Goal: Task Accomplishment & Management: Manage account settings

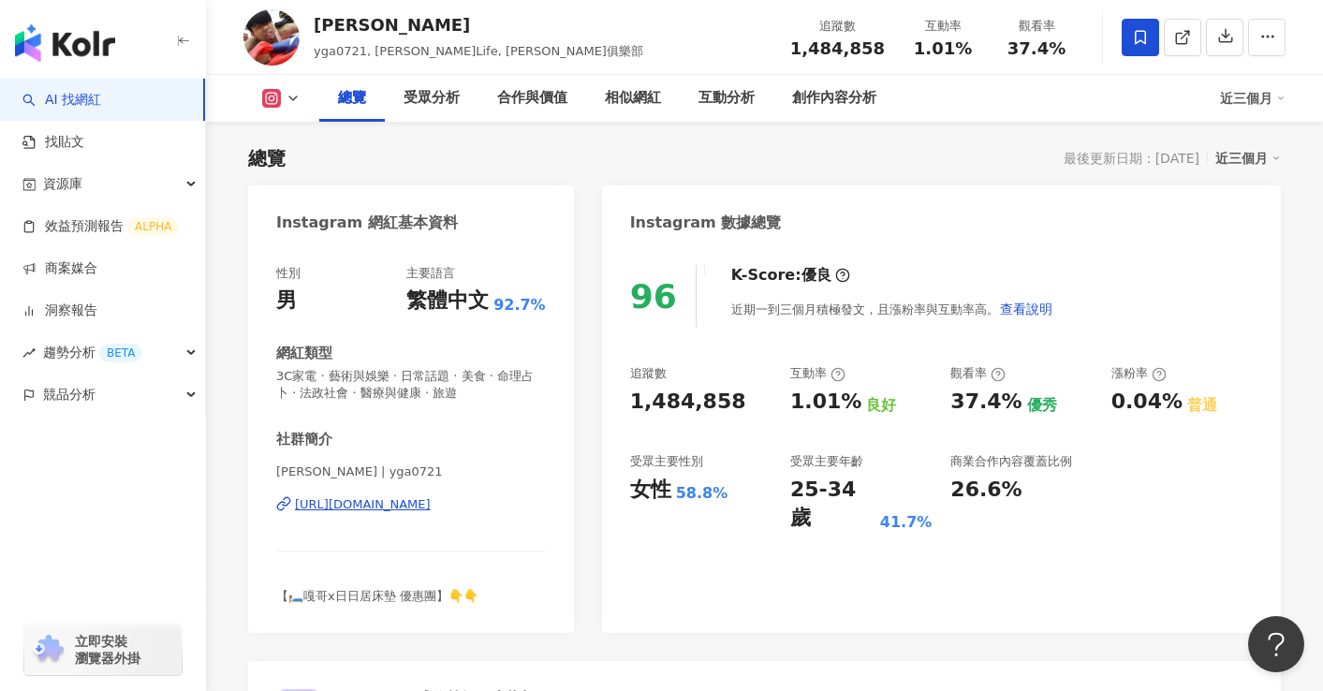
scroll to position [112, 0]
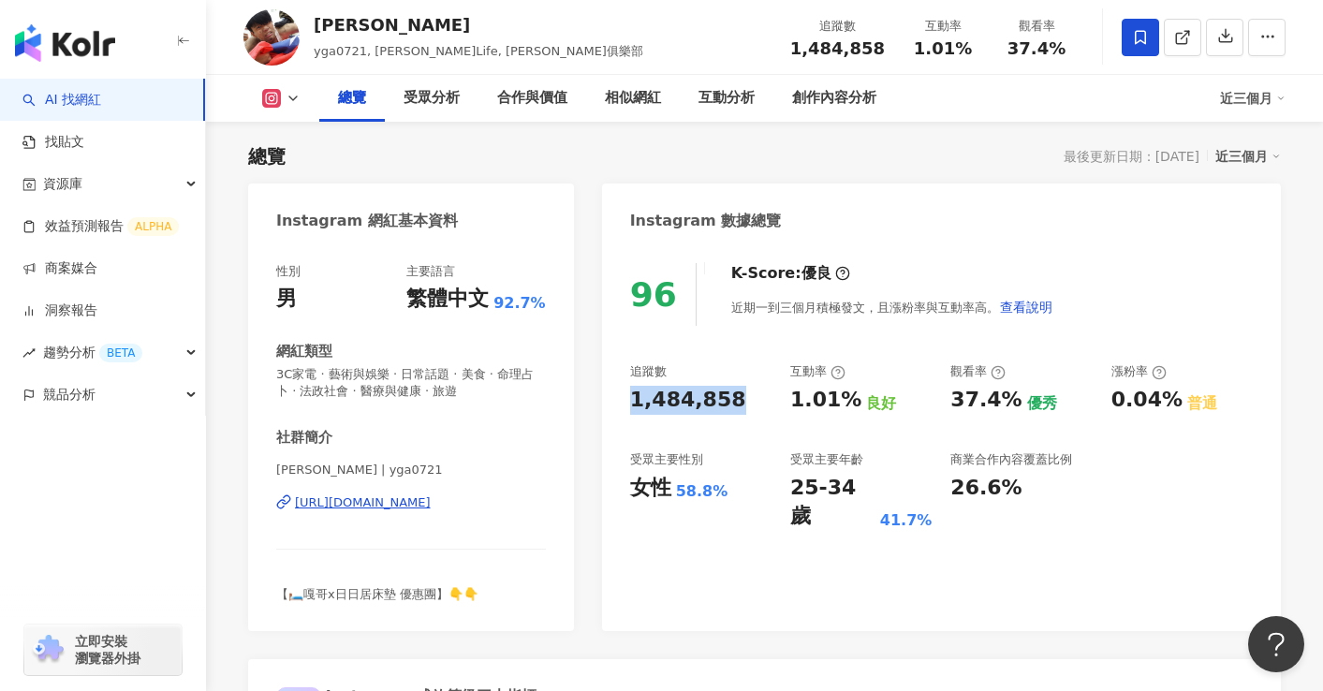
drag, startPoint x: 632, startPoint y: 400, endPoint x: 733, endPoint y: 396, distance: 101.2
click at [733, 396] on div "1,484,858" at bounding box center [700, 400] width 141 height 29
copy div "1,484,858"
click at [289, 101] on icon at bounding box center [293, 98] width 15 height 15
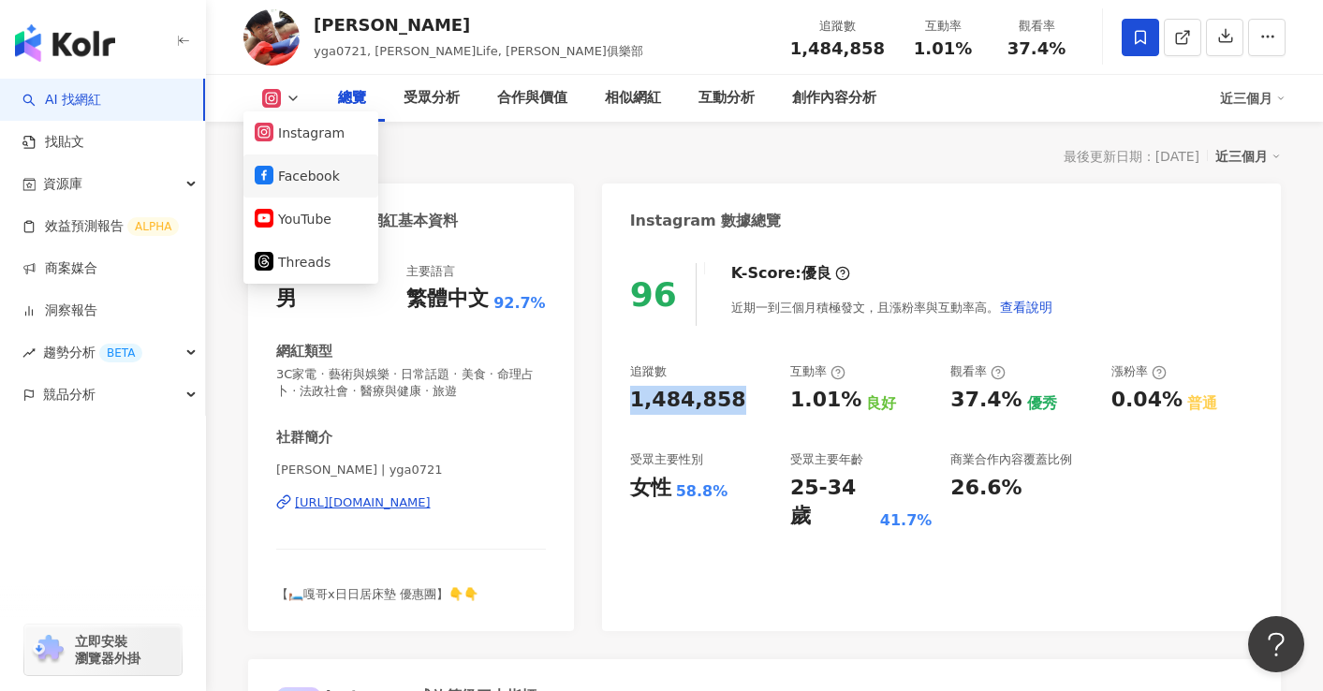
click at [288, 177] on button "Facebook" at bounding box center [311, 176] width 112 height 26
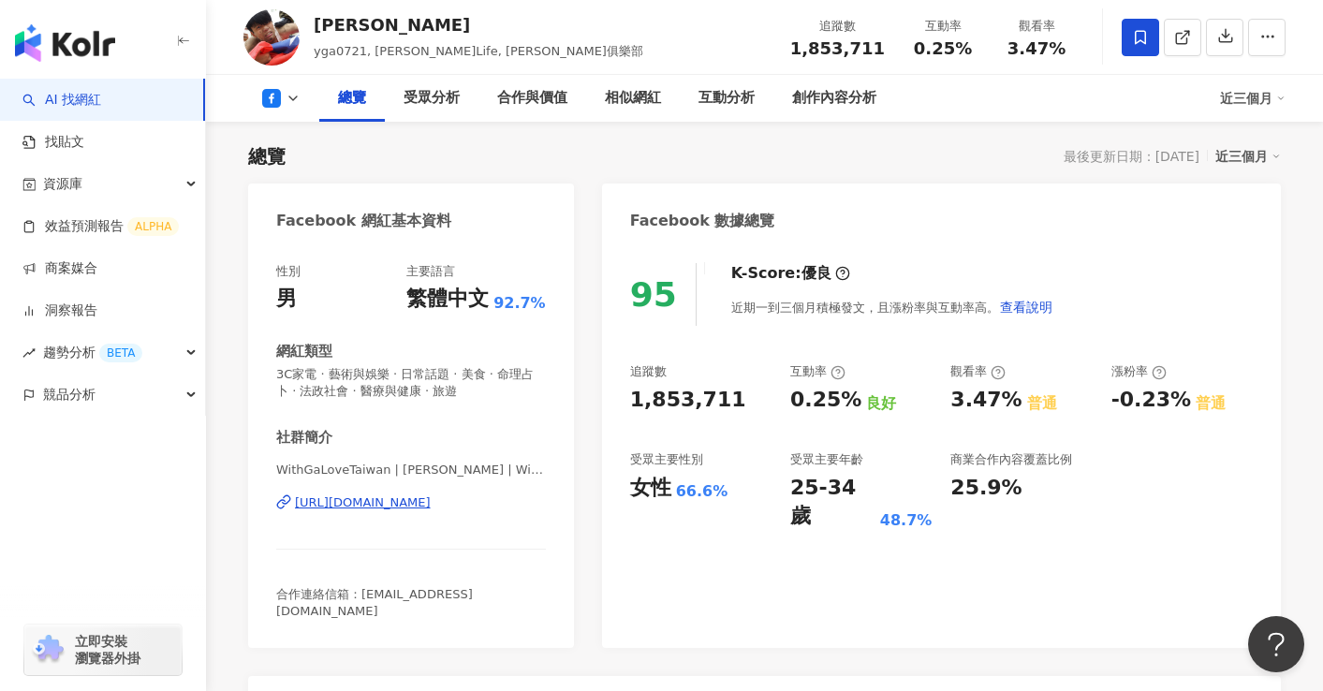
click at [300, 95] on button at bounding box center [281, 98] width 76 height 19
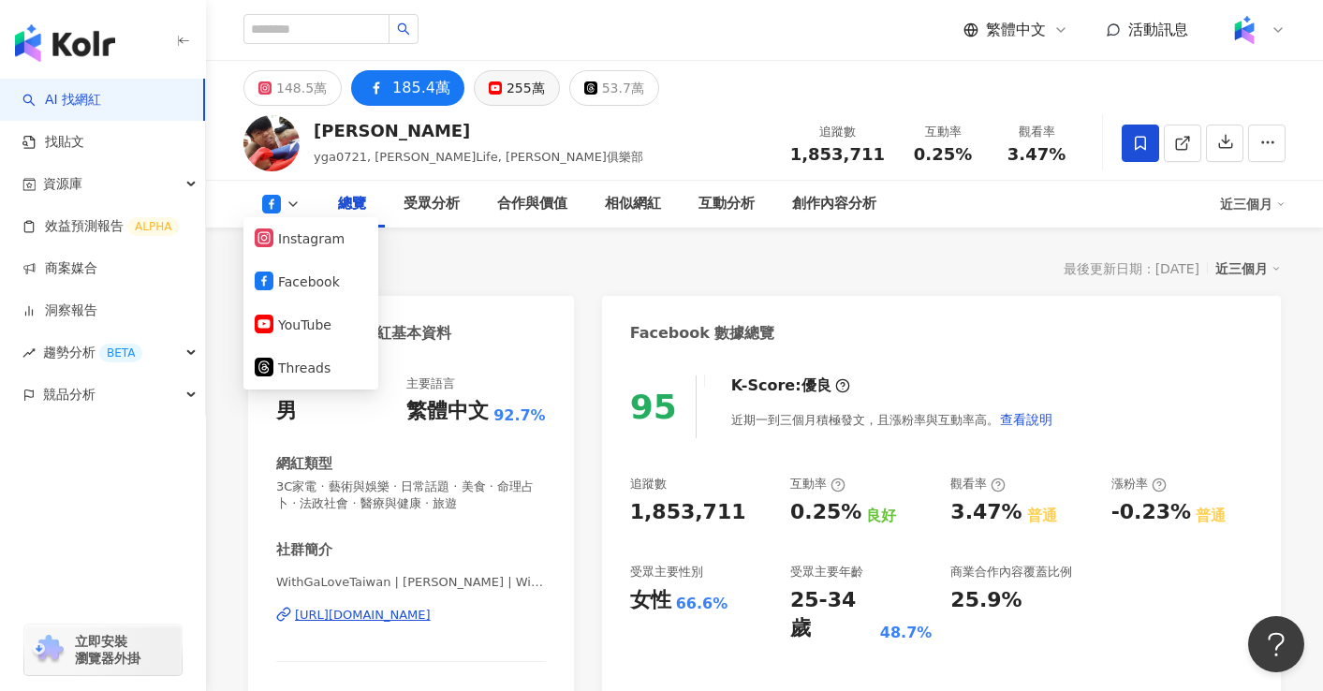
click at [489, 84] on icon at bounding box center [495, 87] width 13 height 13
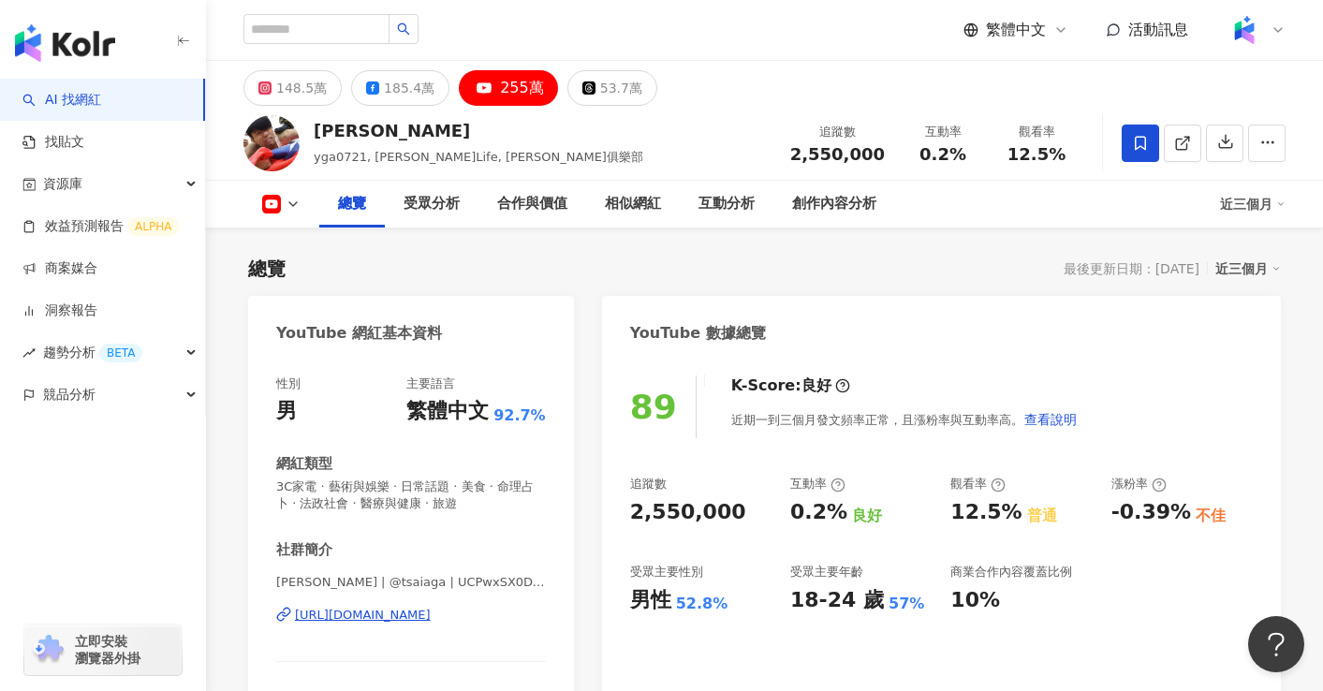
scroll to position [112, 0]
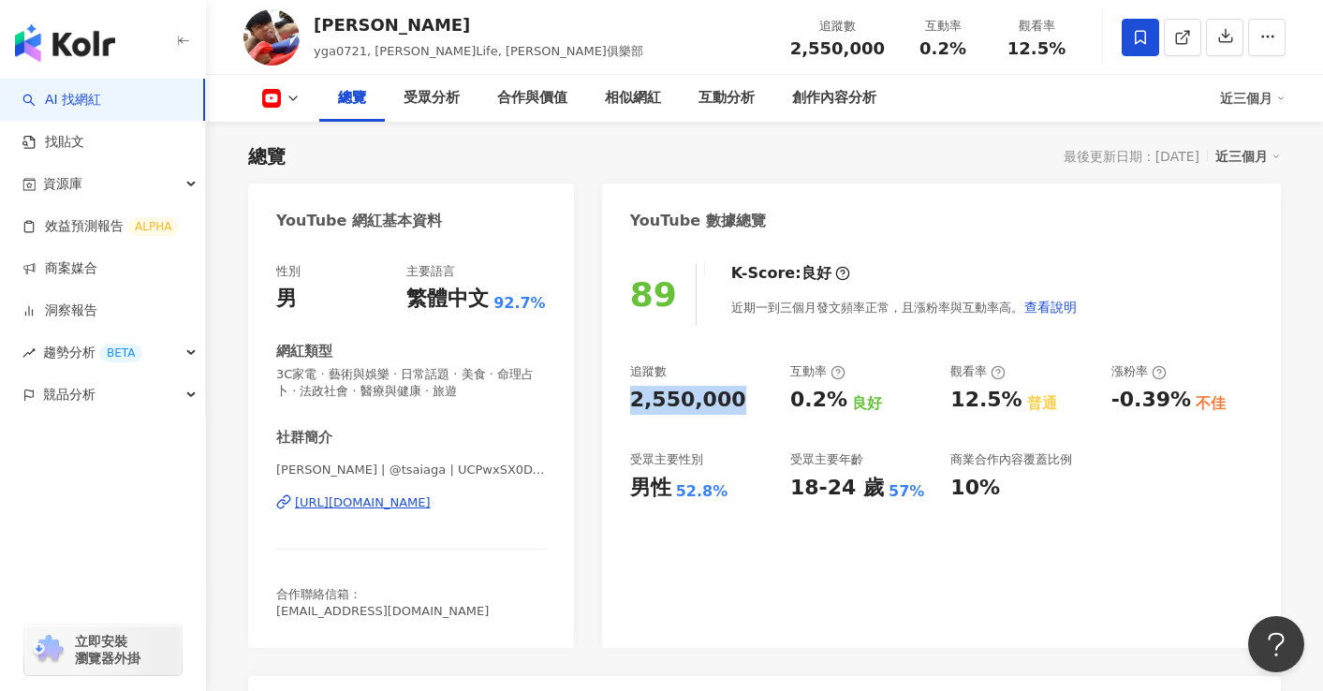
drag, startPoint x: 630, startPoint y: 396, endPoint x: 731, endPoint y: 398, distance: 101.1
click at [731, 398] on div "2,550,000" at bounding box center [700, 400] width 141 height 29
click at [842, 538] on div "89 K-Score : 良好 近期一到三個月發文頻率正常，且漲粉率與互動率高。 查看說明 追蹤數 2,550,000 互動率 0.2% 良好 觀看率 12.…" at bounding box center [941, 445] width 679 height 403
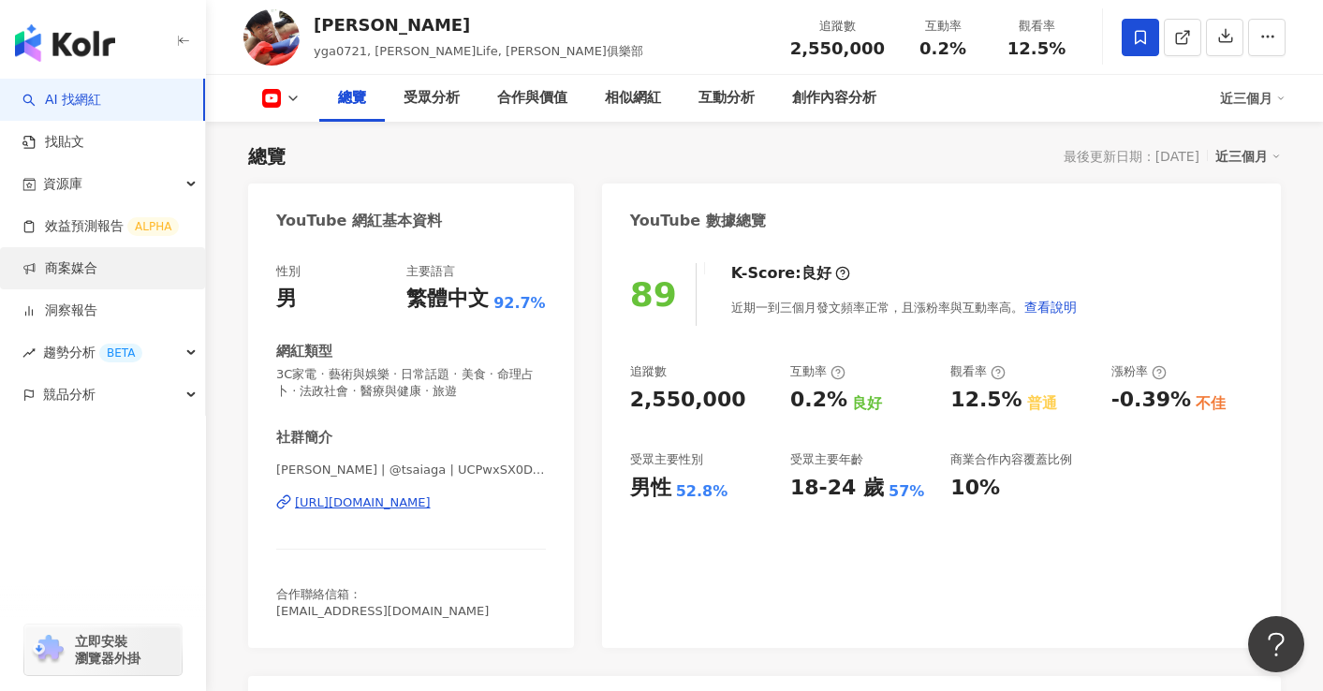
click at [95, 262] on link "商案媒合" at bounding box center [59, 268] width 75 height 19
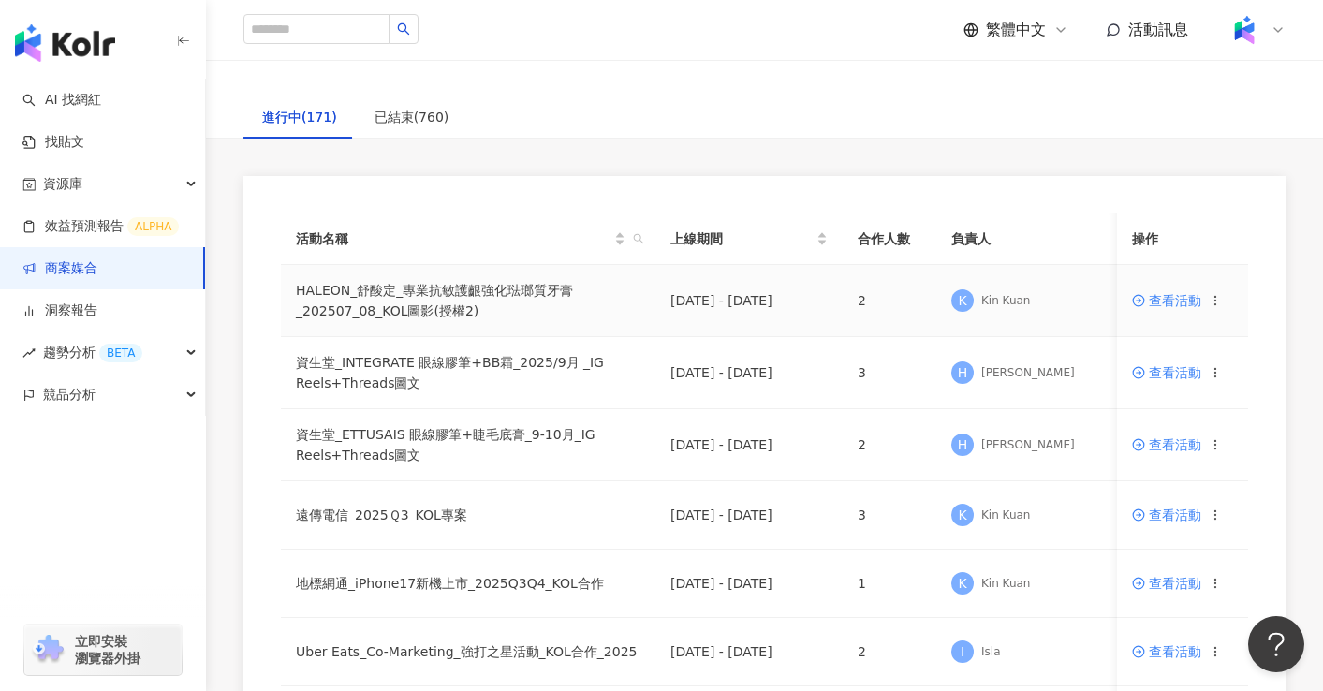
scroll to position [112, 0]
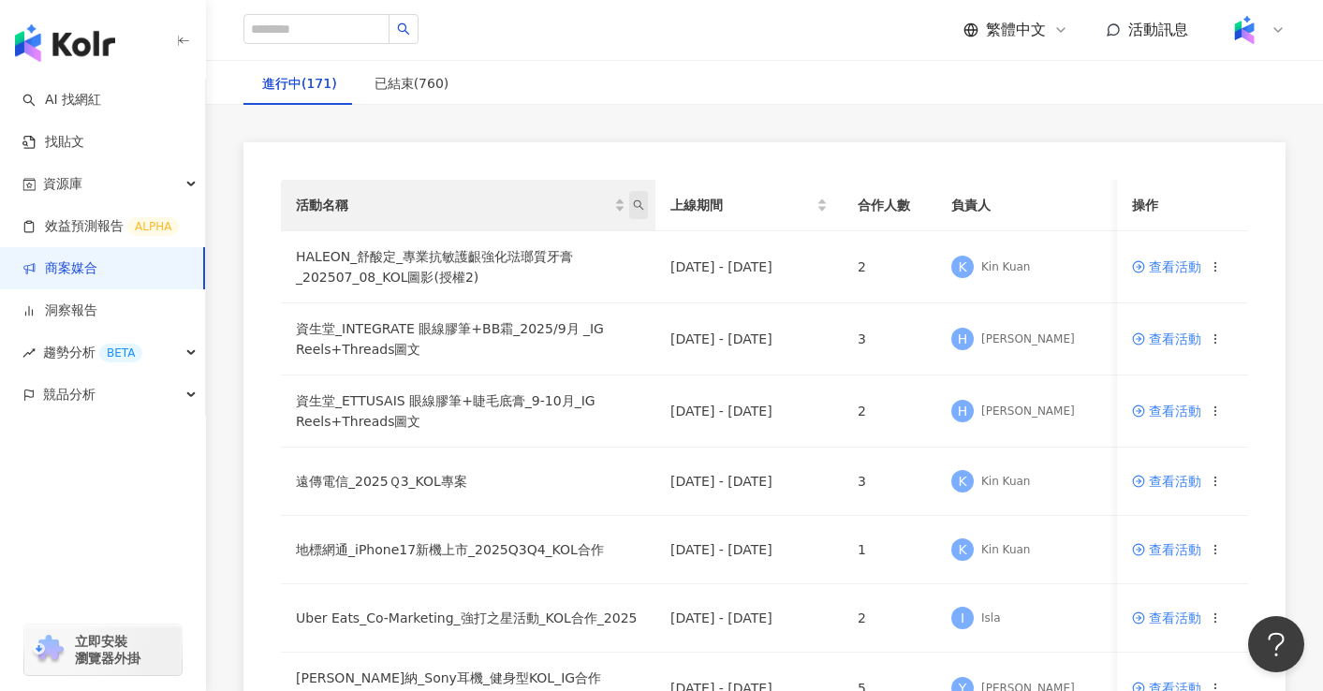
click at [642, 214] on span "活動名稱" at bounding box center [638, 205] width 19 height 28
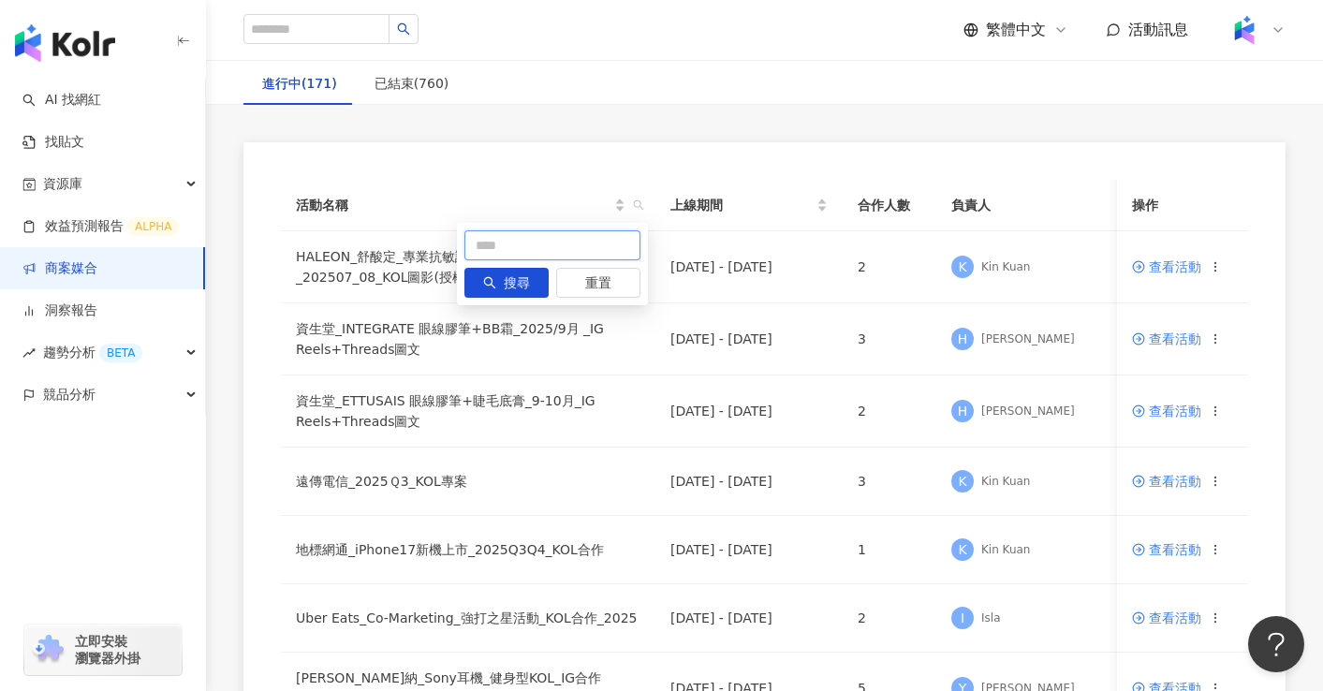
click at [538, 256] on input "text" at bounding box center [552, 245] width 176 height 30
type input "***"
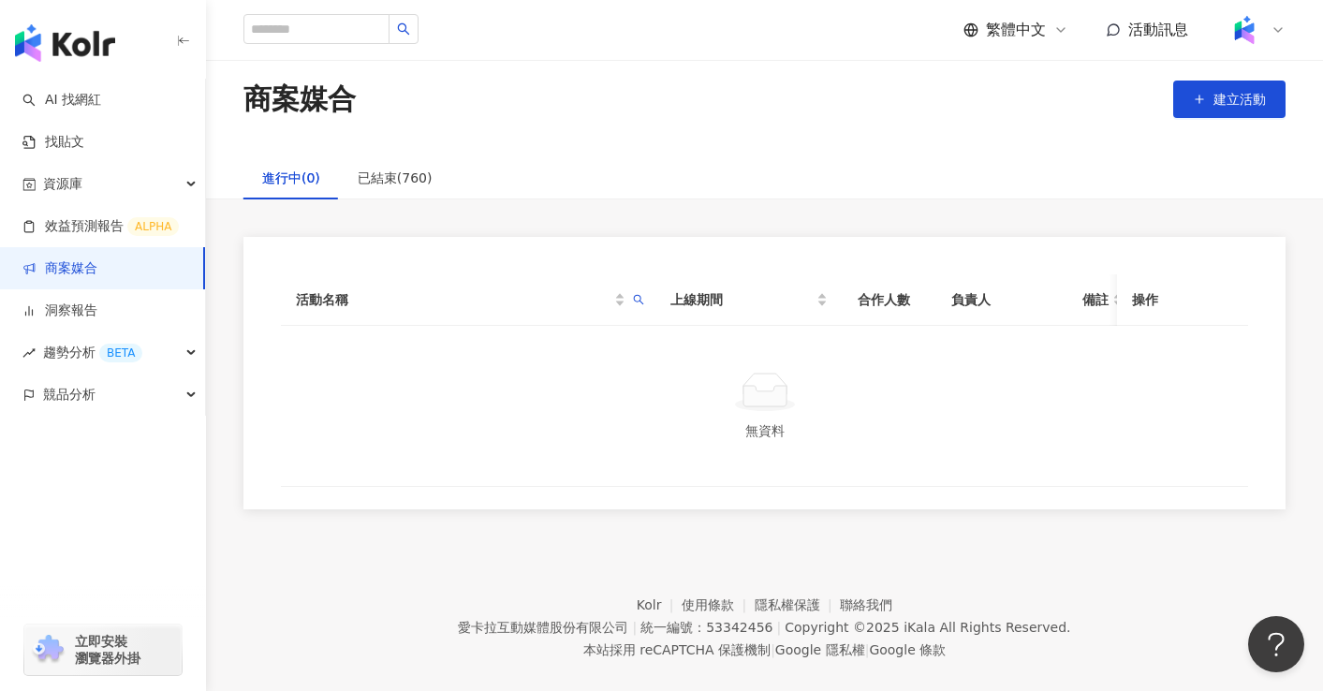
scroll to position [0, 0]
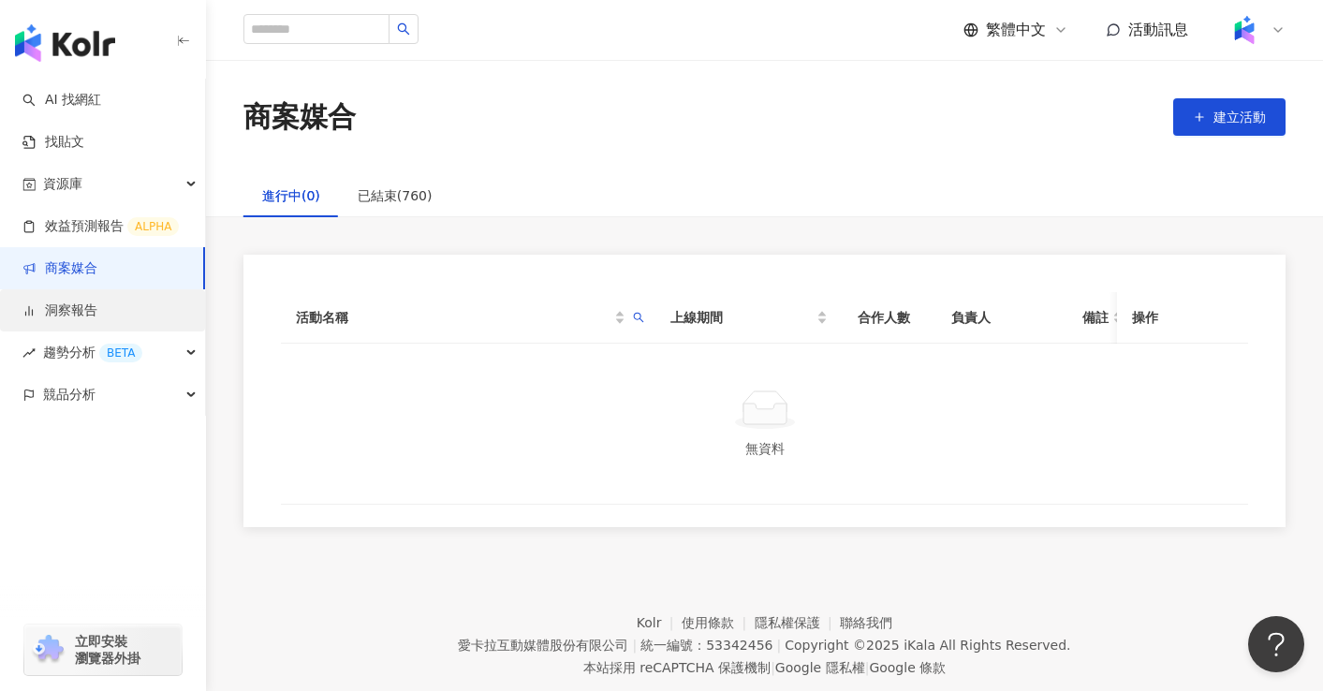
click at [81, 312] on link "洞察報告" at bounding box center [59, 310] width 75 height 19
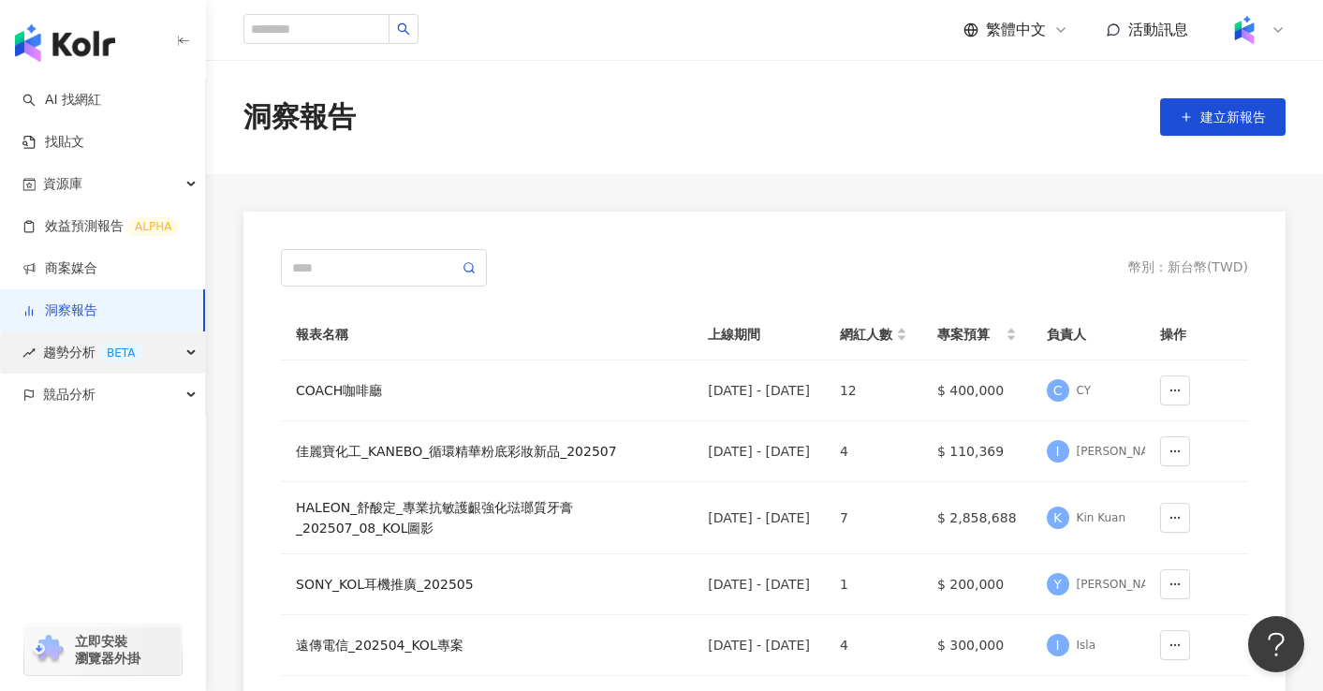
click at [190, 353] on icon "button" at bounding box center [192, 353] width 9 height 0
click at [190, 353] on div "趨勢分析 BETA" at bounding box center [102, 352] width 205 height 42
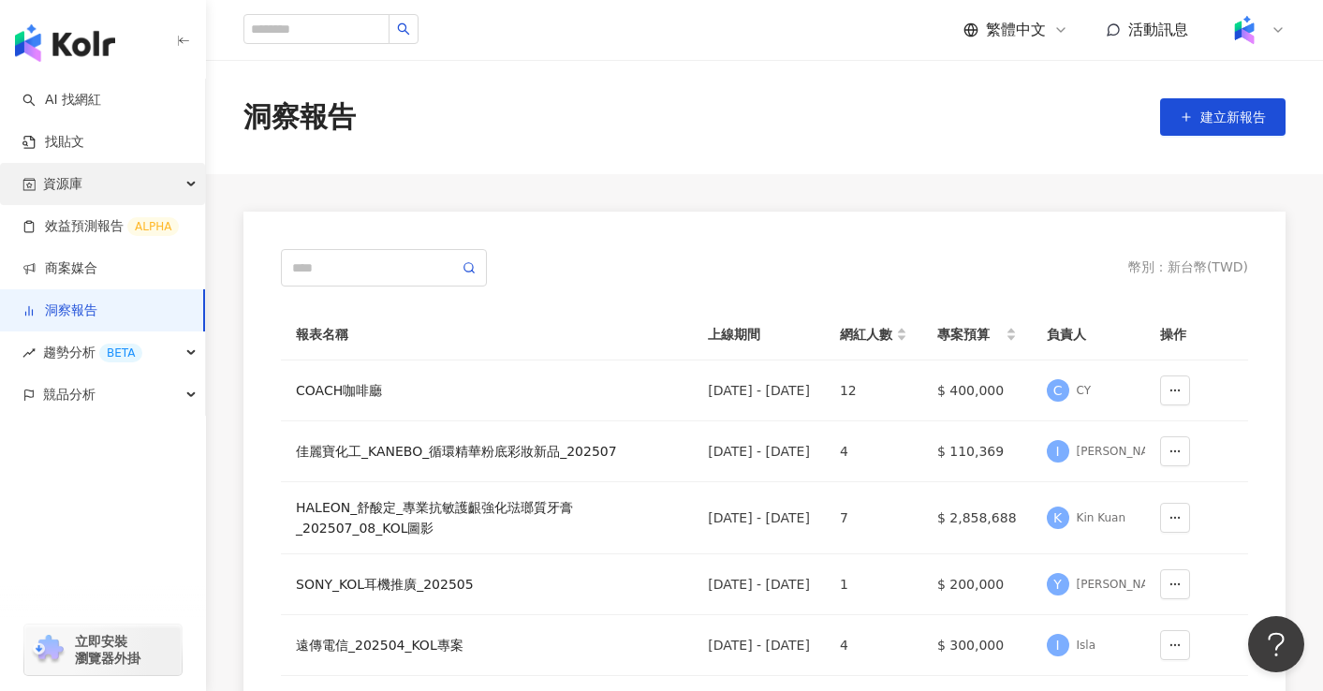
click at [183, 183] on div "資源庫" at bounding box center [102, 184] width 205 height 42
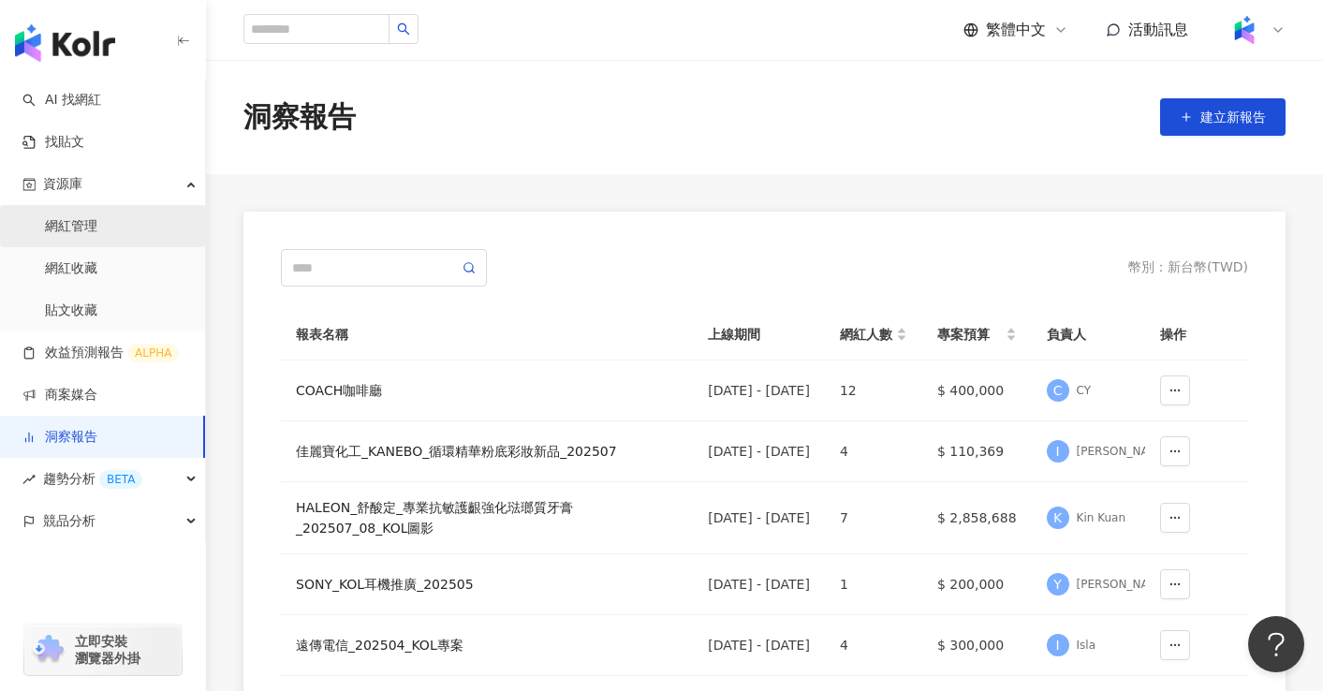
click at [97, 228] on link "網紅管理" at bounding box center [71, 226] width 52 height 19
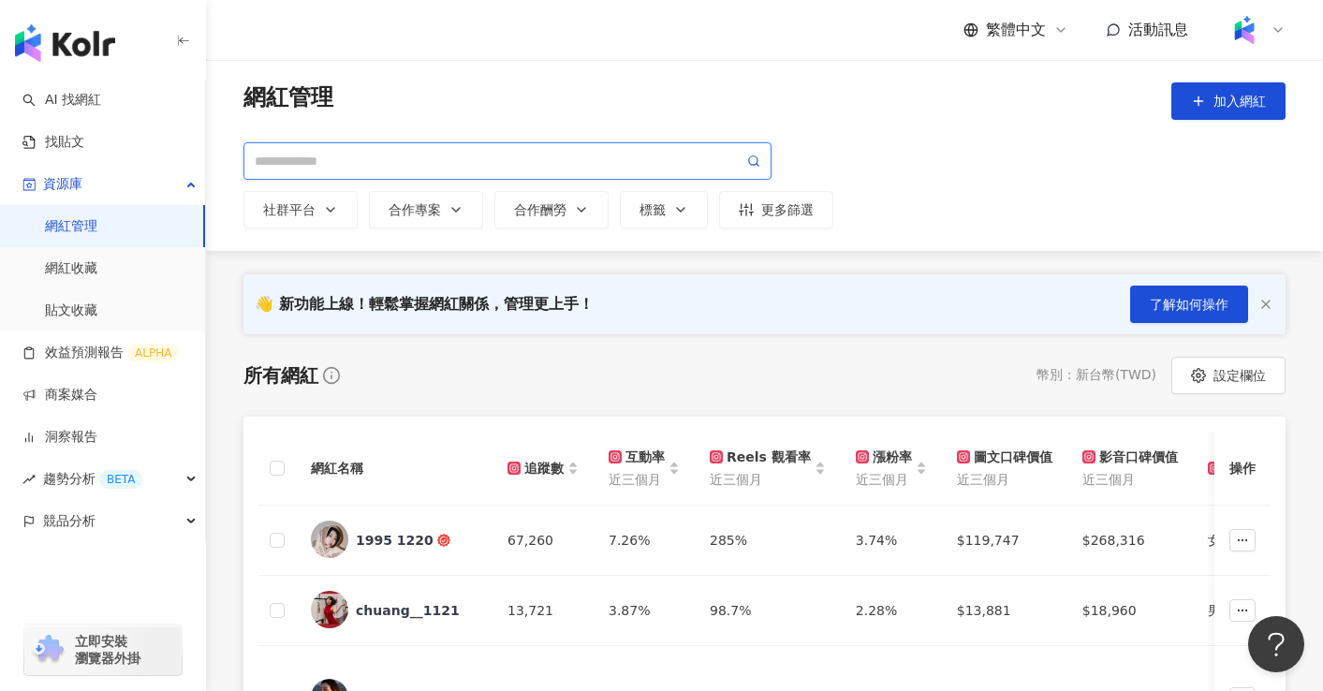
click at [346, 165] on input "search" at bounding box center [499, 161] width 489 height 21
type input "***"
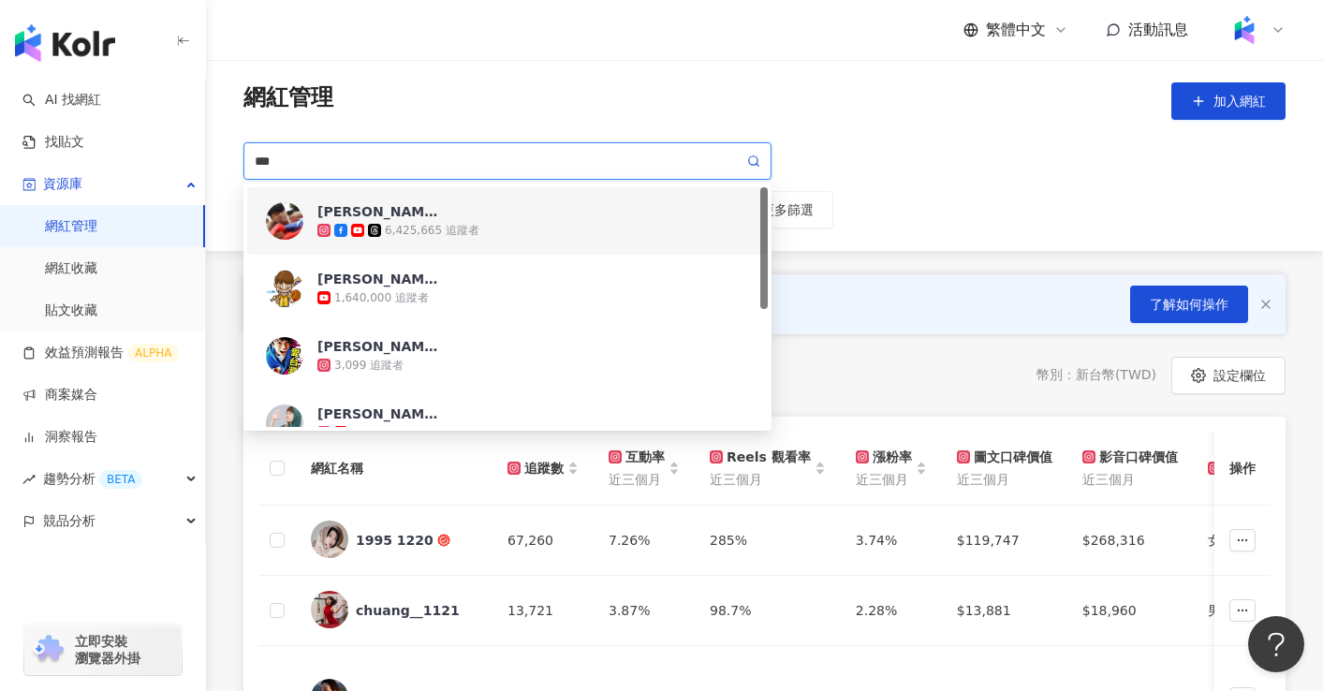
click at [488, 228] on div "6,425,665 追蹤者" at bounding box center [533, 230] width 432 height 19
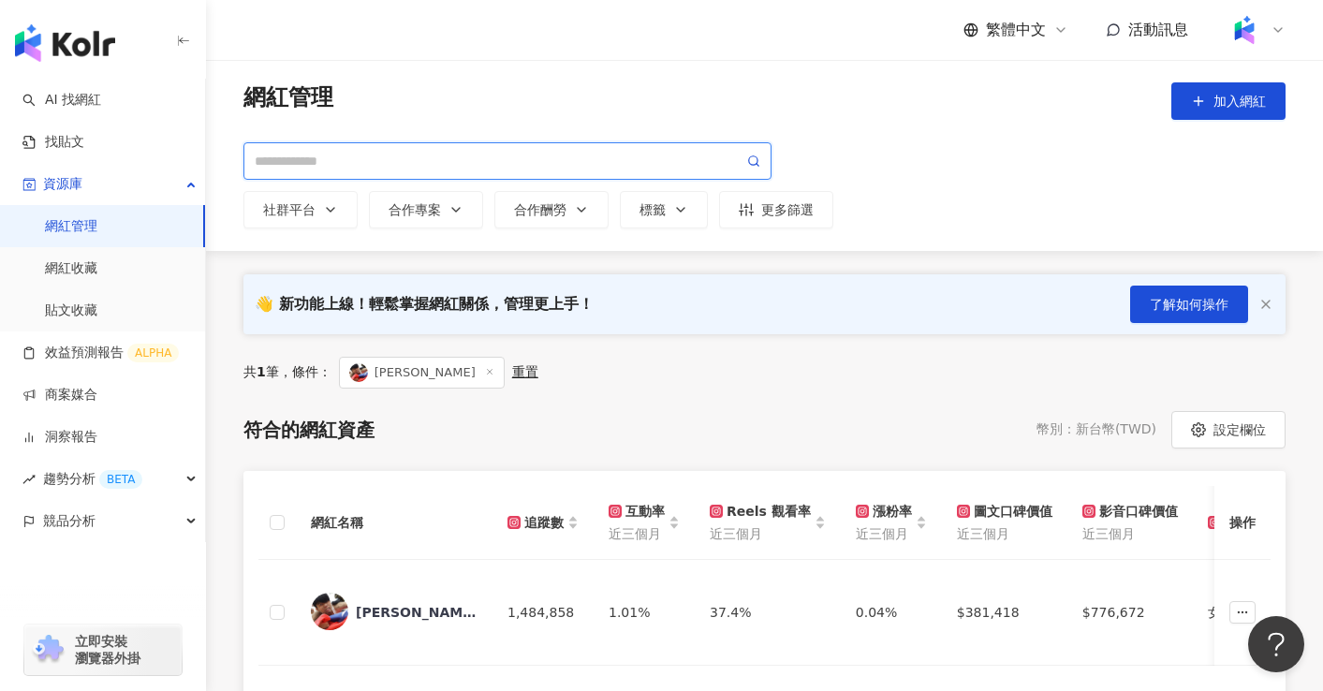
click at [450, 160] on input "search" at bounding box center [499, 161] width 489 height 21
click at [338, 169] on input "**" at bounding box center [499, 161] width 489 height 21
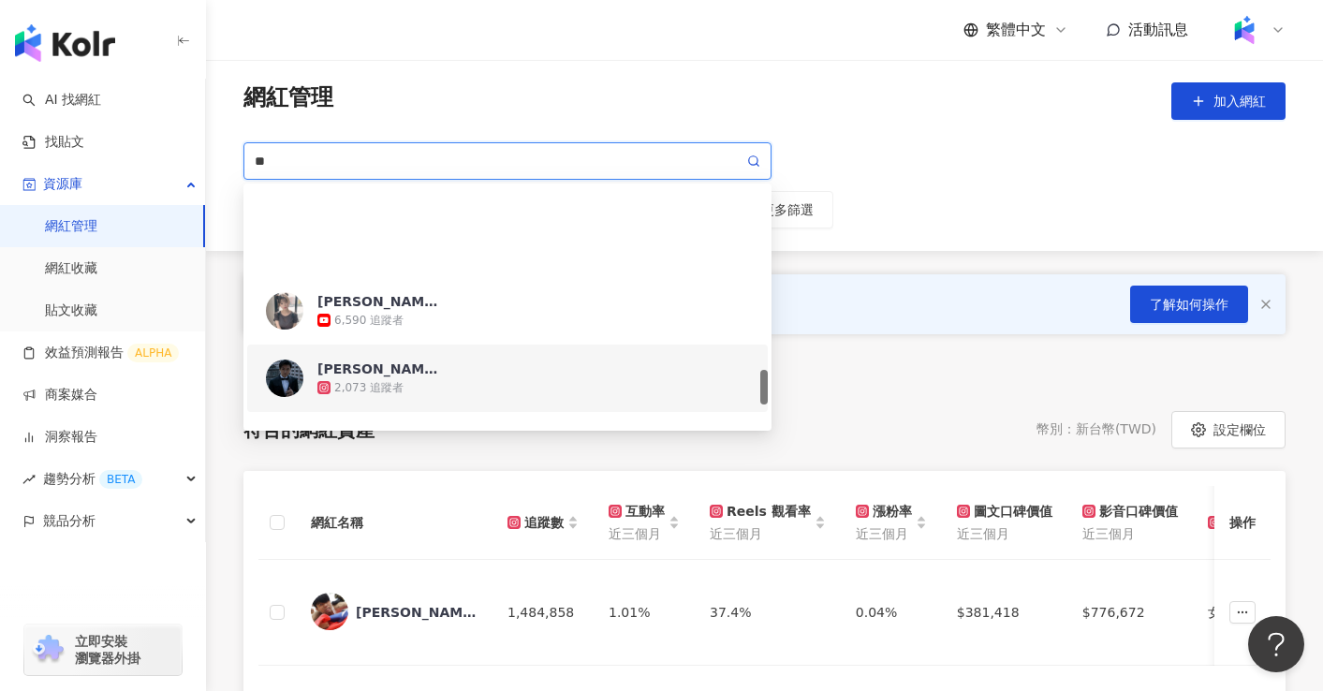
scroll to position [1236, 0]
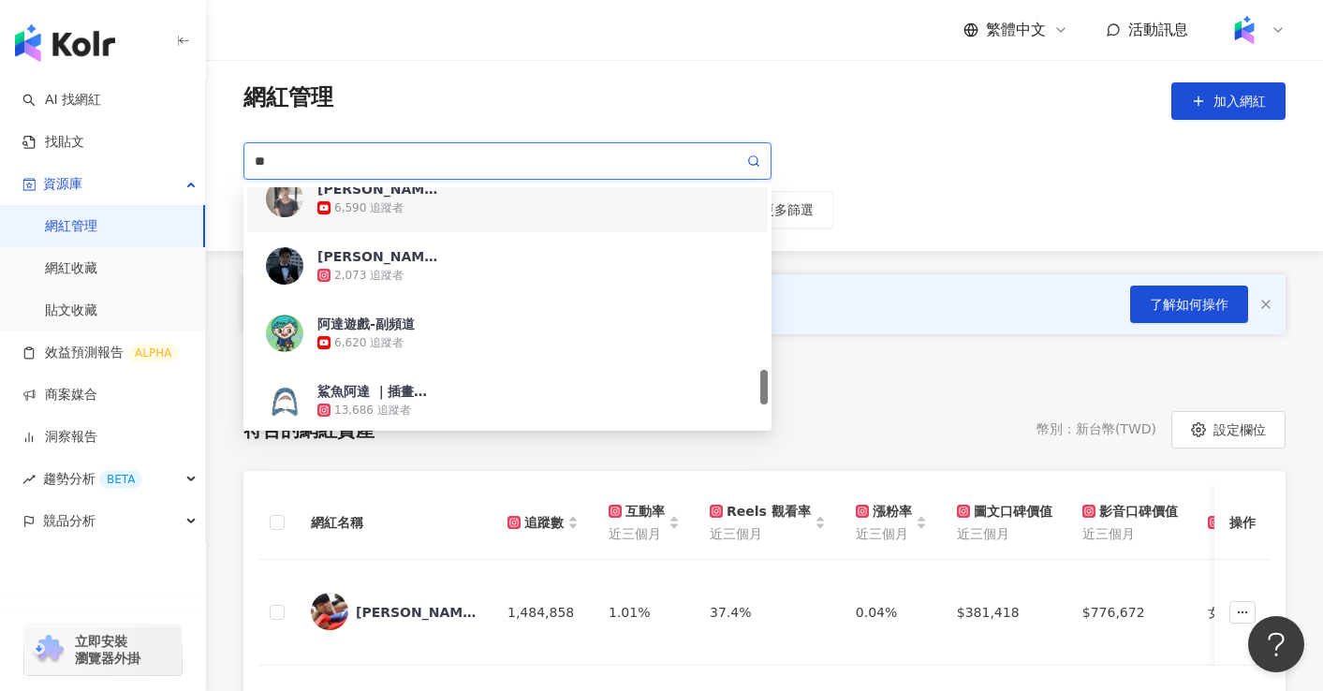
click at [331, 156] on input "**" at bounding box center [499, 161] width 489 height 21
type input "*"
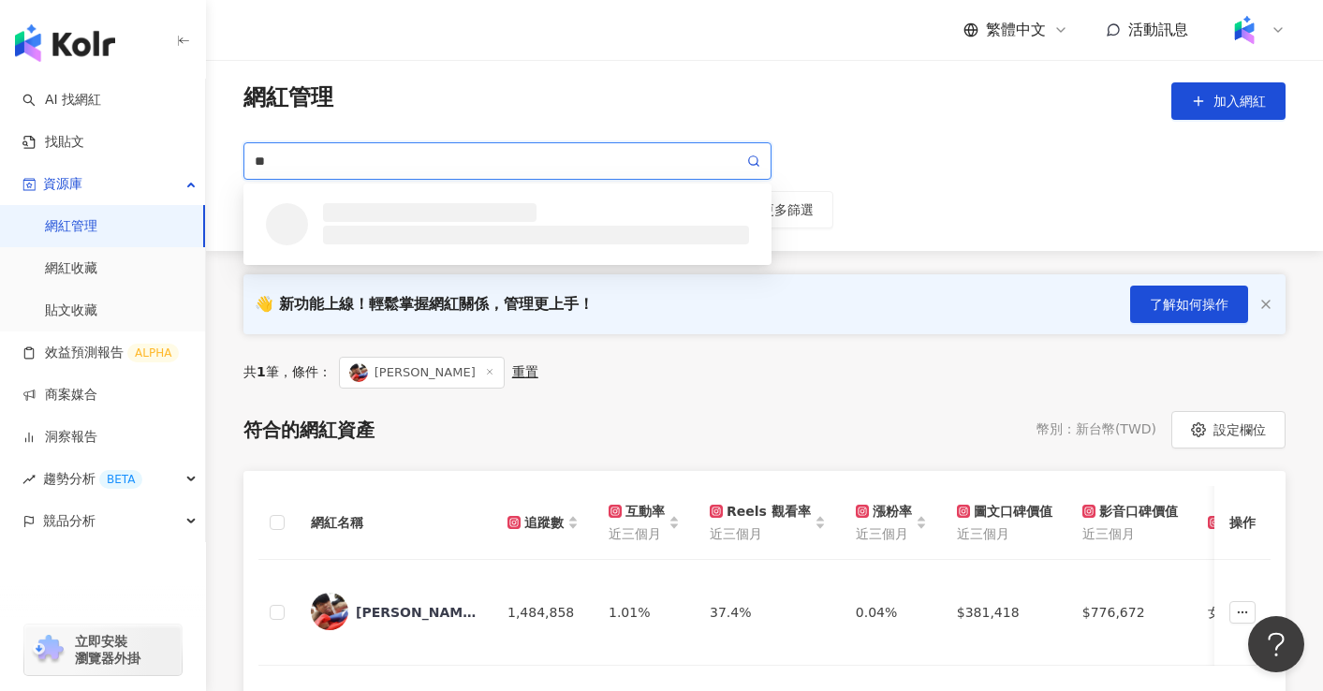
scroll to position [0, 0]
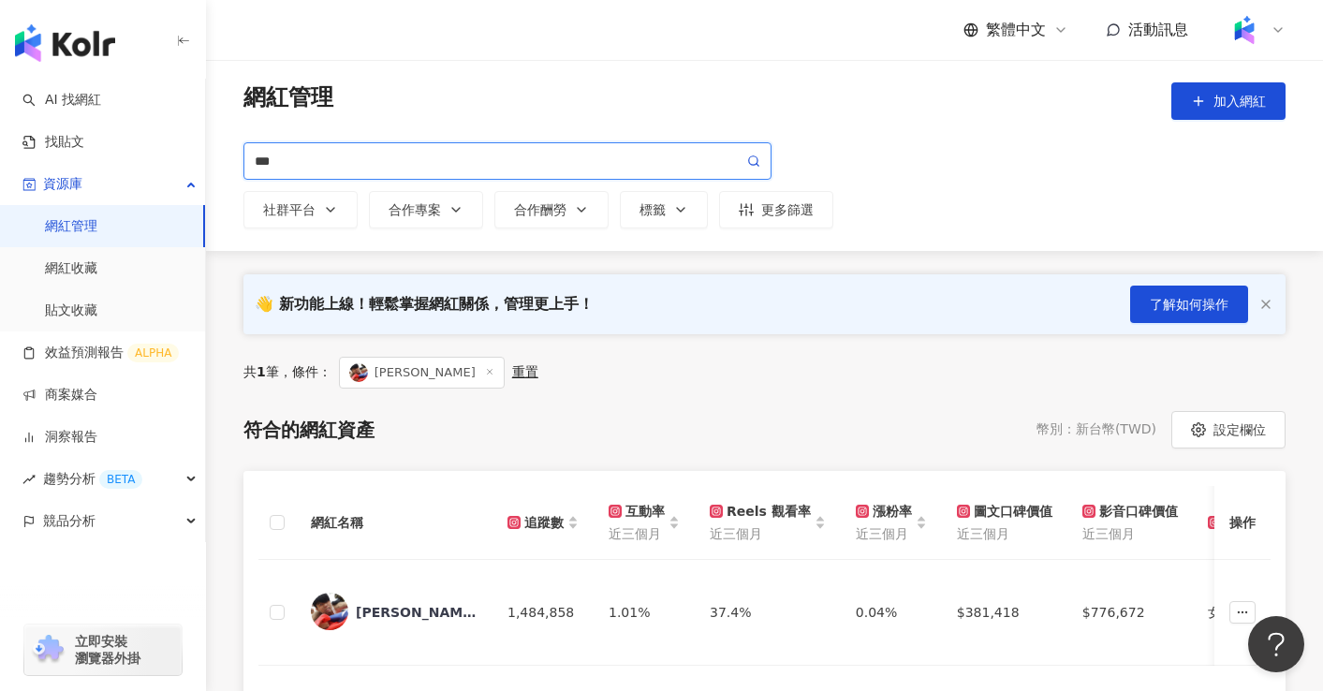
click at [298, 165] on input "***" at bounding box center [499, 161] width 489 height 21
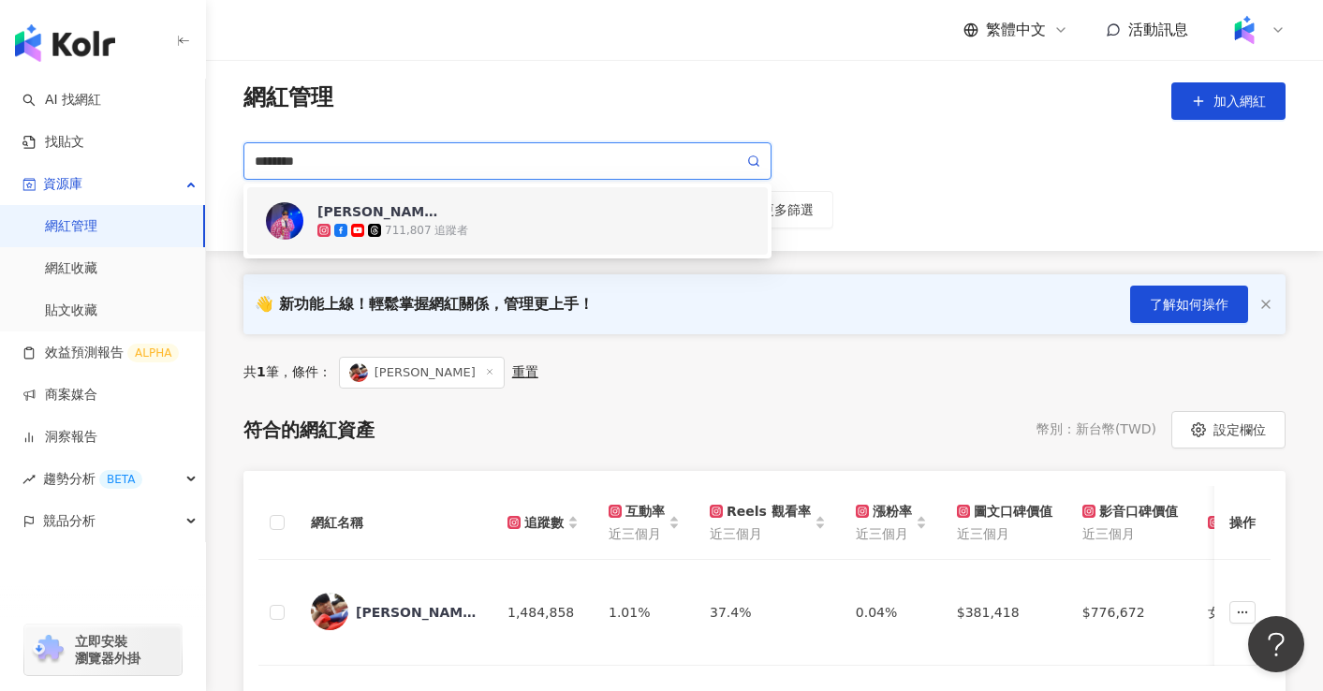
type input "********"
drag, startPoint x: 385, startPoint y: 154, endPoint x: 206, endPoint y: 157, distance: 178.8
click at [206, 157] on div "網紅管理 加入網紅 ******** 社群平台 合作專案 合作酬勞 標籤 更多篩選 76b2efad-2065-4a3a-a50c-840d3a4ff2a9 …" at bounding box center [764, 155] width 1117 height 146
paste input "search"
click at [488, 209] on div "阿達 Ada chang 711,807 追蹤者" at bounding box center [533, 220] width 432 height 37
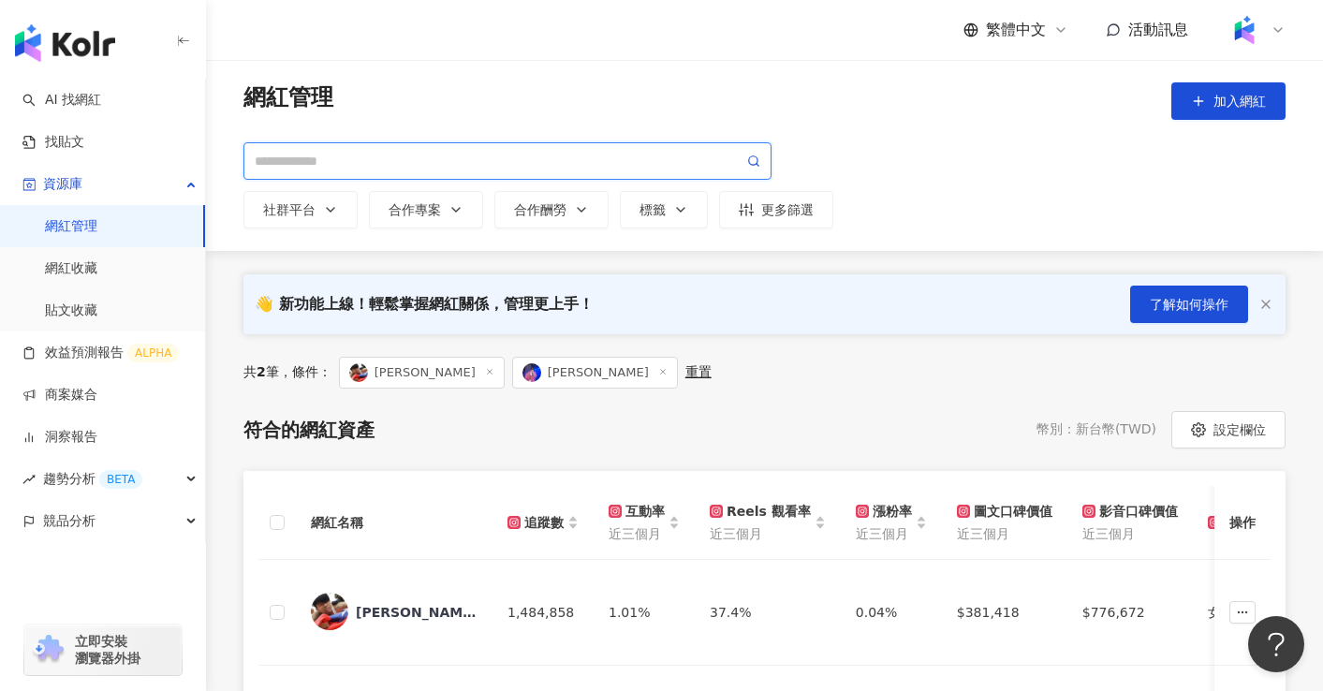
click at [513, 167] on input "search" at bounding box center [499, 161] width 489 height 21
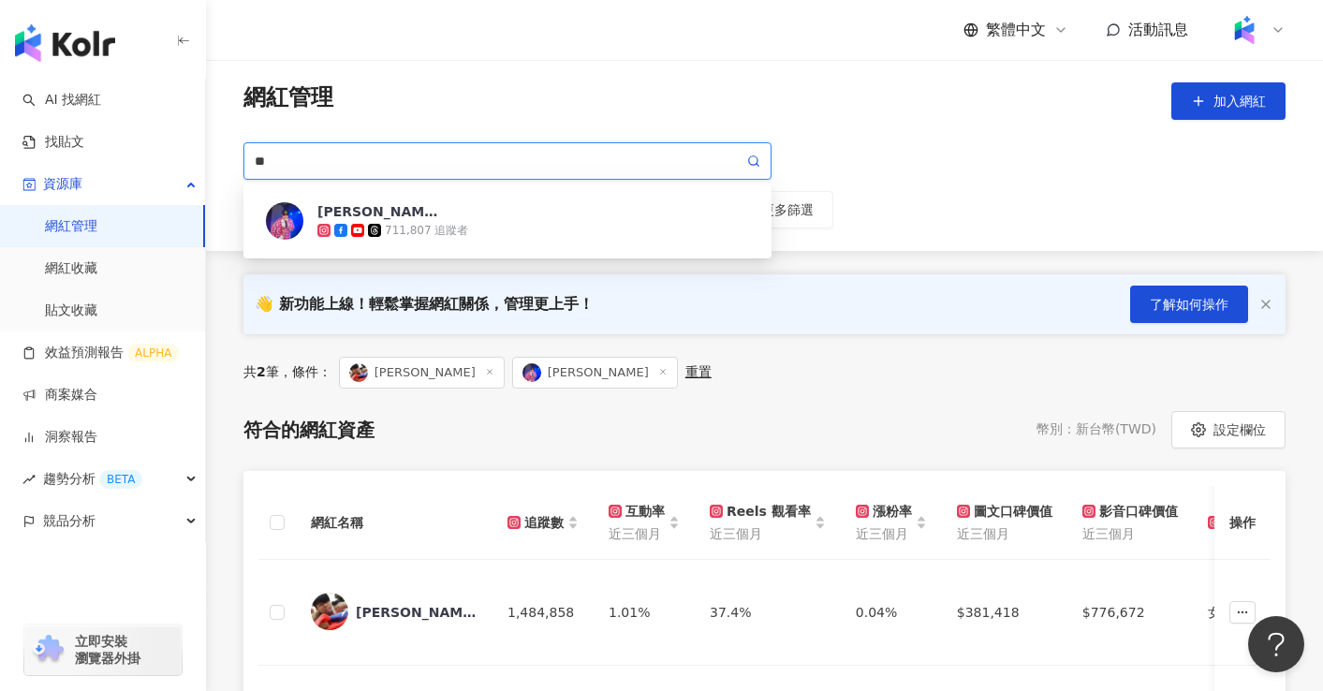
type input "*"
type input "**"
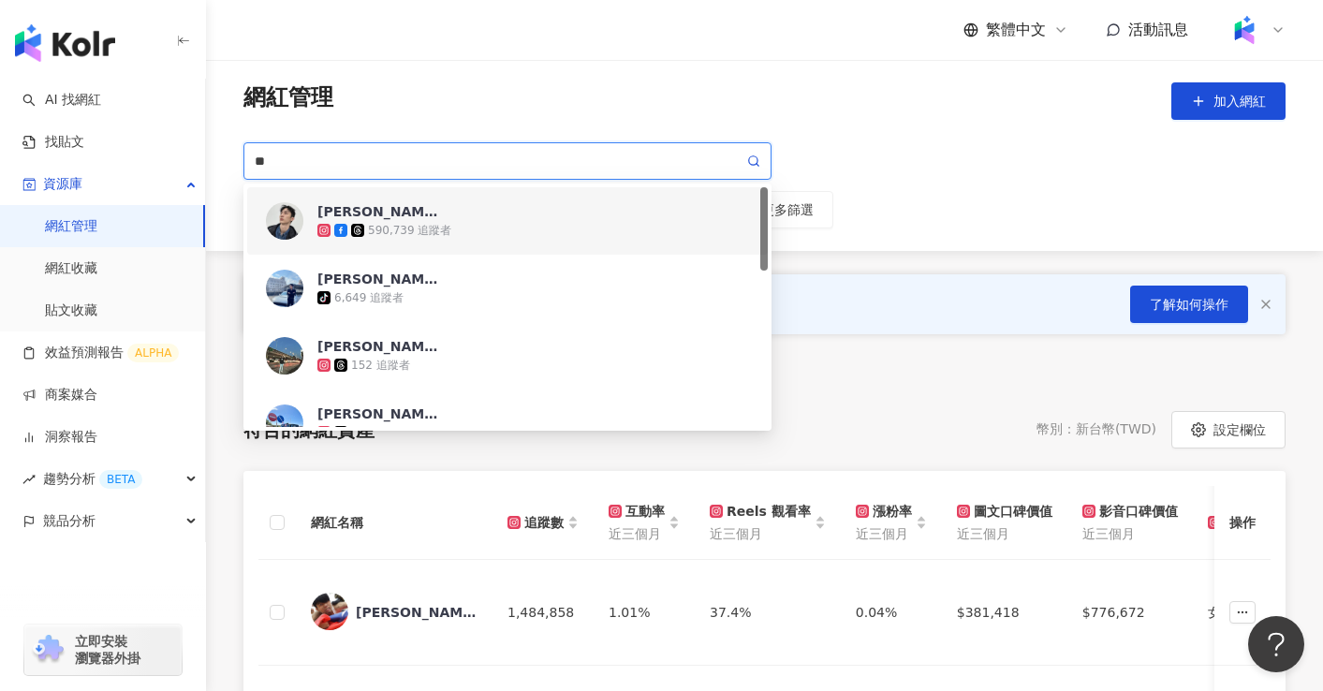
click at [581, 221] on div "590,739 追蹤者" at bounding box center [533, 230] width 432 height 19
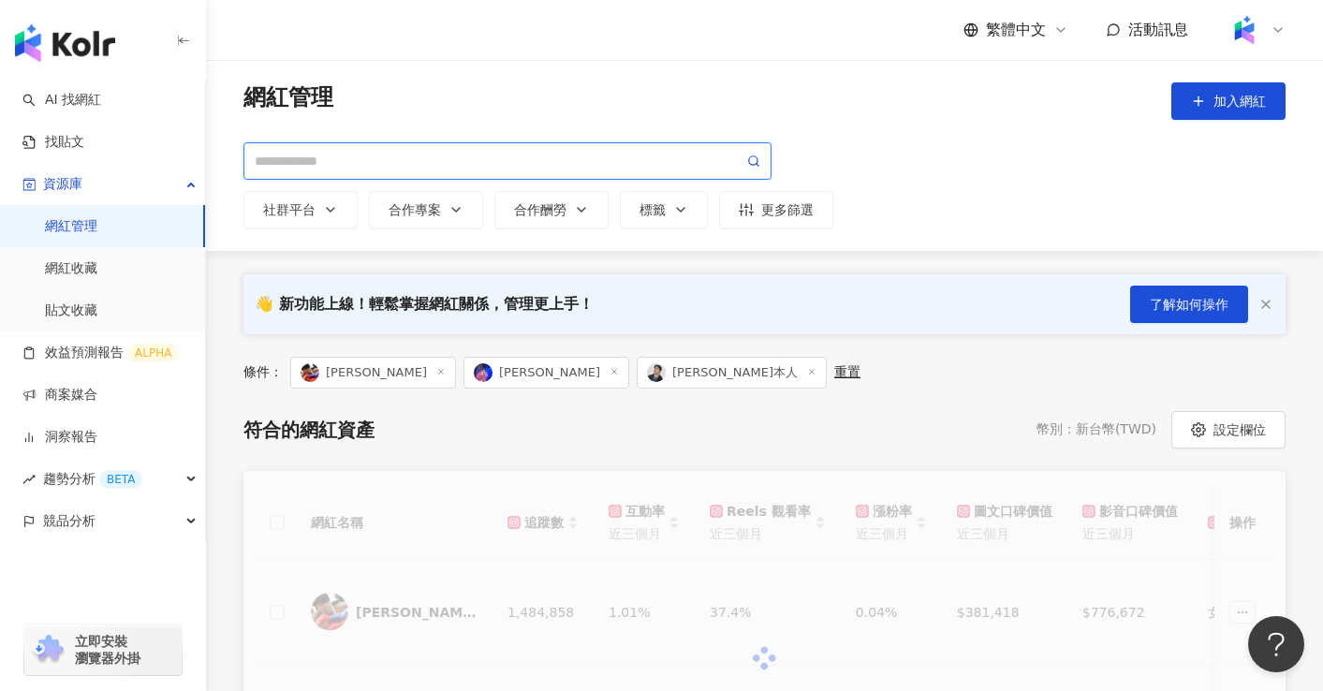
click at [381, 166] on input "search" at bounding box center [499, 161] width 489 height 21
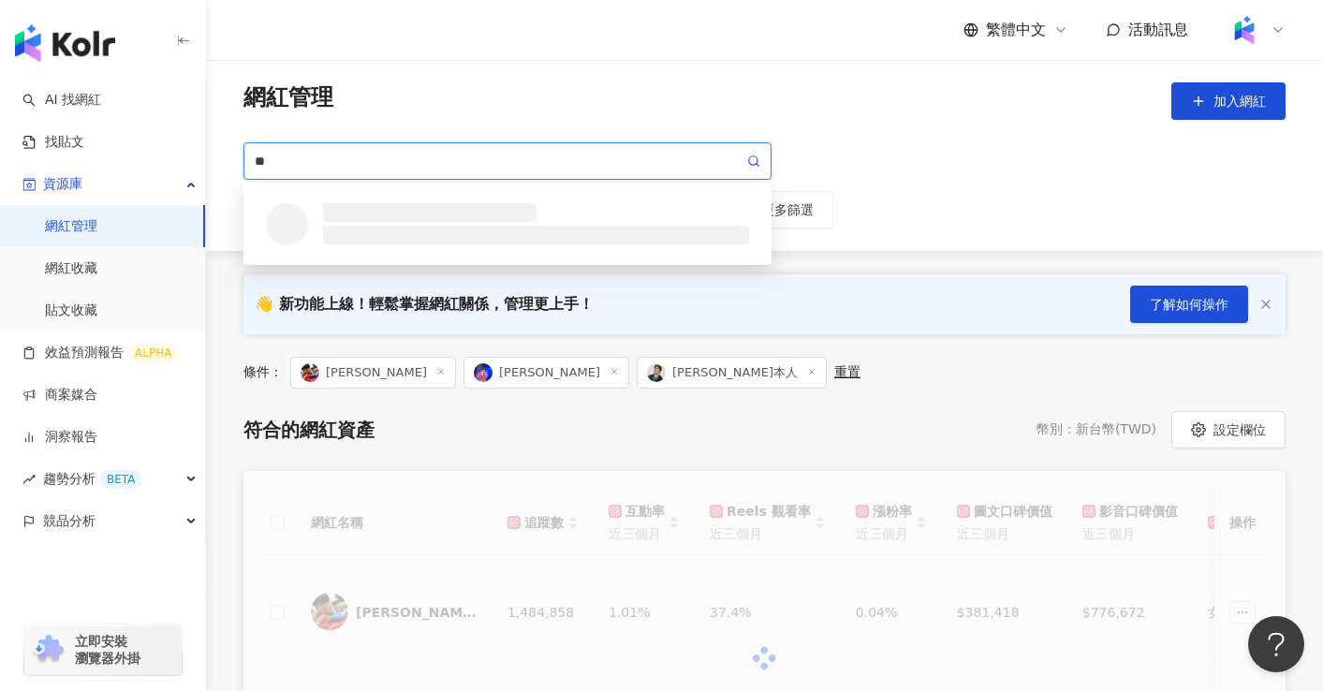
type input "**"
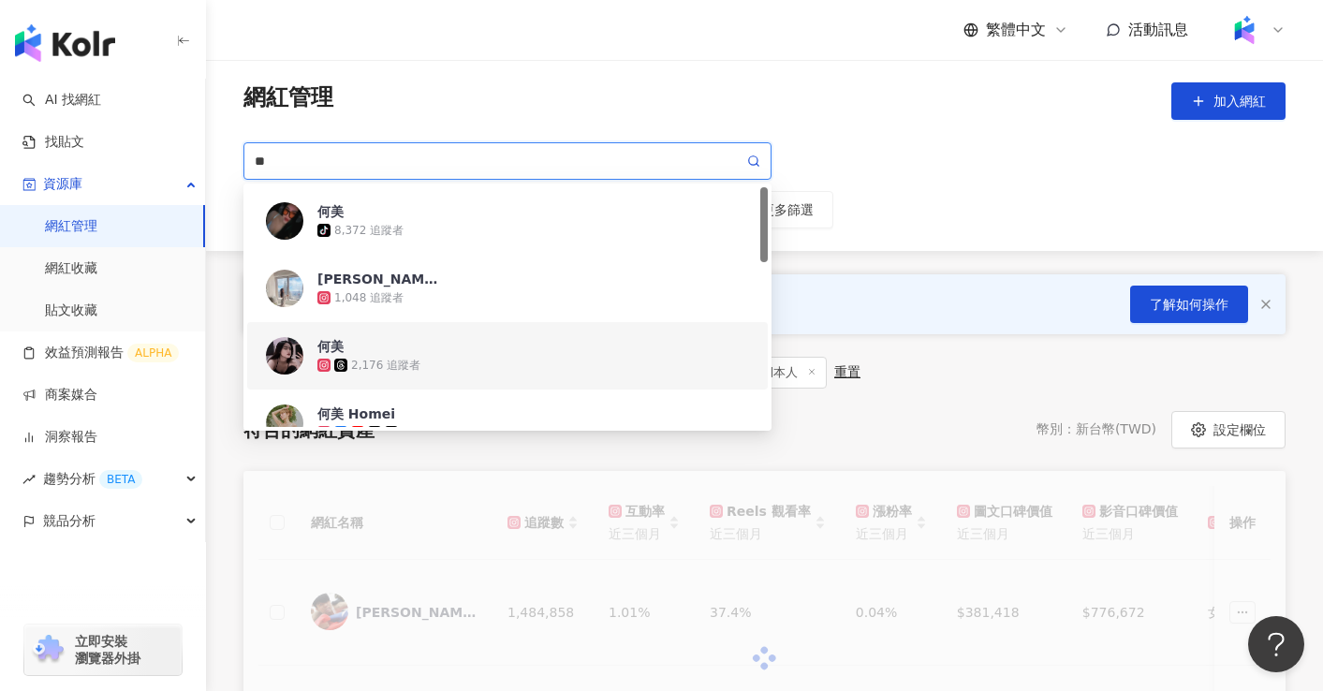
scroll to position [112, 0]
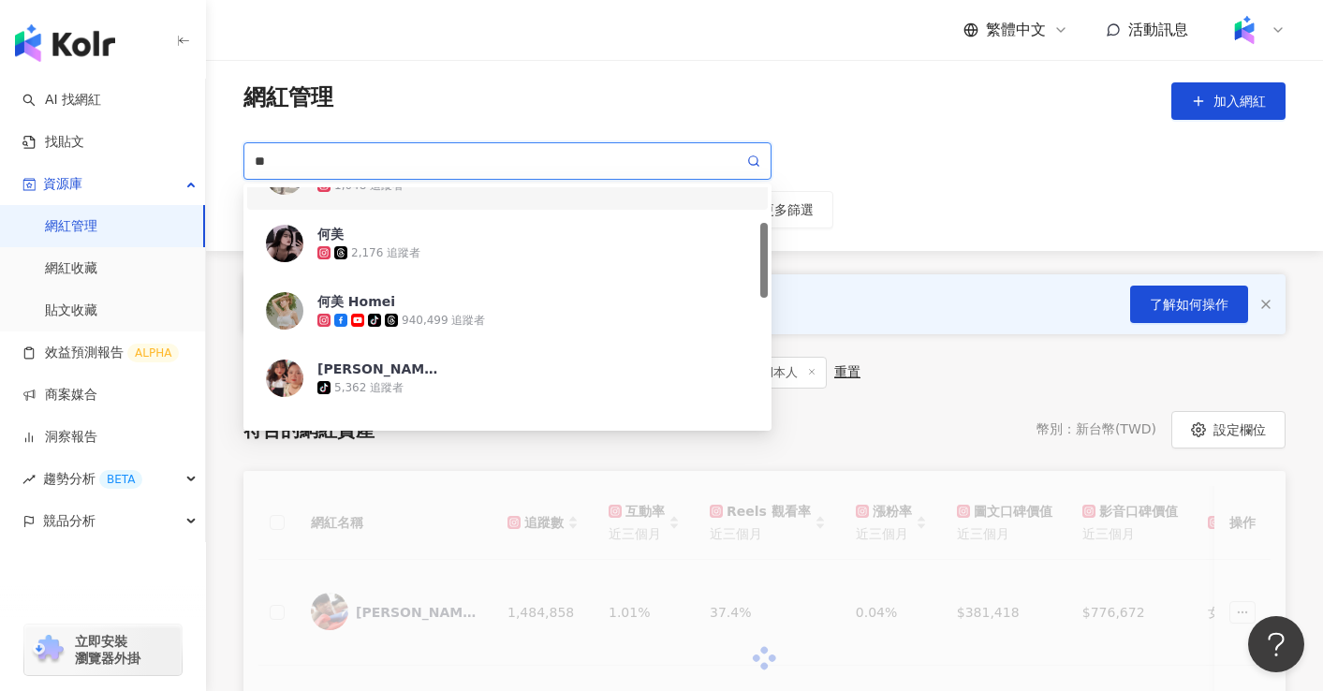
click at [358, 164] on input "**" at bounding box center [499, 161] width 489 height 21
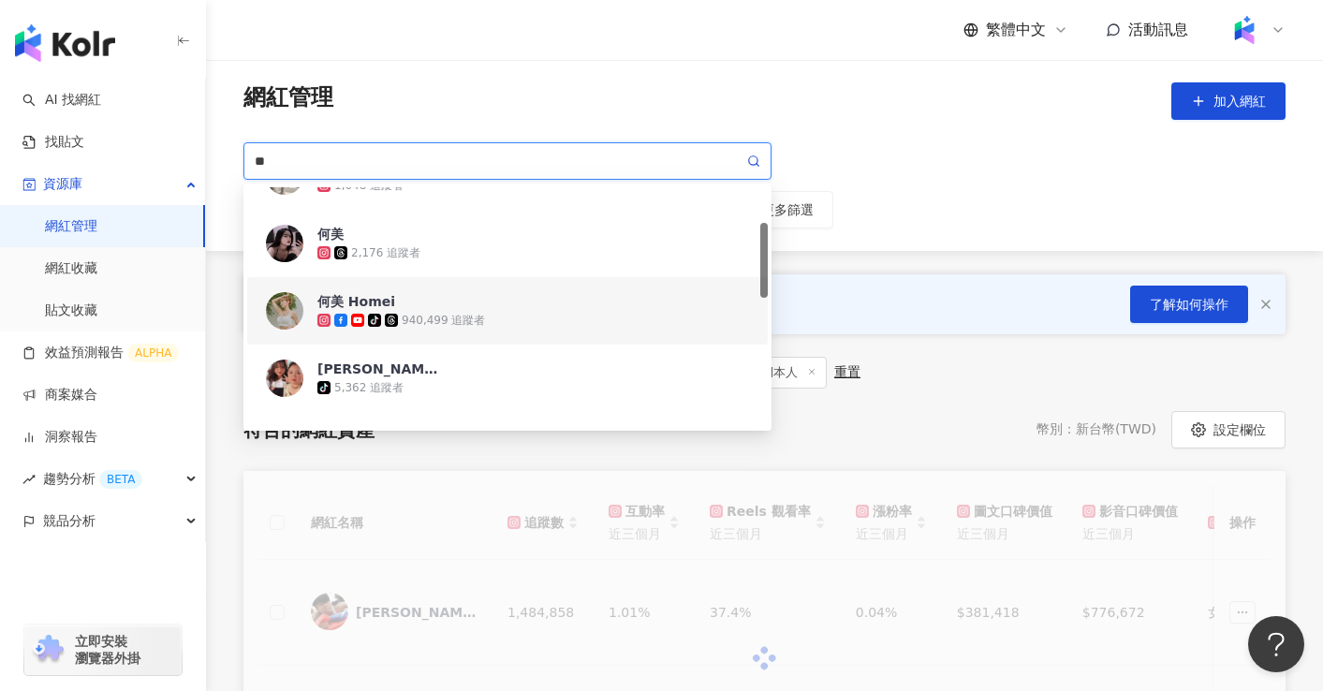
click at [489, 306] on div "何美 Homei tiktok-icon 940,499 追蹤者" at bounding box center [533, 310] width 432 height 37
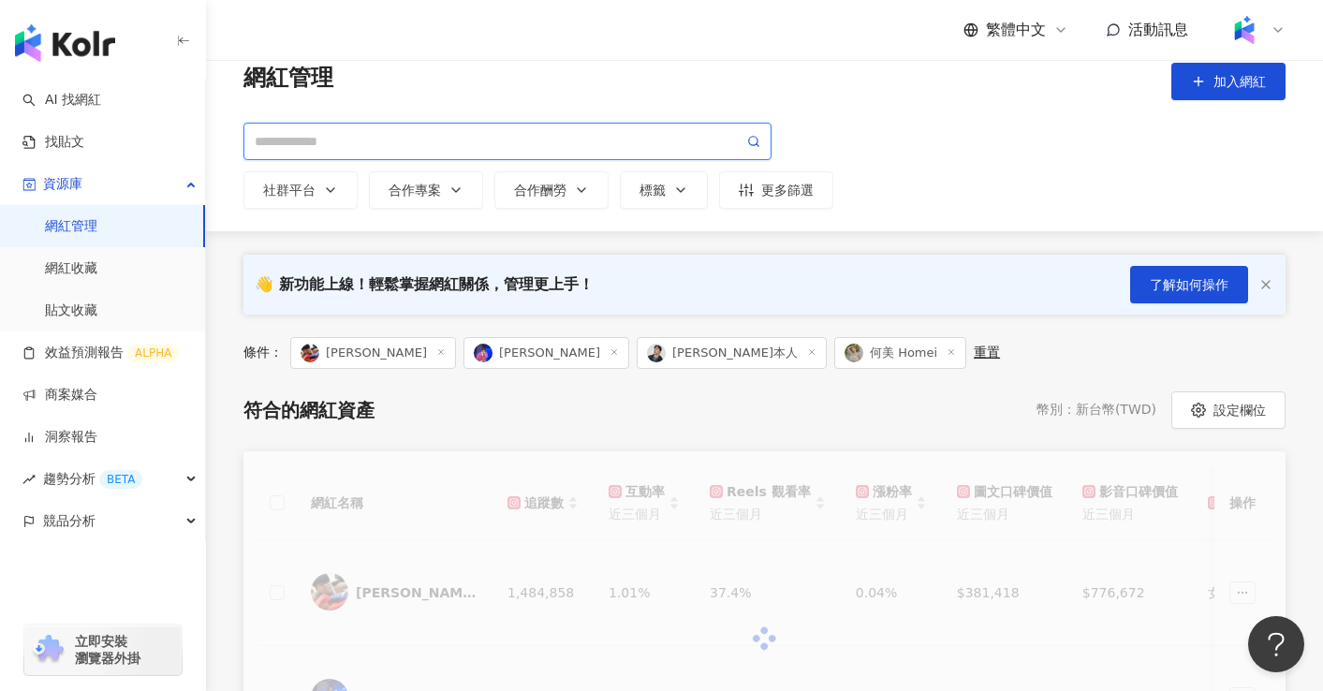
scroll to position [0, 0]
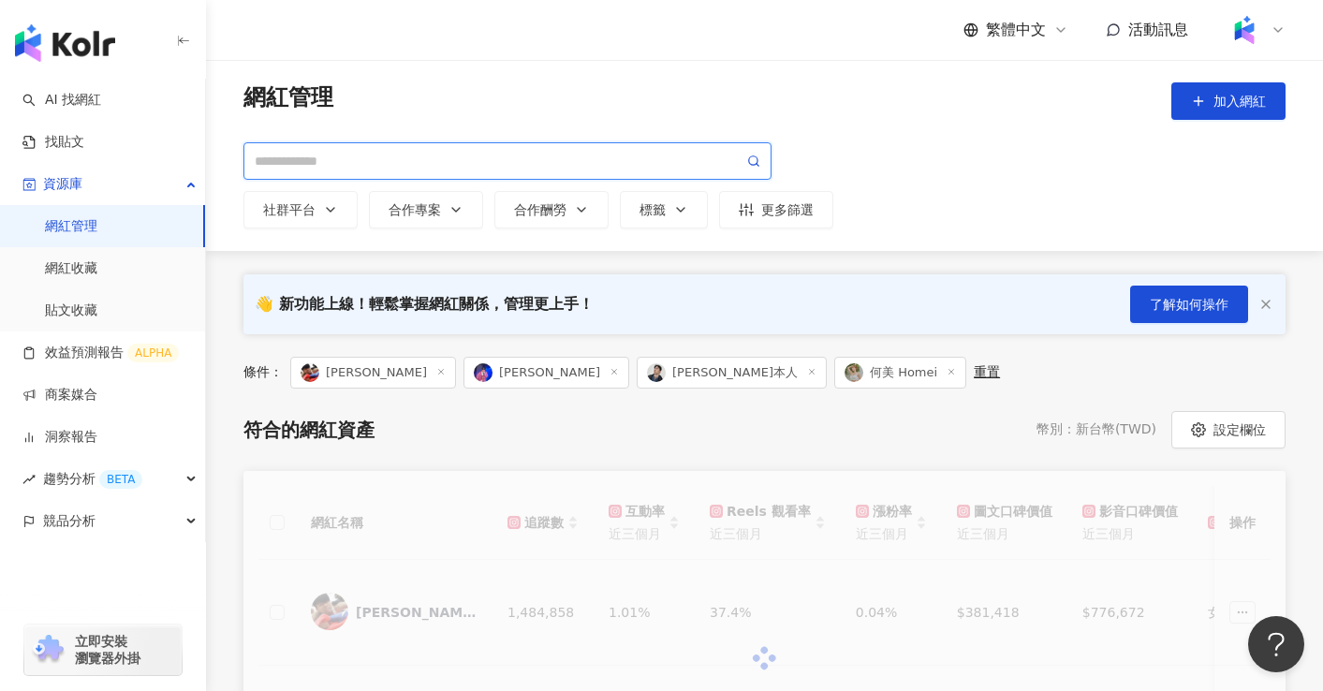
click at [499, 169] on input "search" at bounding box center [499, 161] width 489 height 21
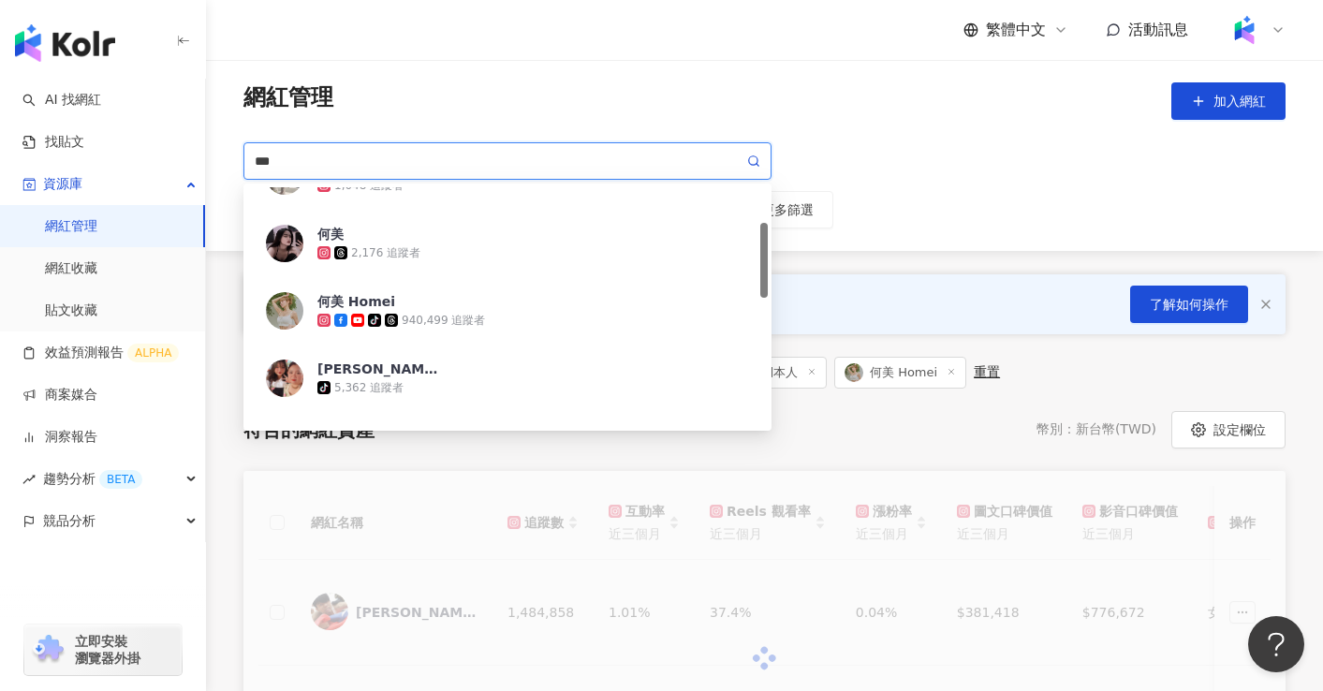
type input "**"
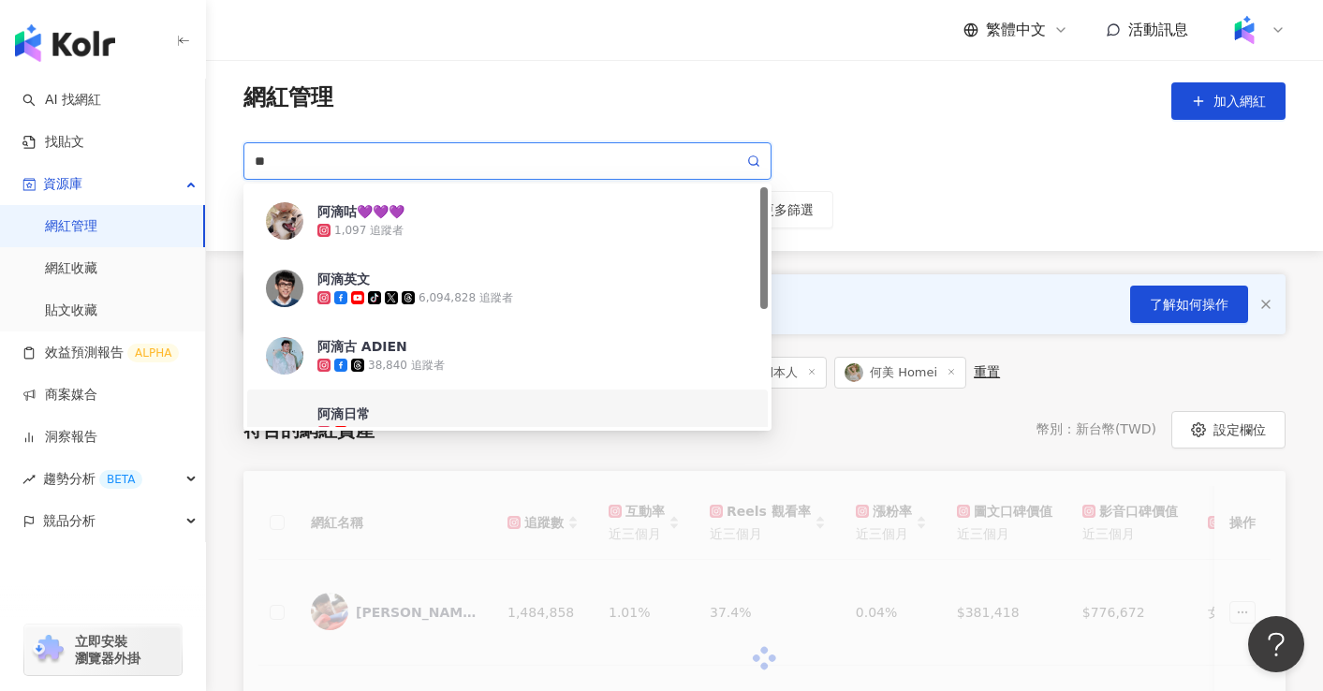
scroll to position [112, 0]
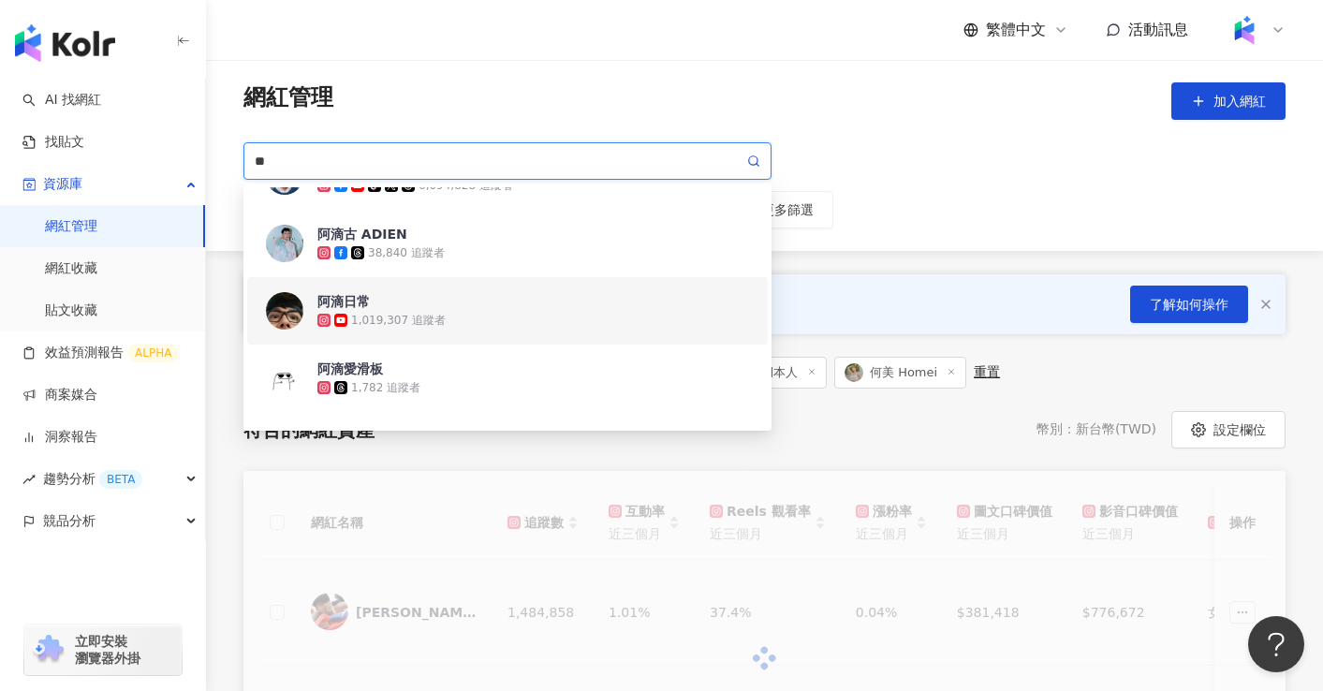
click at [549, 309] on div "阿滴日常 1,019,307 追蹤者" at bounding box center [533, 310] width 432 height 37
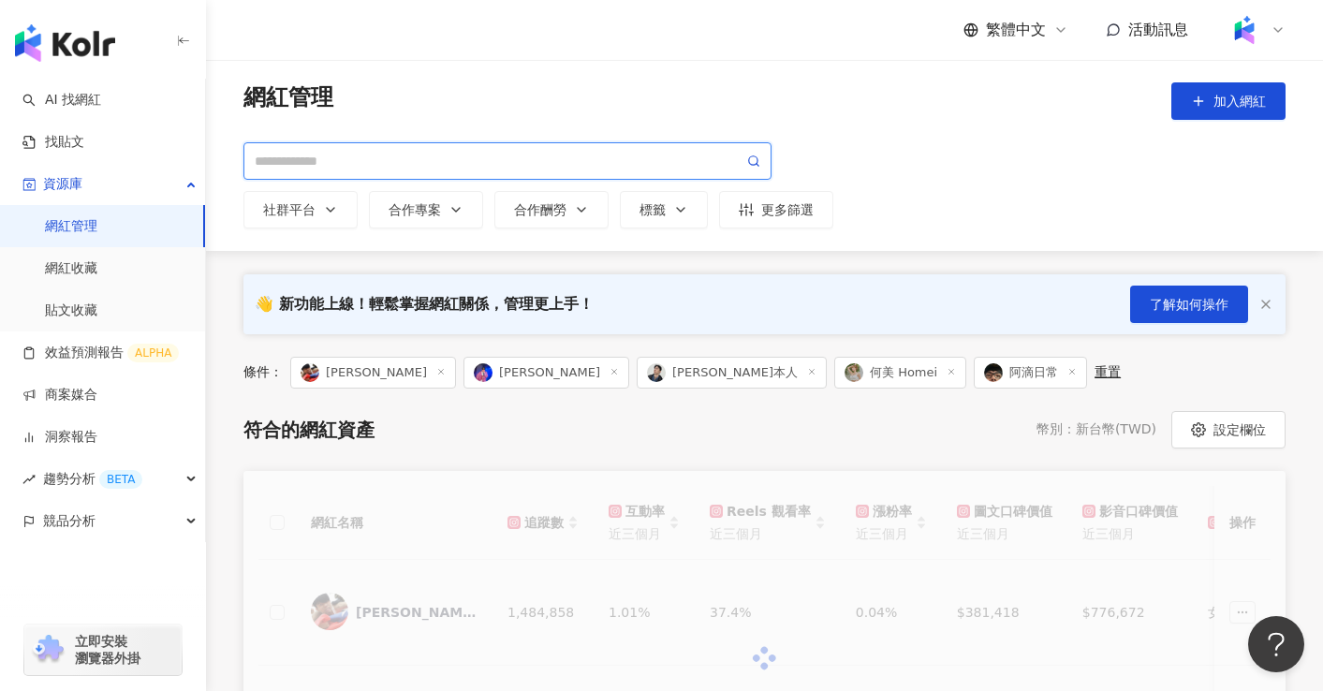
click at [551, 160] on input "search" at bounding box center [499, 161] width 489 height 21
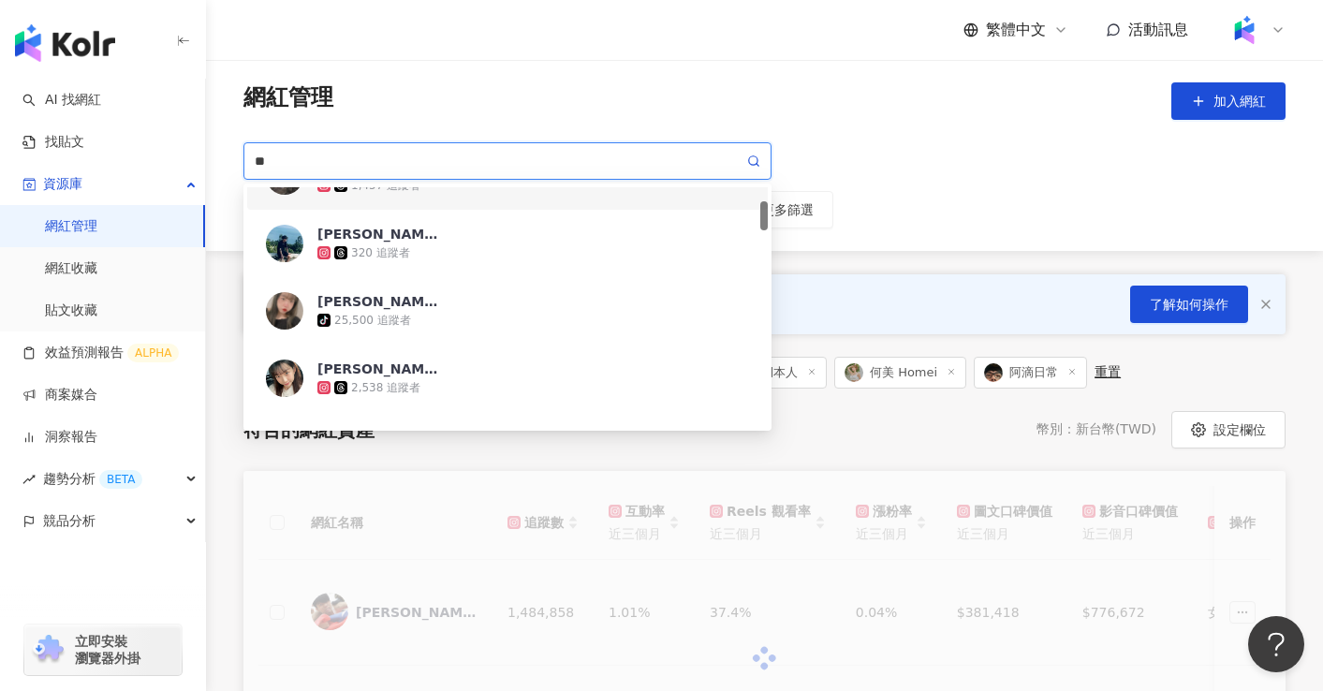
scroll to position [225, 0]
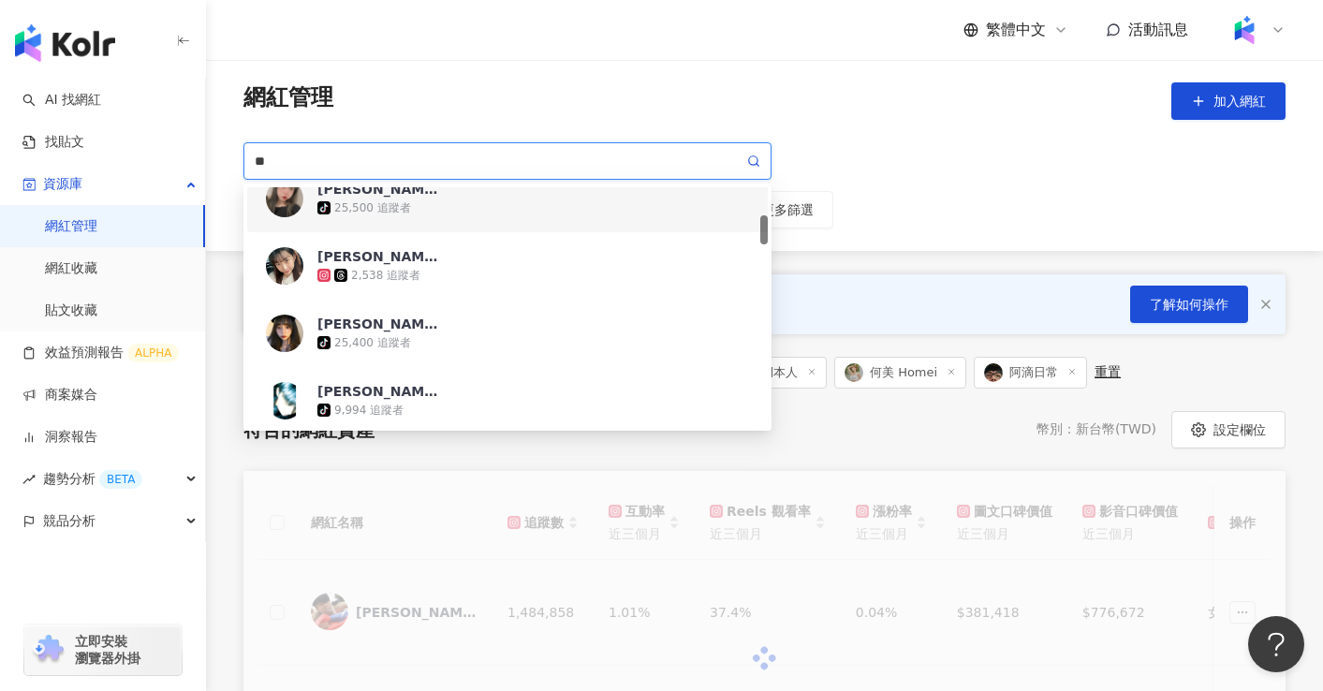
click at [338, 164] on input "**" at bounding box center [499, 161] width 489 height 21
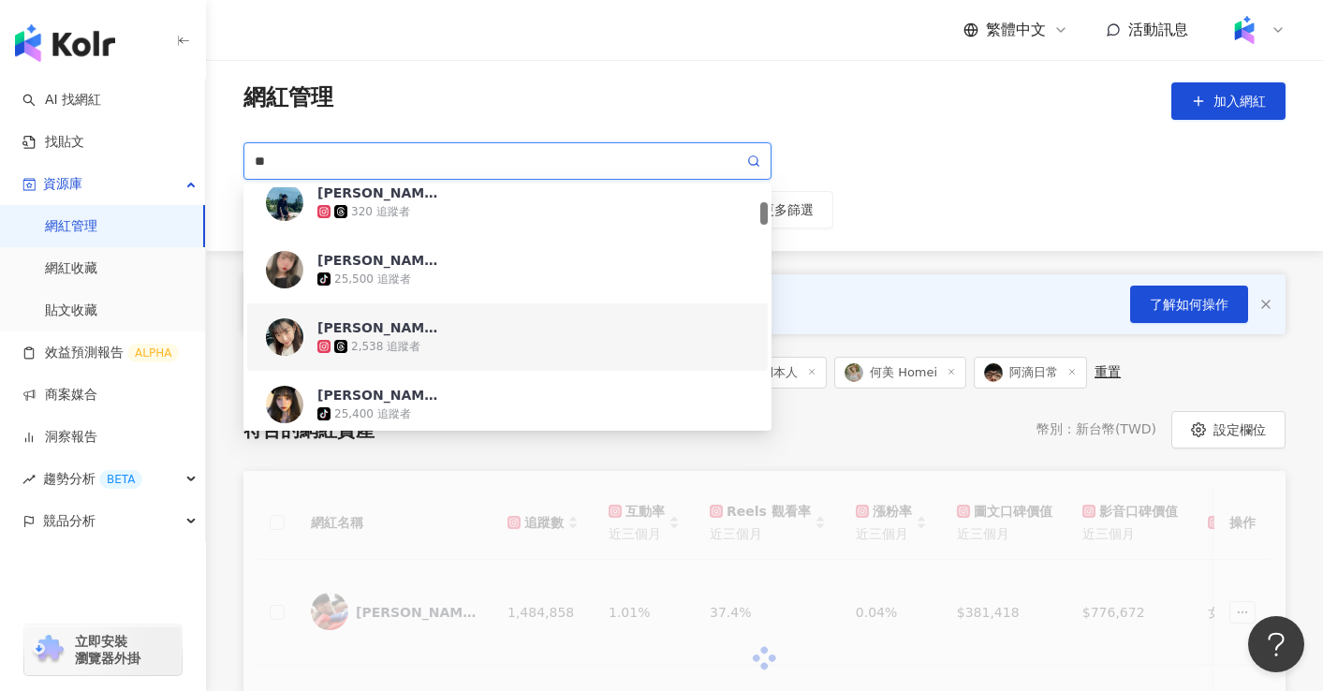
scroll to position [0, 0]
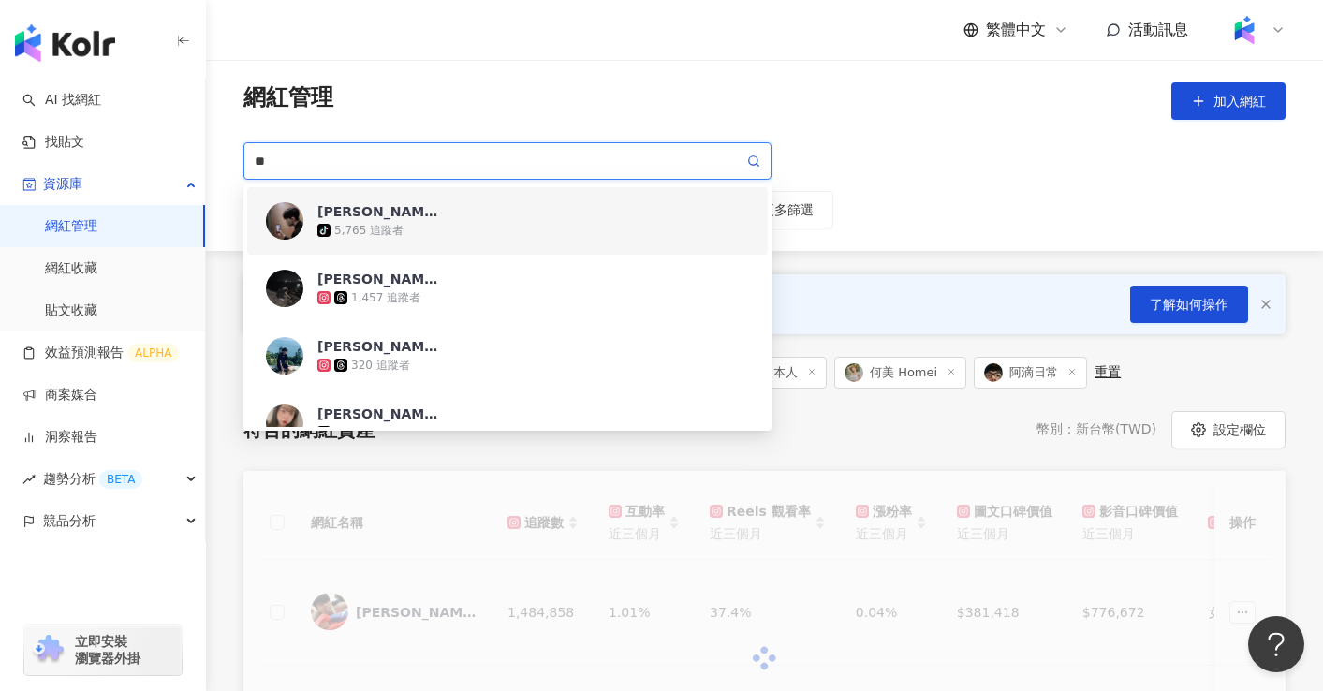
type input "*"
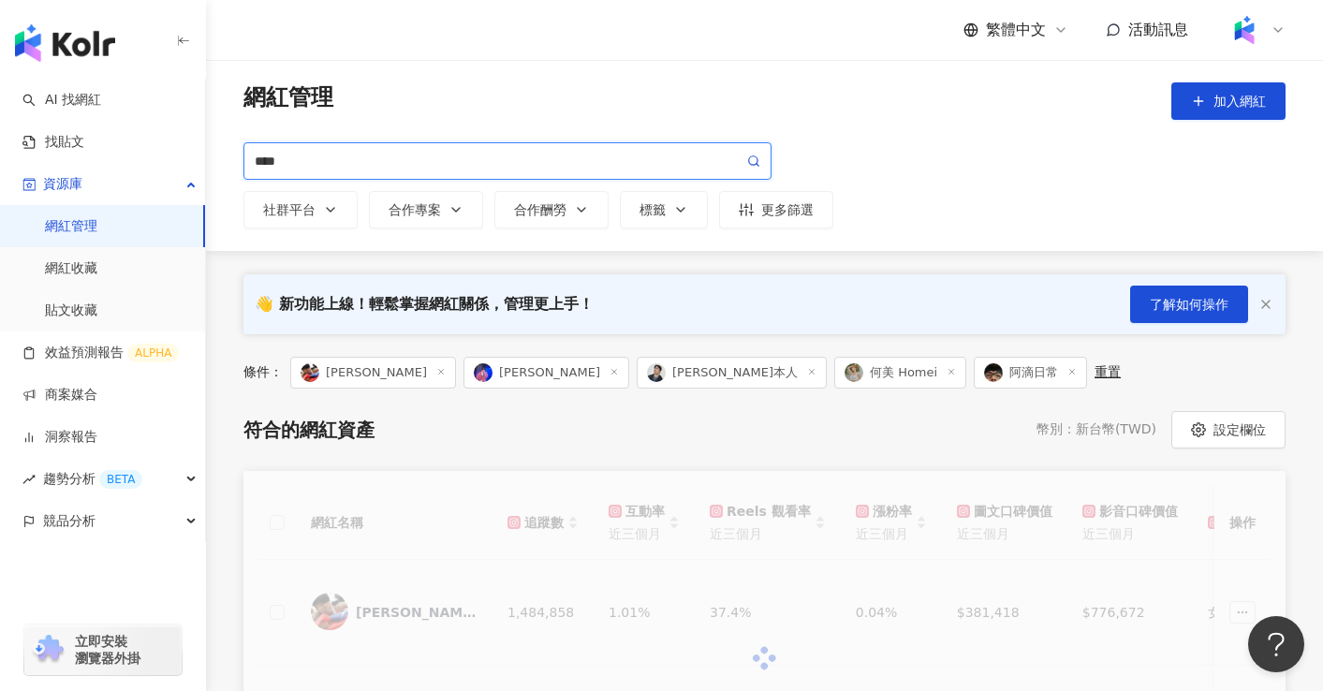
click at [257, 156] on input "****" at bounding box center [499, 161] width 489 height 21
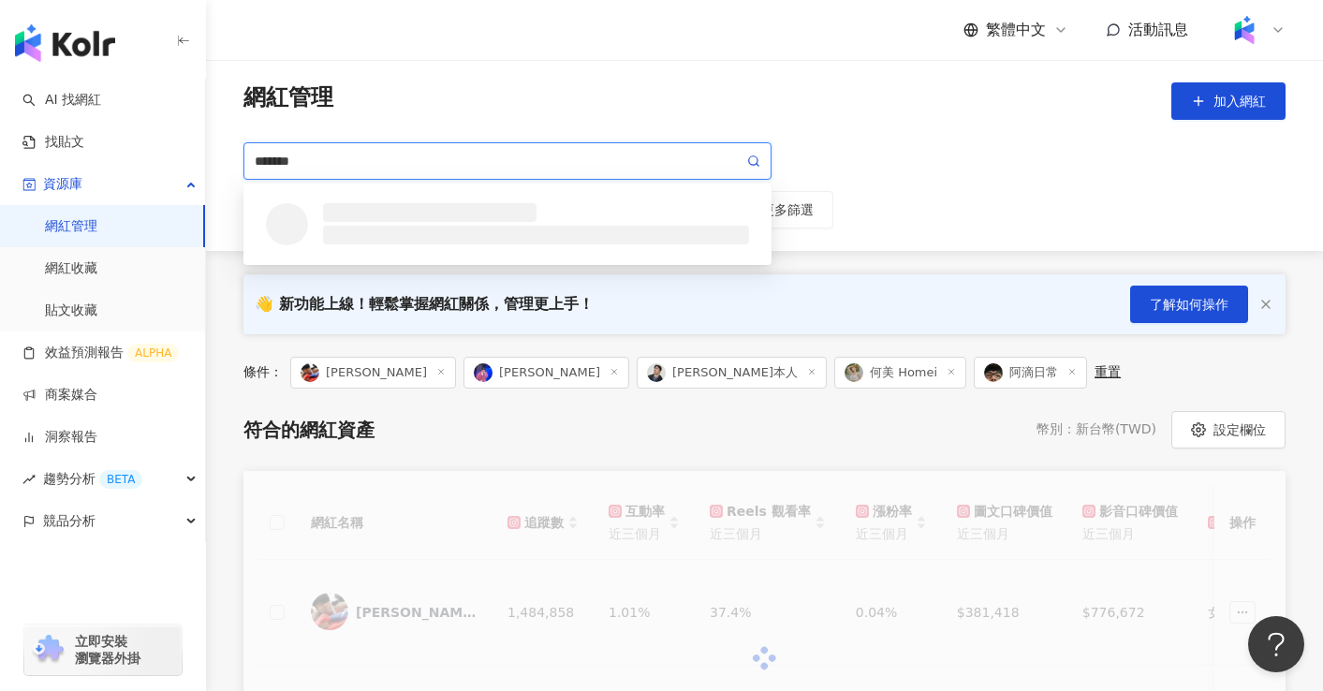
type input "******"
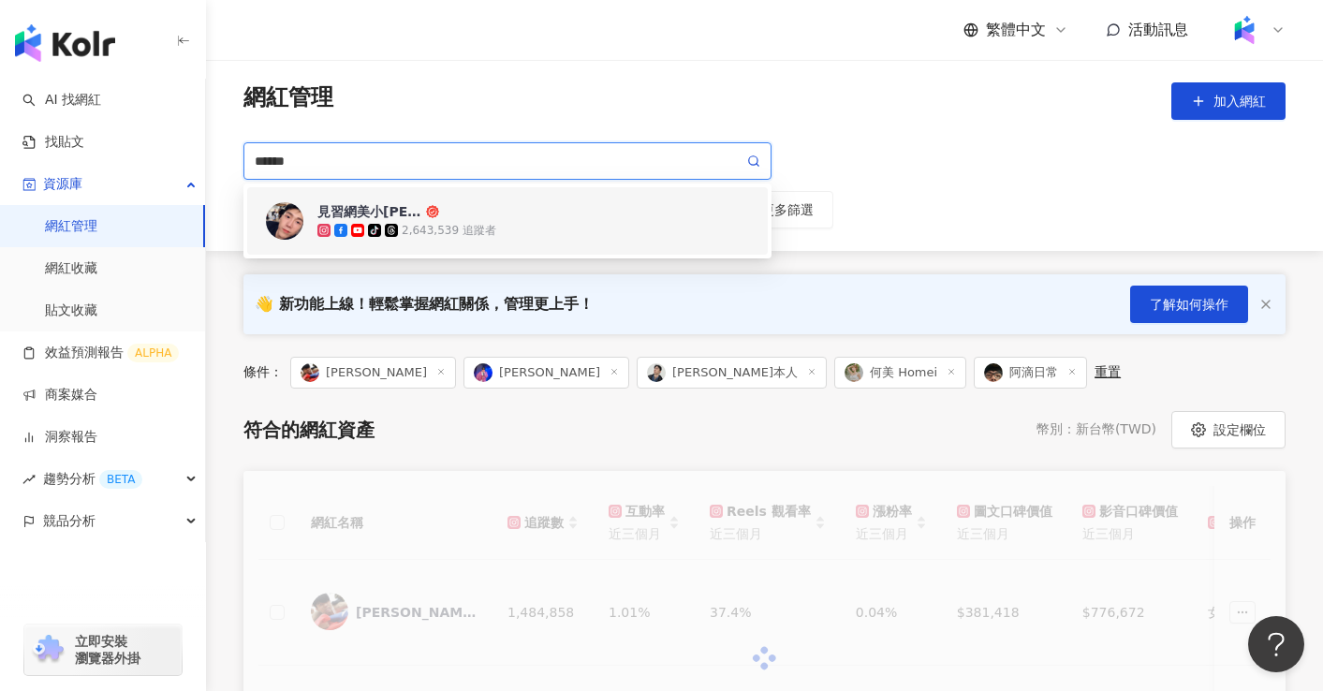
click at [452, 218] on div "見習網美小吳 tiktok-icon 2,643,539 追蹤者" at bounding box center [533, 220] width 432 height 37
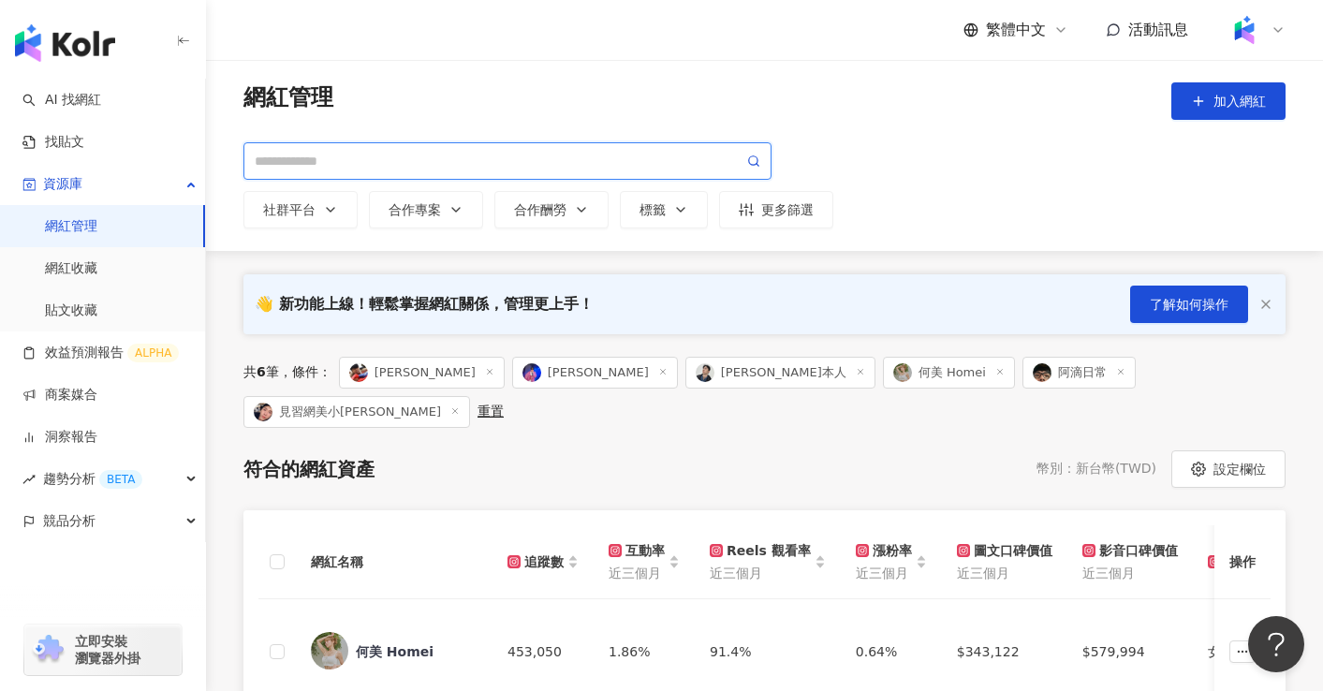
click at [430, 155] on input "search" at bounding box center [499, 161] width 489 height 21
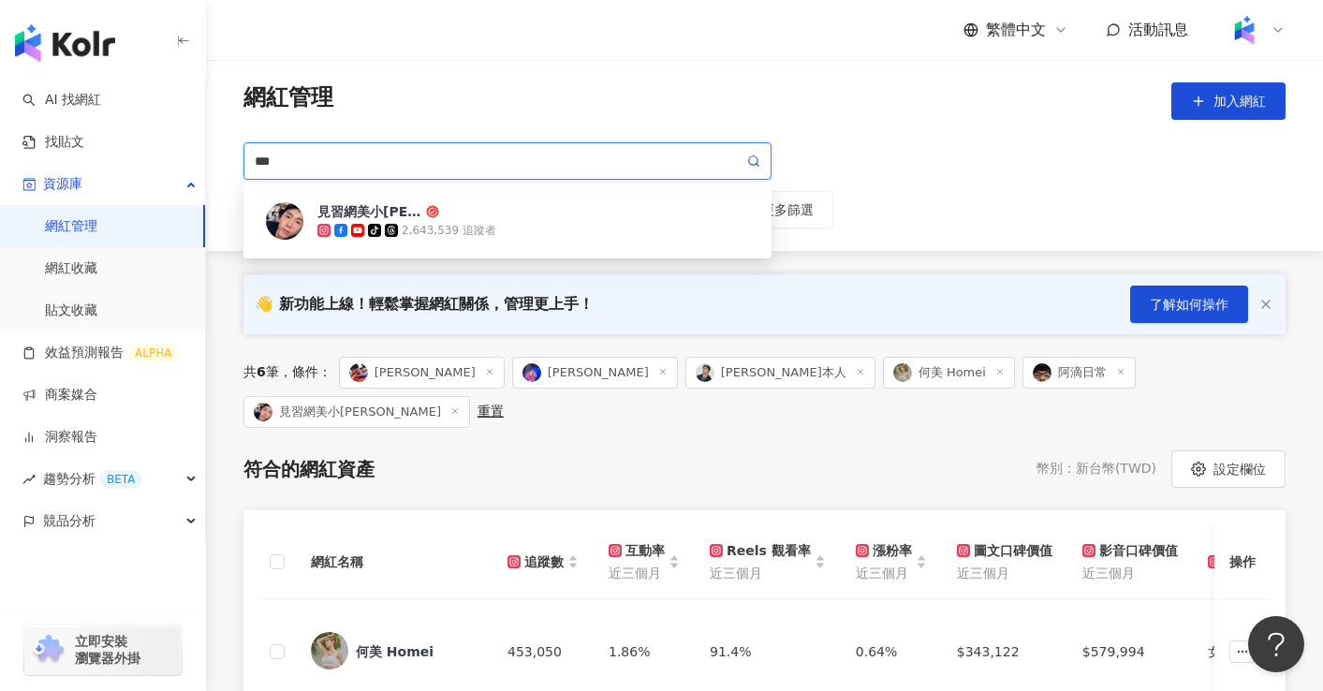
type input "**"
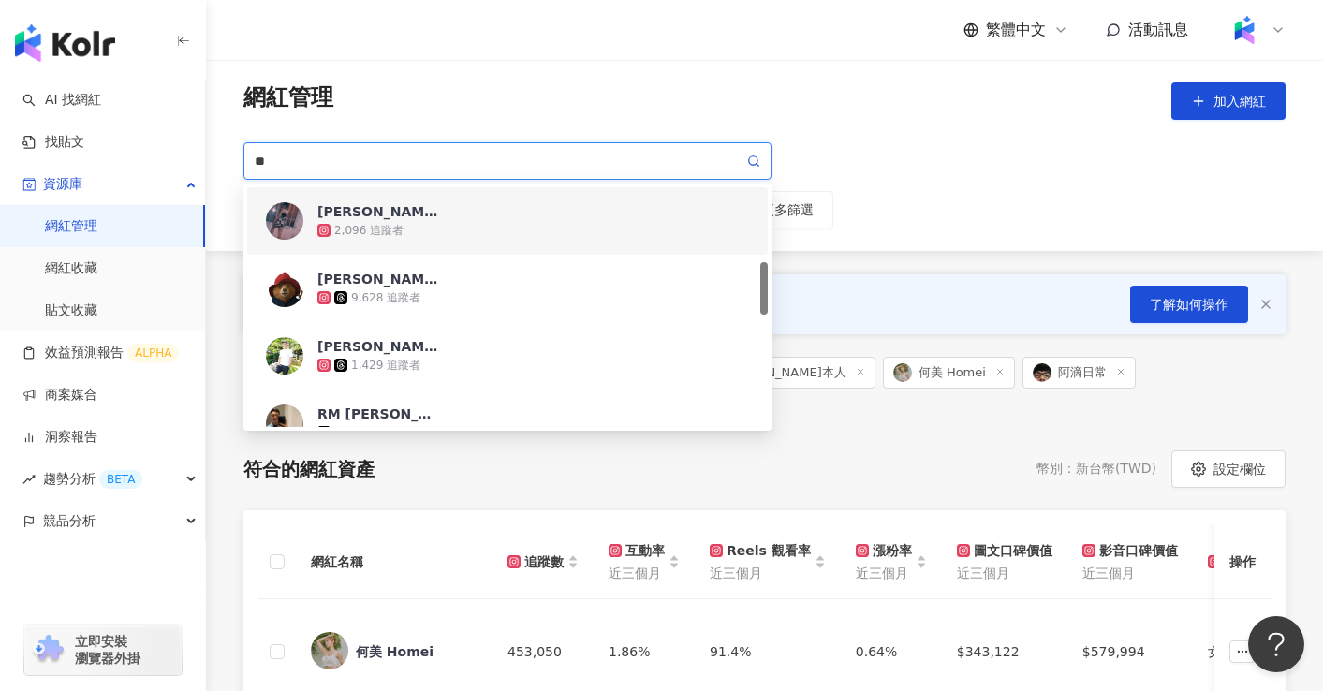
scroll to position [225, 0]
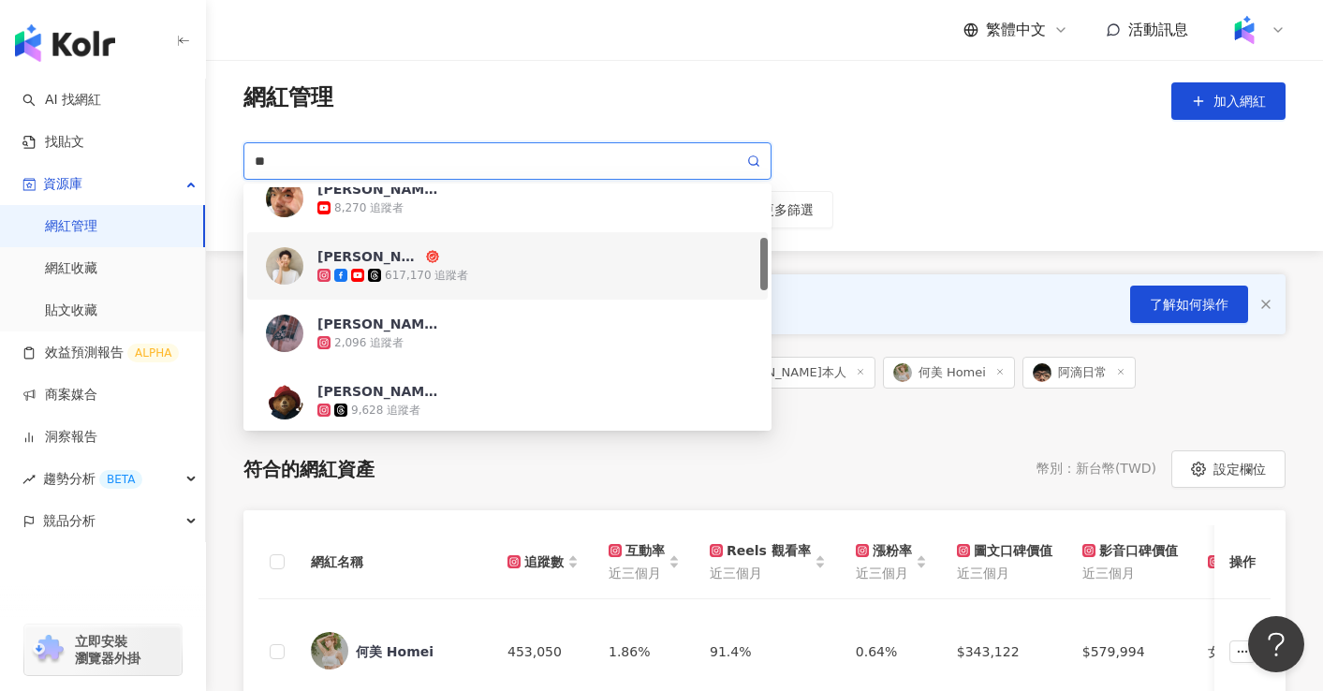
click at [496, 276] on div "617,170 追蹤者" at bounding box center [533, 275] width 432 height 19
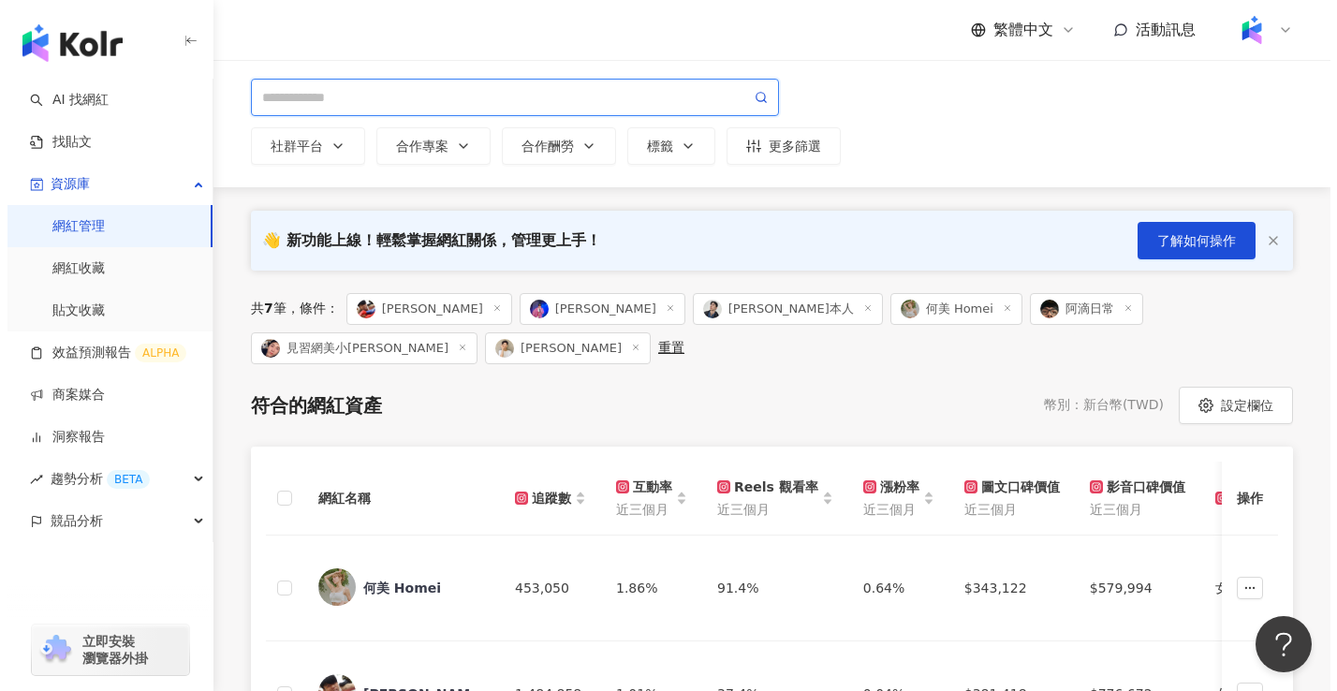
scroll to position [0, 0]
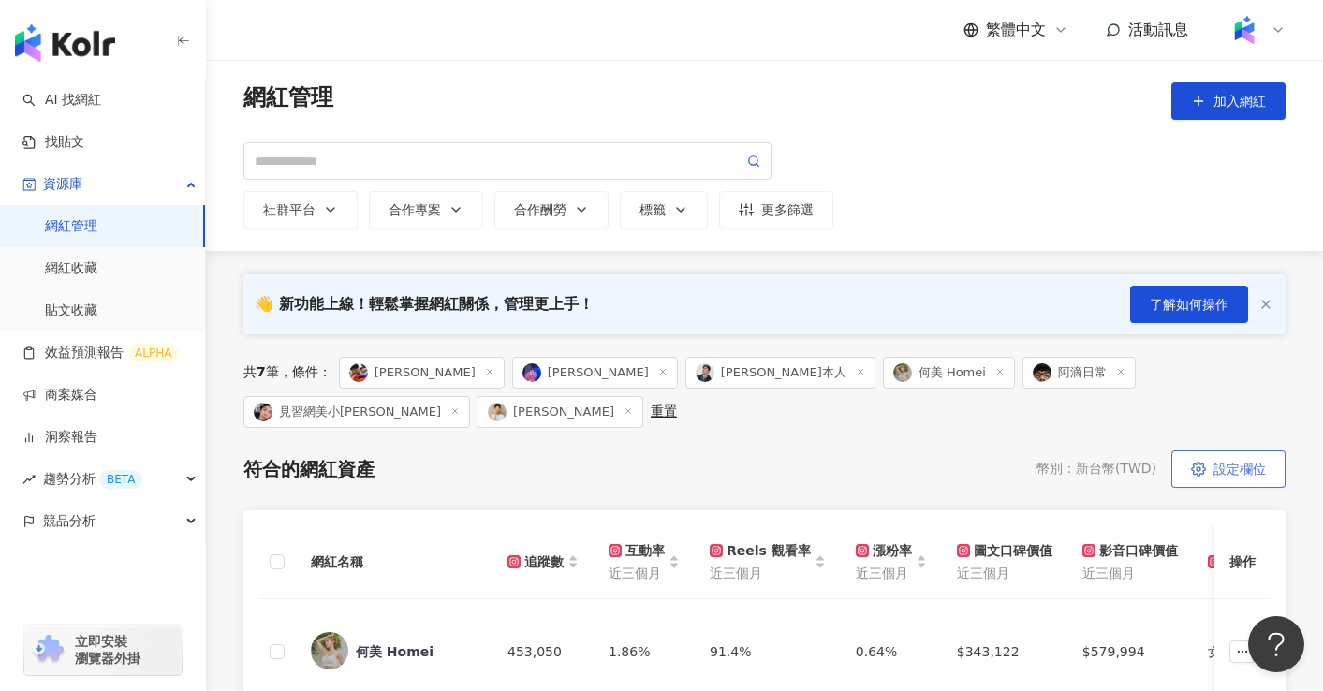
click at [1209, 450] on button "設定欄位" at bounding box center [1228, 468] width 114 height 37
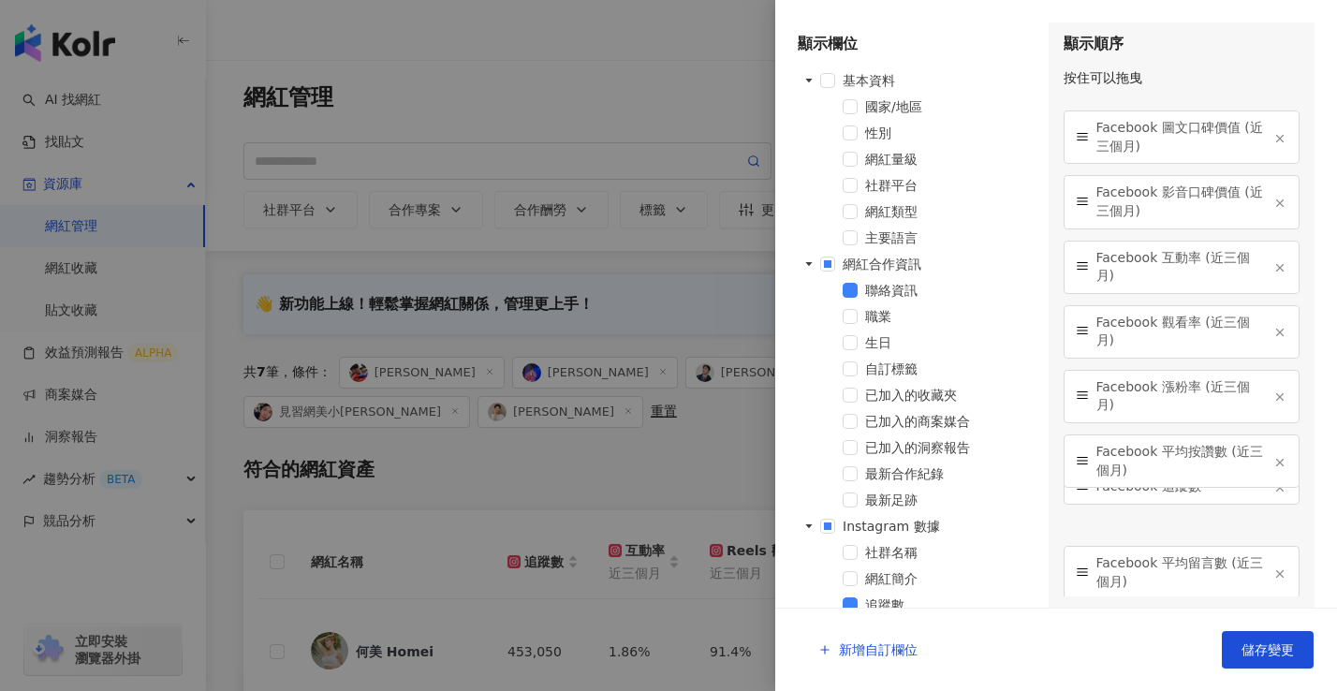
scroll to position [1632, 0]
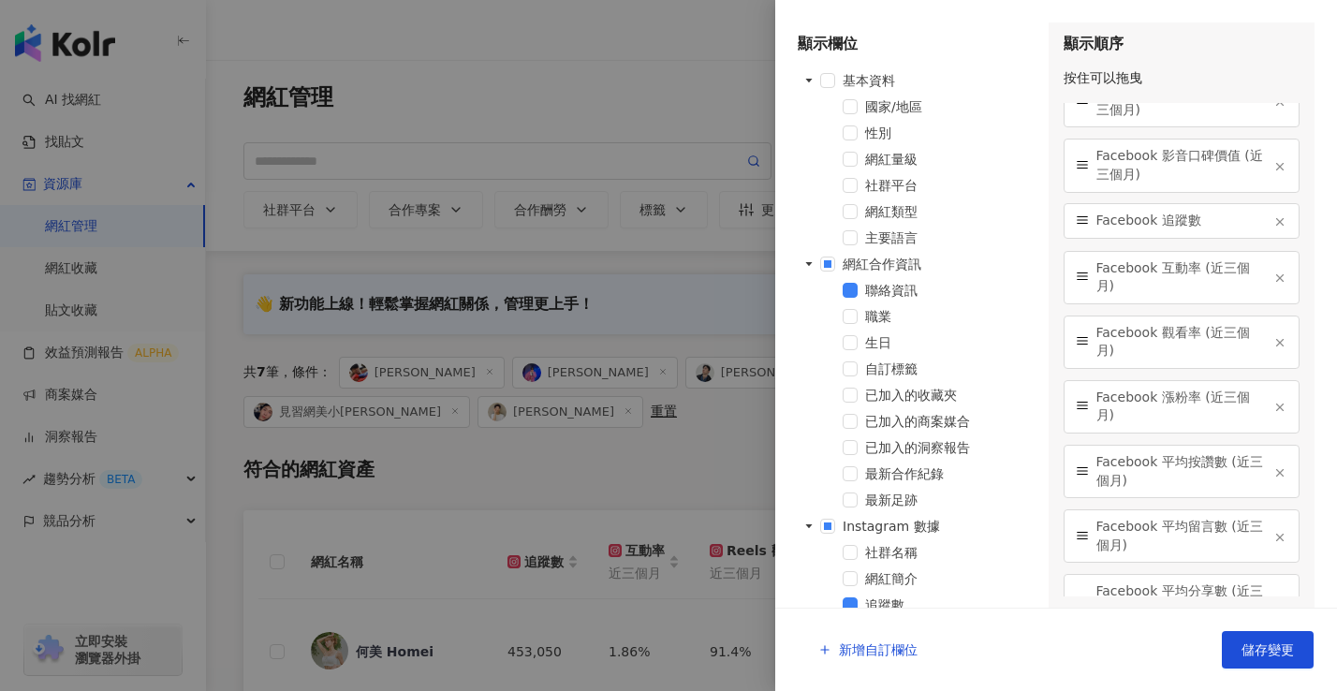
drag, startPoint x: 1082, startPoint y: 301, endPoint x: 1079, endPoint y: 222, distance: 79.6
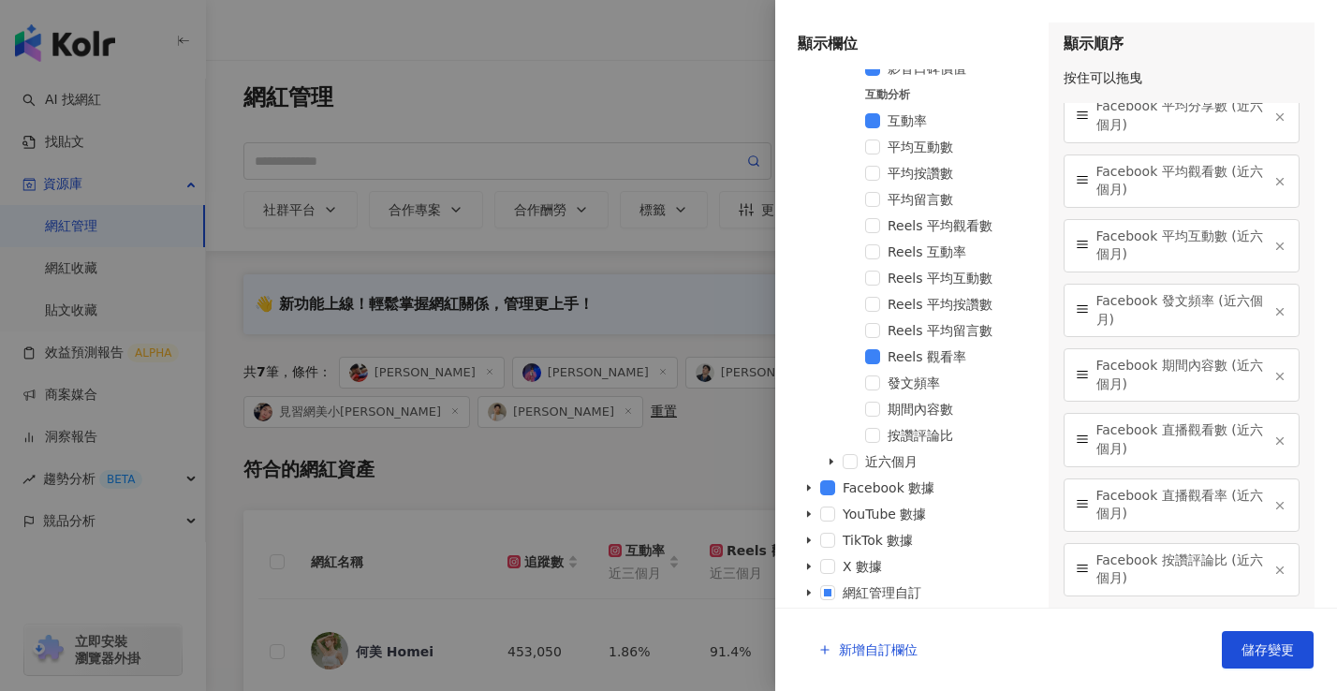
scroll to position [1139, 0]
click at [825, 510] on span at bounding box center [827, 513] width 15 height 15
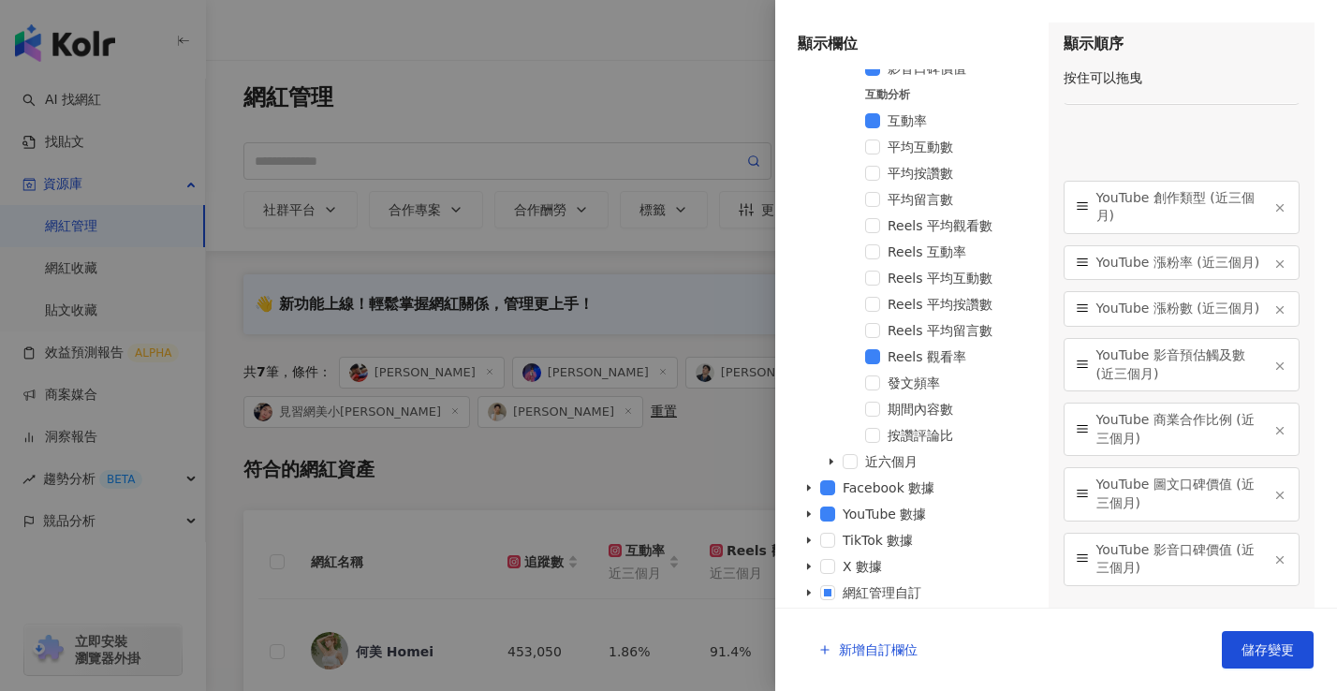
scroll to position [4541, 0]
drag, startPoint x: 1075, startPoint y: 490, endPoint x: 1098, endPoint y: 318, distance: 172.9
click at [1098, 217] on div "YouTube 觀看率 (近三個月)" at bounding box center [1181, 200] width 237 height 36
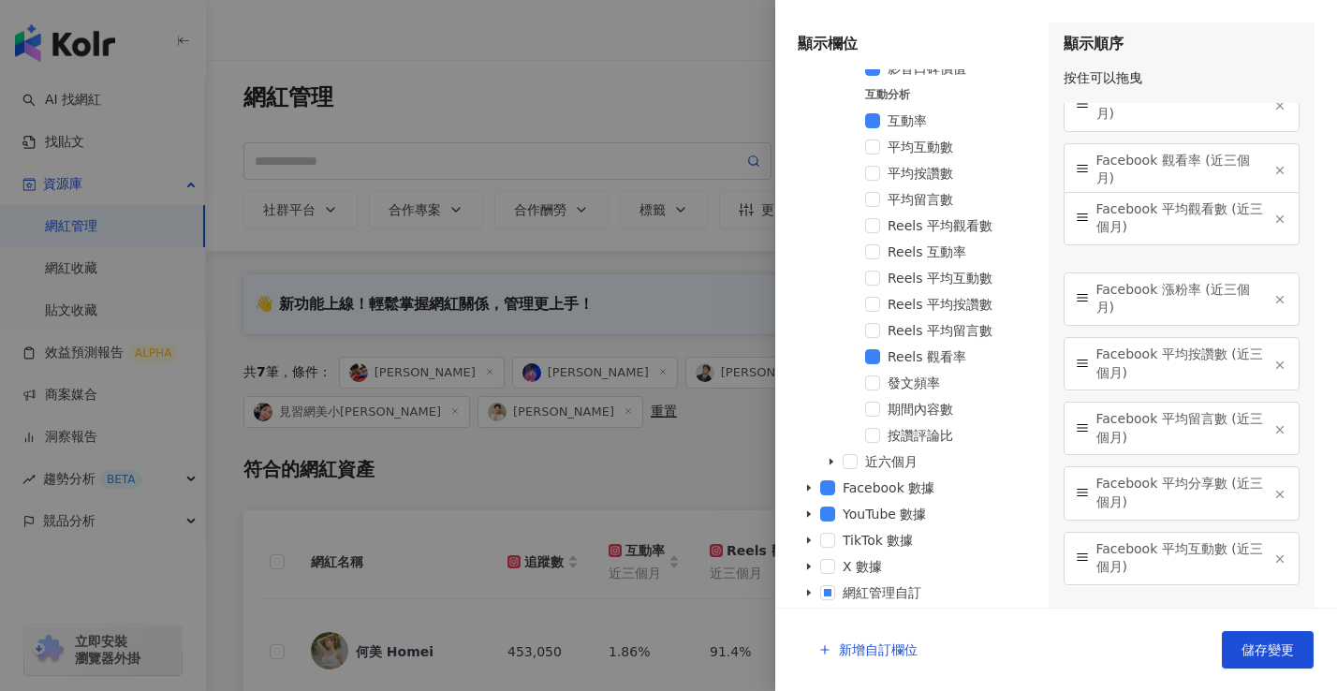
scroll to position [1772, 0]
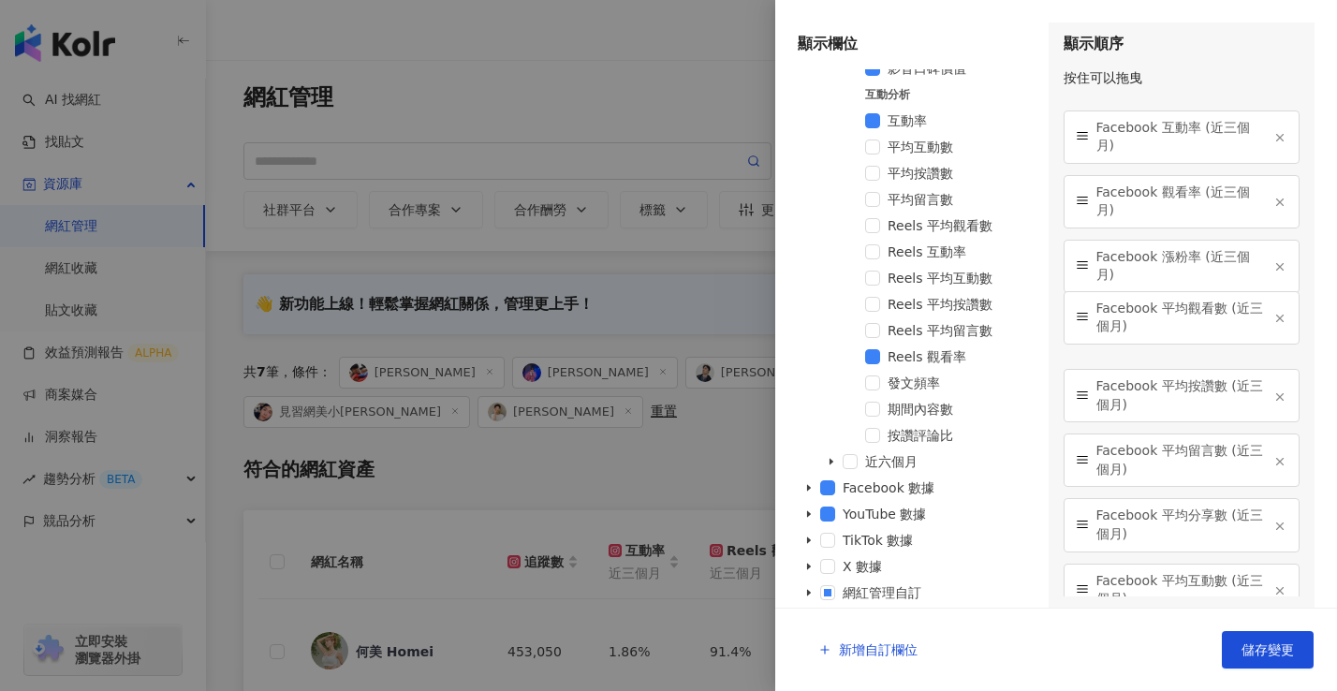
drag, startPoint x: 1085, startPoint y: 413, endPoint x: 1065, endPoint y: 315, distance: 99.3
click at [1065, 315] on div "Facebook 平均觀看數 (近三個月)" at bounding box center [1181, 317] width 237 height 53
drag, startPoint x: 1078, startPoint y: 325, endPoint x: 1079, endPoint y: 267, distance: 58.0
click at [1079, 267] on icon at bounding box center [1082, 273] width 13 height 13
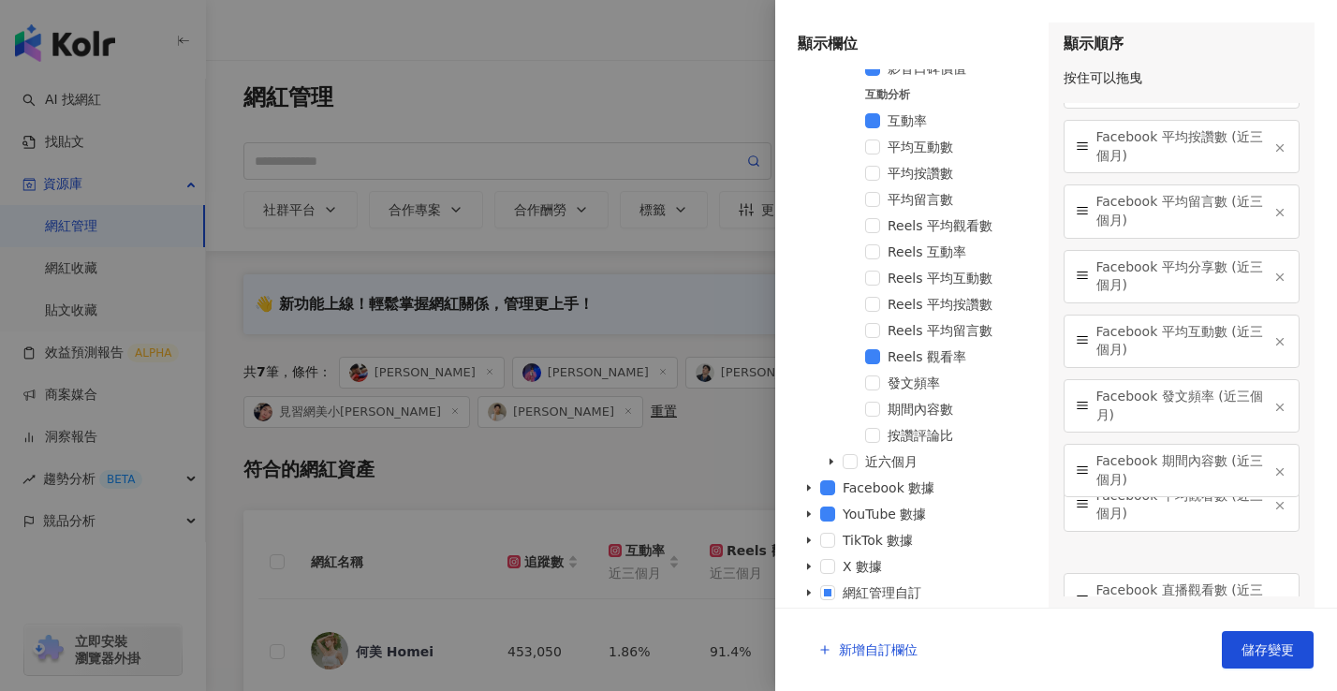
scroll to position [1958, 0]
drag, startPoint x: 1081, startPoint y: 267, endPoint x: 1078, endPoint y: 408, distance: 141.4
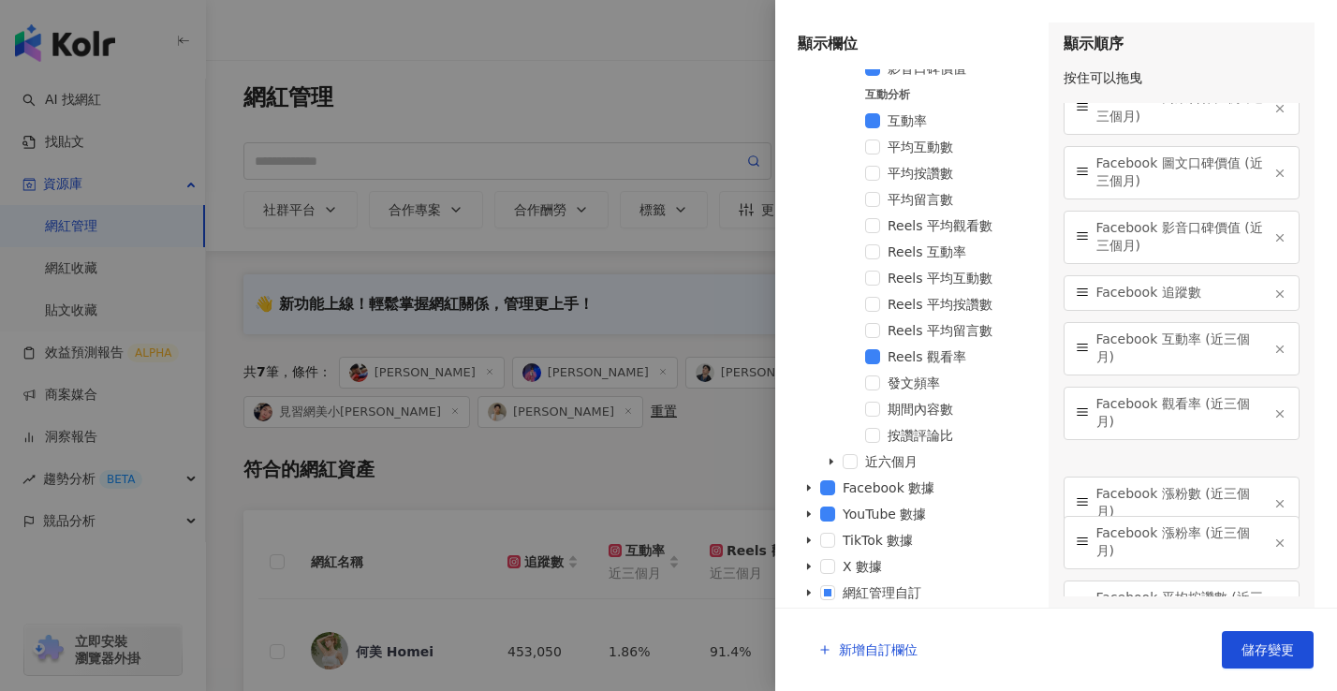
scroll to position [1500, 0]
drag, startPoint x: 1078, startPoint y: 300, endPoint x: 1079, endPoint y: 458, distance: 157.3
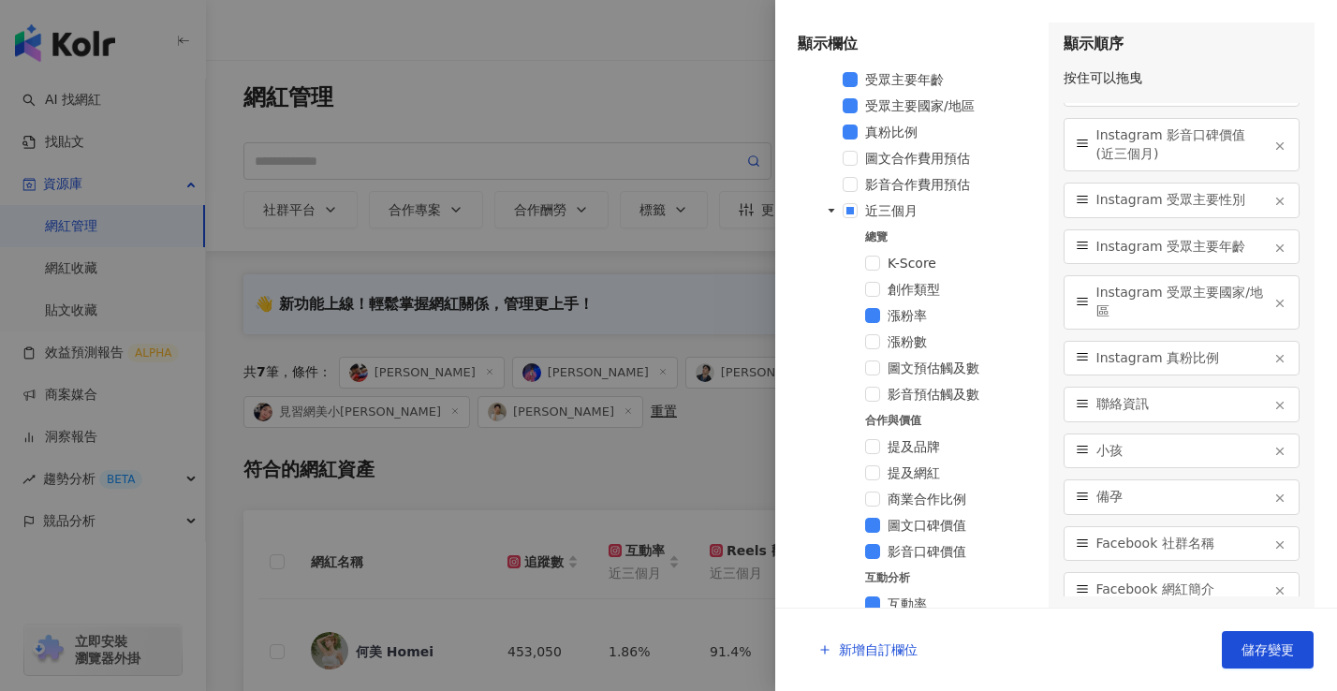
scroll to position [674, 0]
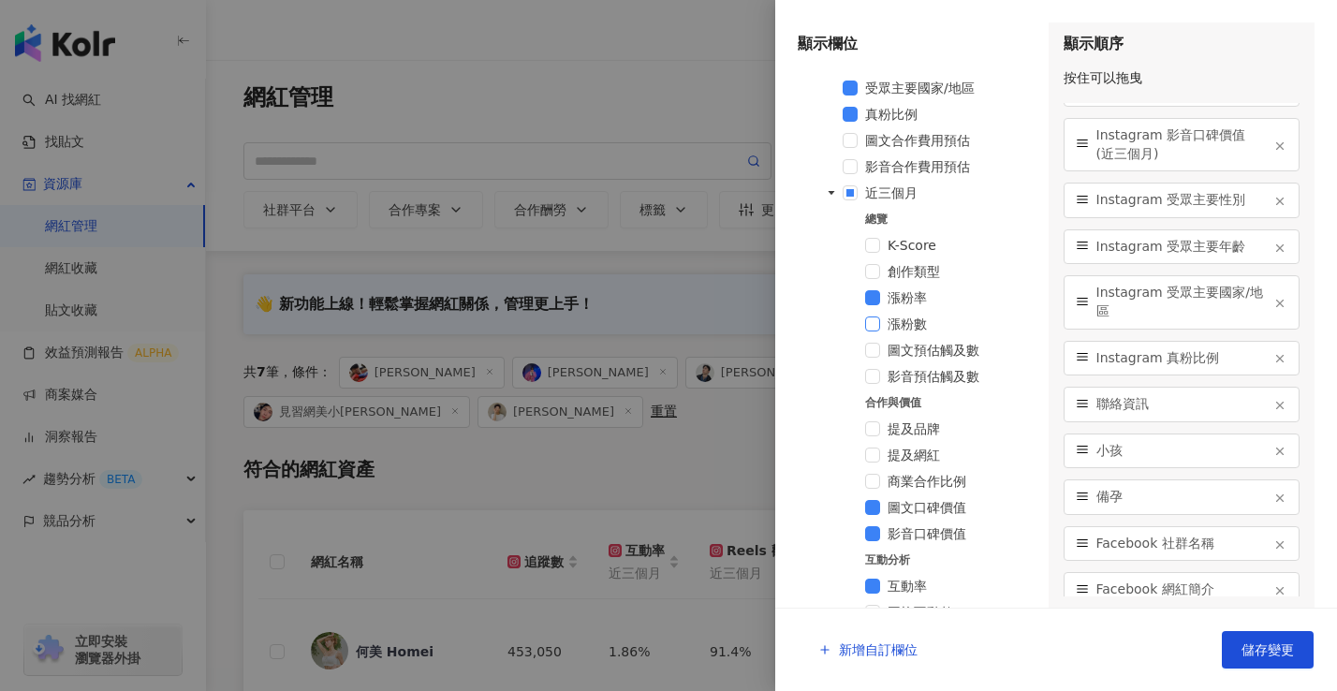
click at [874, 325] on span at bounding box center [872, 323] width 15 height 15
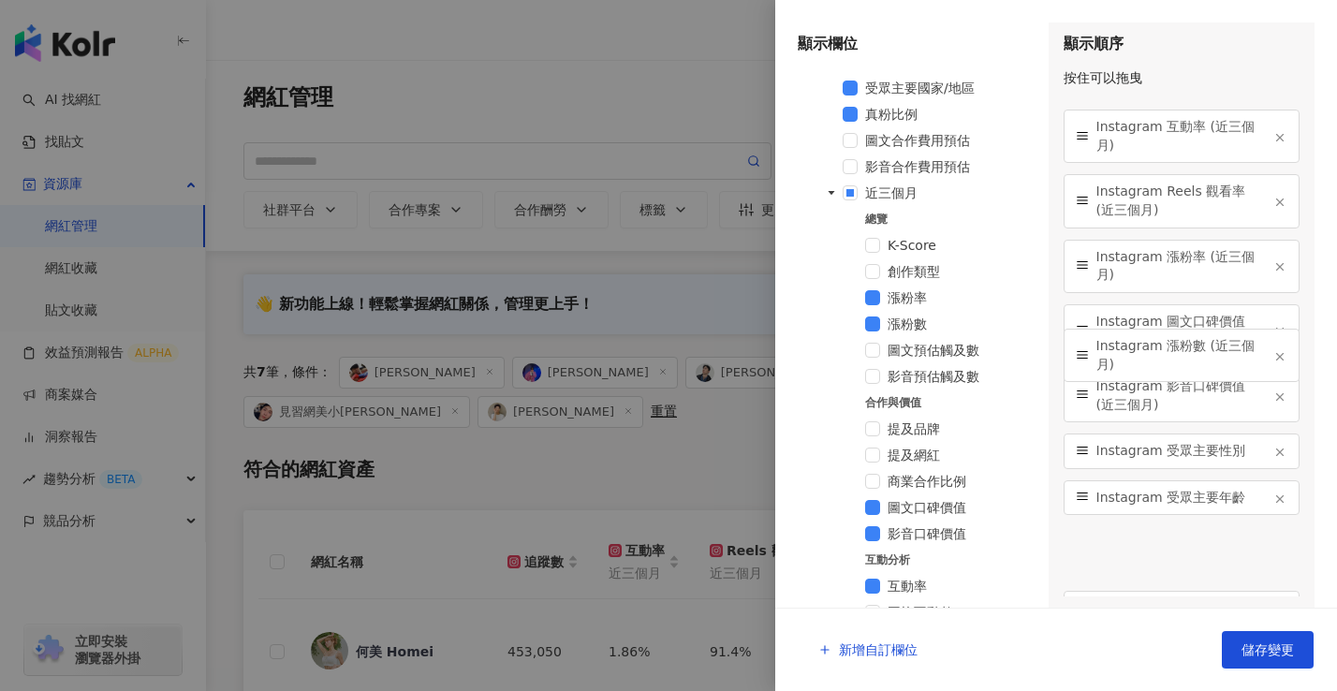
scroll to position [142, 0]
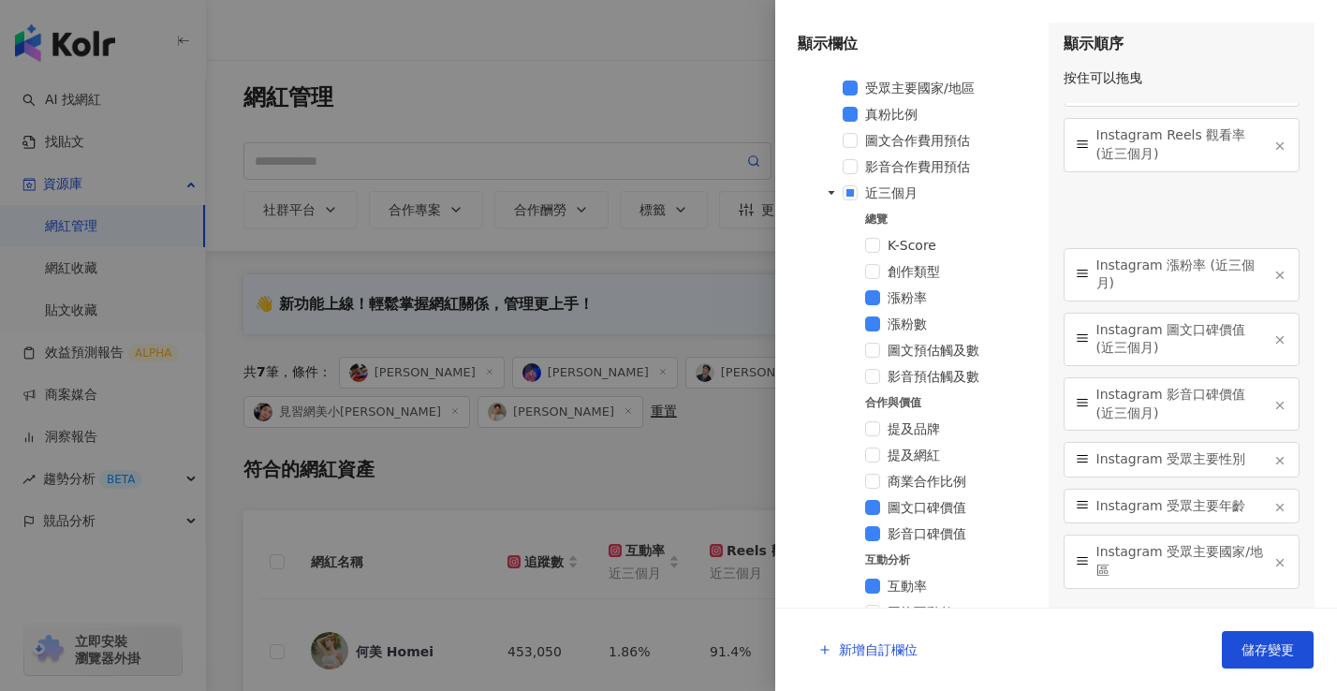
drag, startPoint x: 1081, startPoint y: 568, endPoint x: 1083, endPoint y: 207, distance: 361.3
click at [1083, 7] on line at bounding box center [1082, 7] width 10 height 0
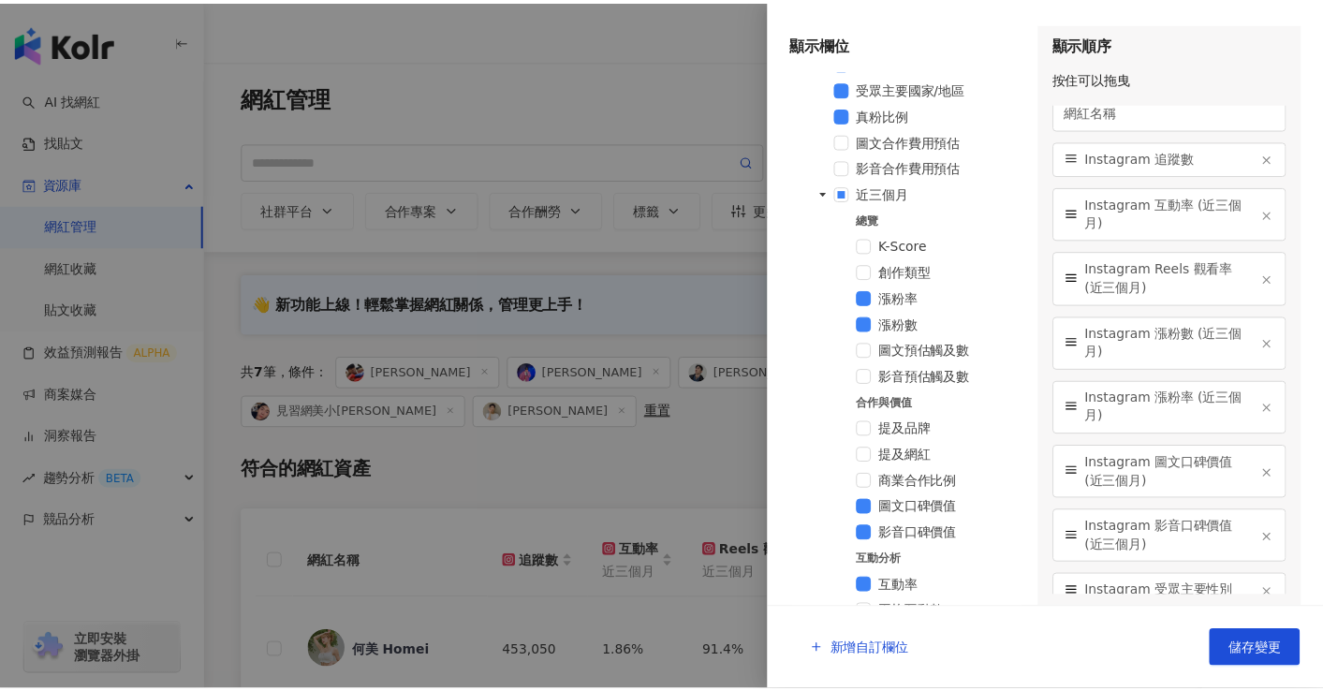
scroll to position [0, 0]
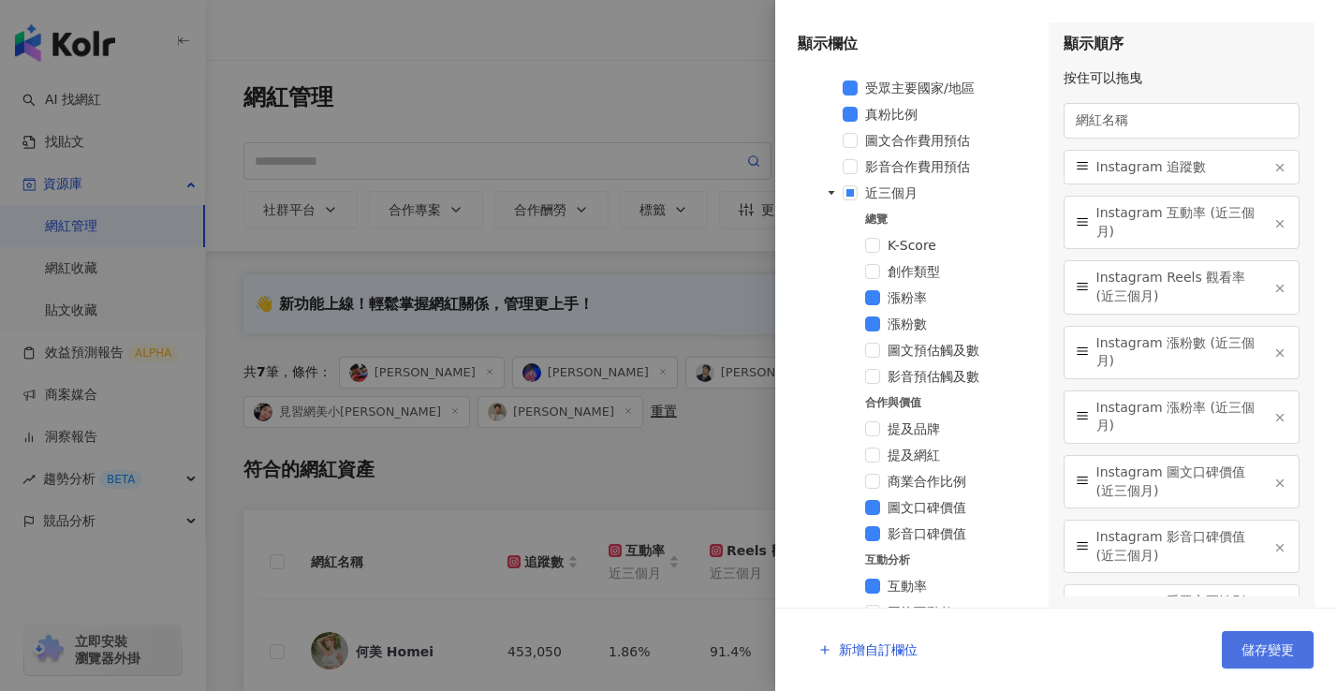
click at [1261, 642] on span "儲存變更" at bounding box center [1267, 649] width 52 height 15
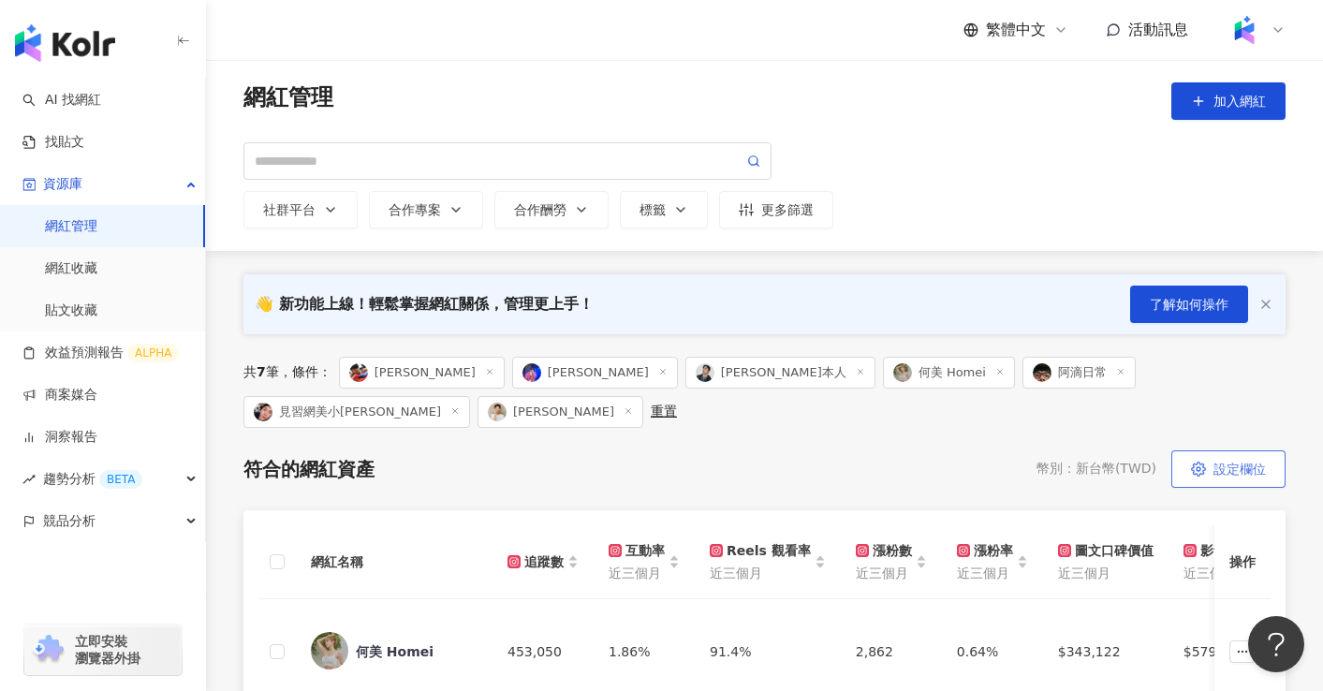
click at [1250, 450] on button "設定欄位" at bounding box center [1228, 468] width 114 height 37
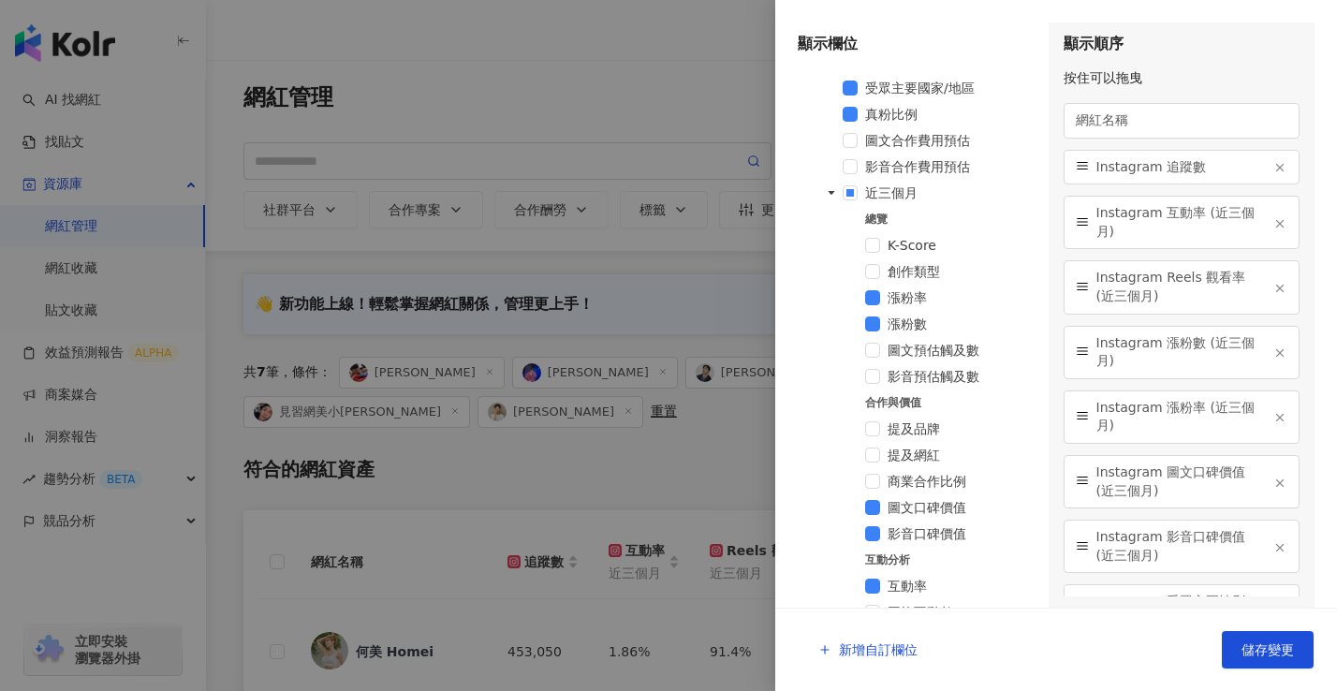
click at [619, 445] on div at bounding box center [668, 345] width 1337 height 691
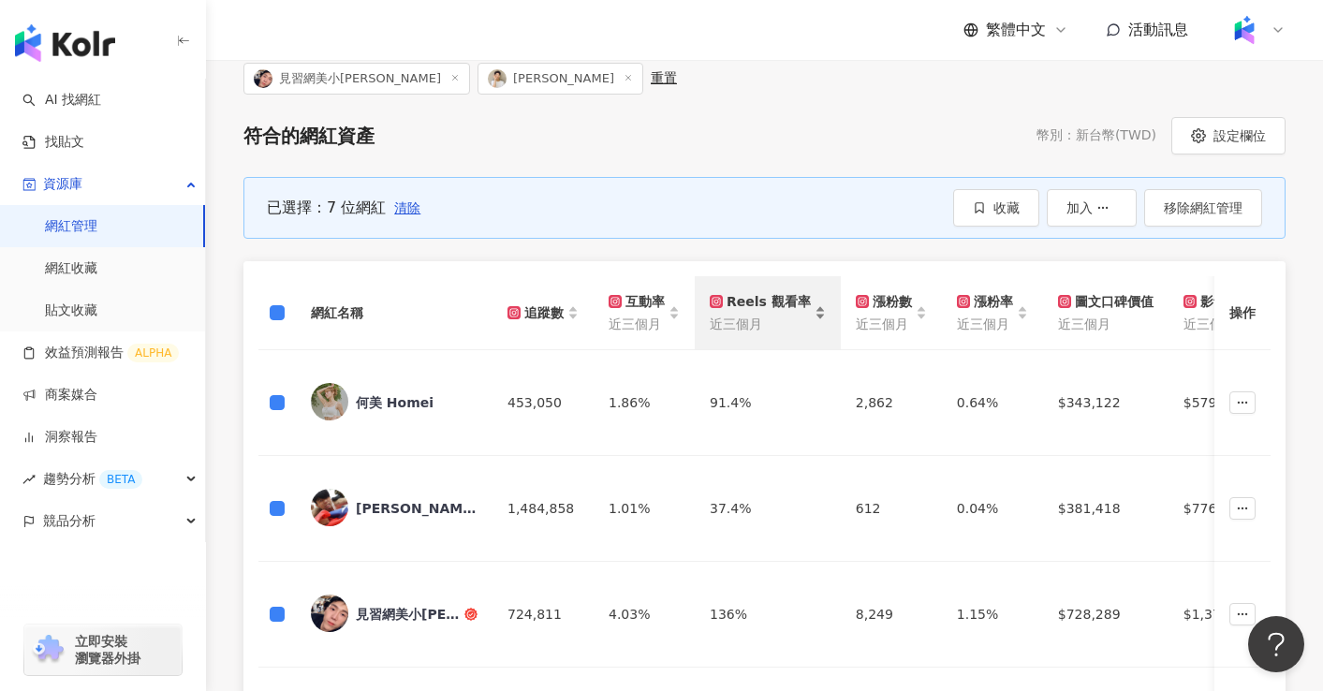
scroll to position [337, 0]
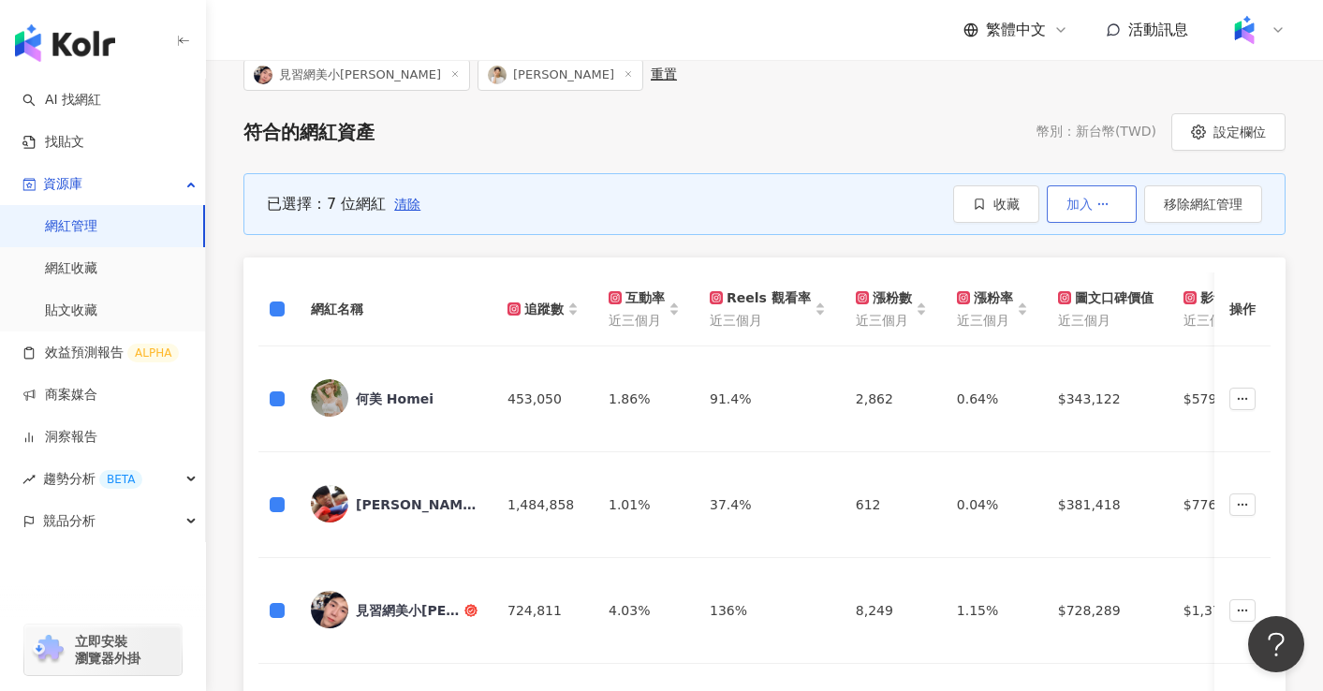
click at [1112, 185] on button "加入" at bounding box center [1092, 203] width 90 height 37
click at [776, 123] on div "符合的網紅資產 幣別 ： 新台幣 ( TWD ) 設定欄位 已選擇：7 位網紅 清除 收藏 加入 移除網紅管理 網紅名稱 追蹤數 互動率 近三個月 Reels…" at bounding box center [764, 652] width 1042 height 1078
click at [746, 113] on div "符合的網紅資產 幣別 ： 新台幣 ( TWD ) 設定欄位 已選擇：7 位網紅 清除 收藏 加入 移除網紅管理 網紅名稱 追蹤數 互動率 近三個月 Reels…" at bounding box center [764, 652] width 1042 height 1078
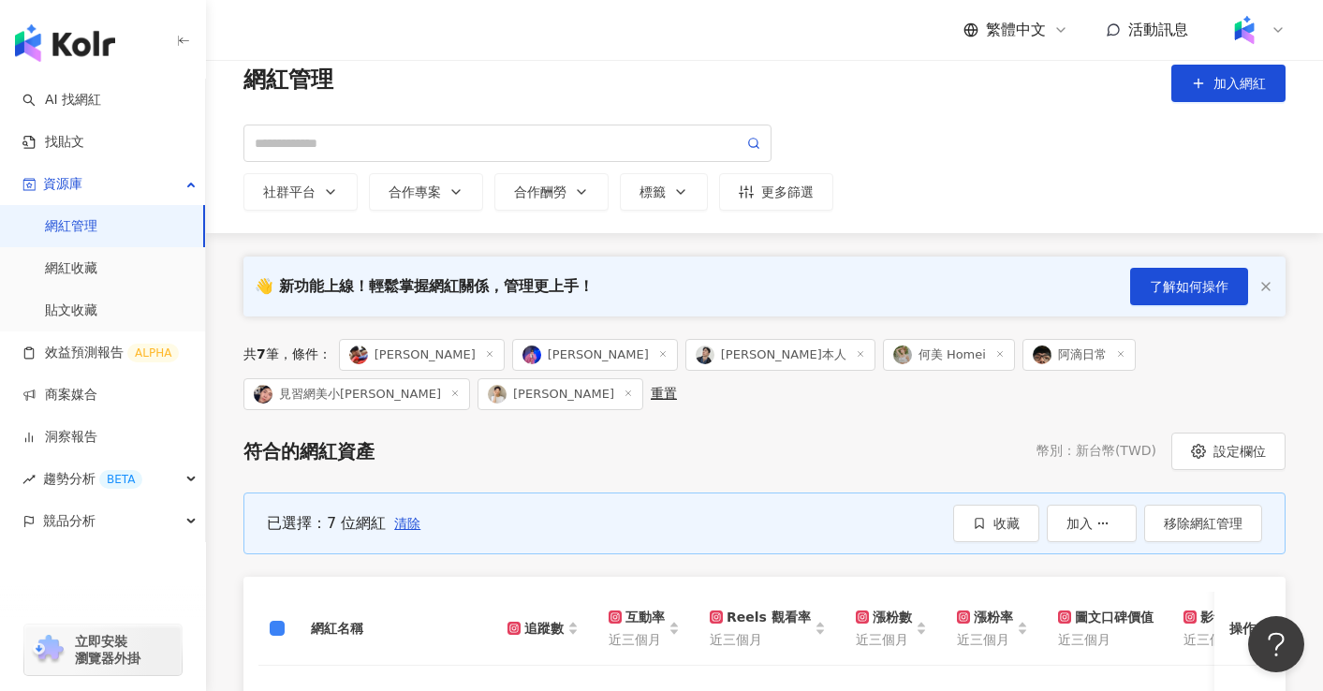
scroll to position [0, 0]
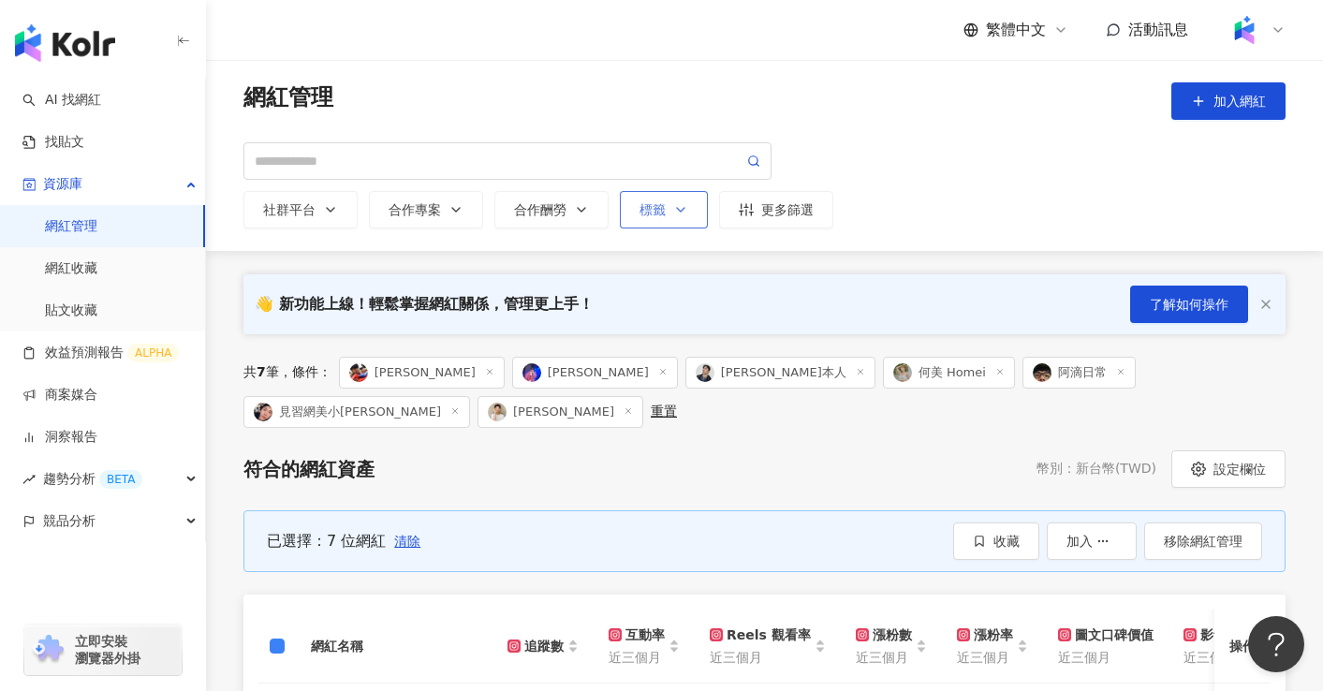
click at [690, 213] on button "標籤" at bounding box center [664, 209] width 88 height 37
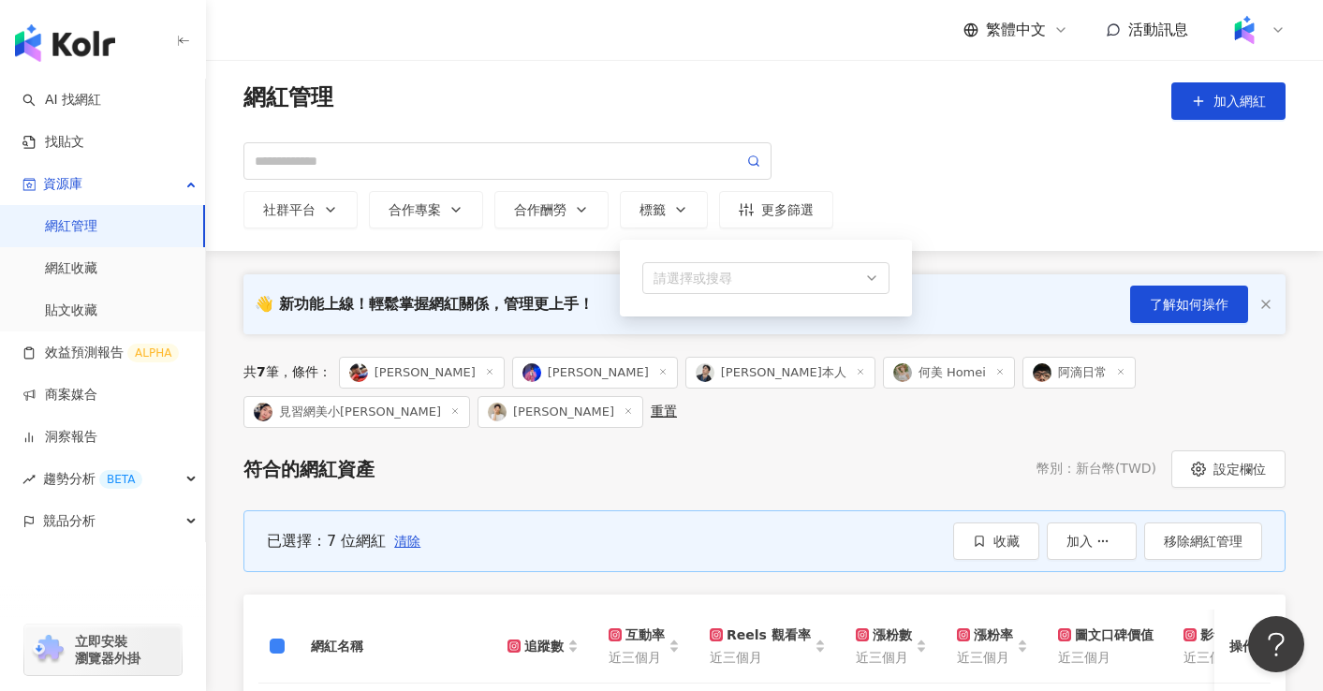
click at [952, 190] on div "社群平台 合作專案 合作酬勞 標籤 請選擇或搜尋 更多篩選 a0a7aba0-cb5b-4b27-94b9-e7c78380b925 陳卡特一代 8,270 …" at bounding box center [764, 185] width 1042 height 86
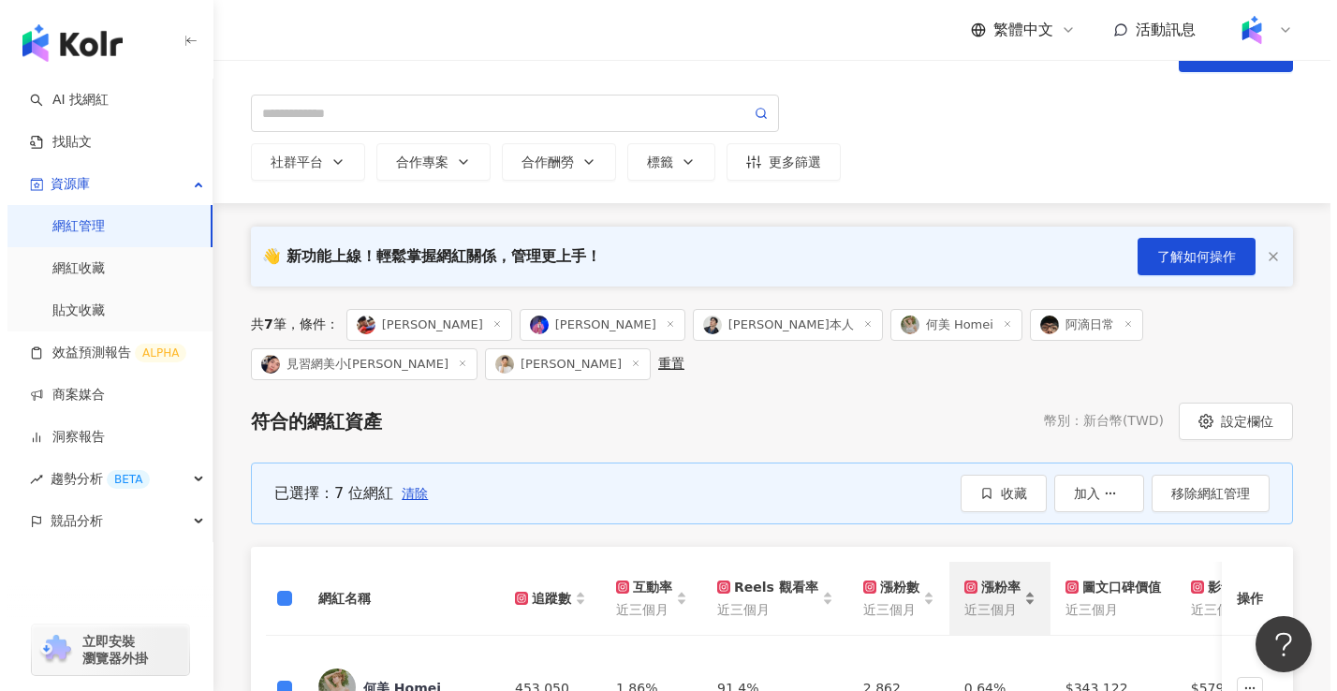
scroll to position [14, 0]
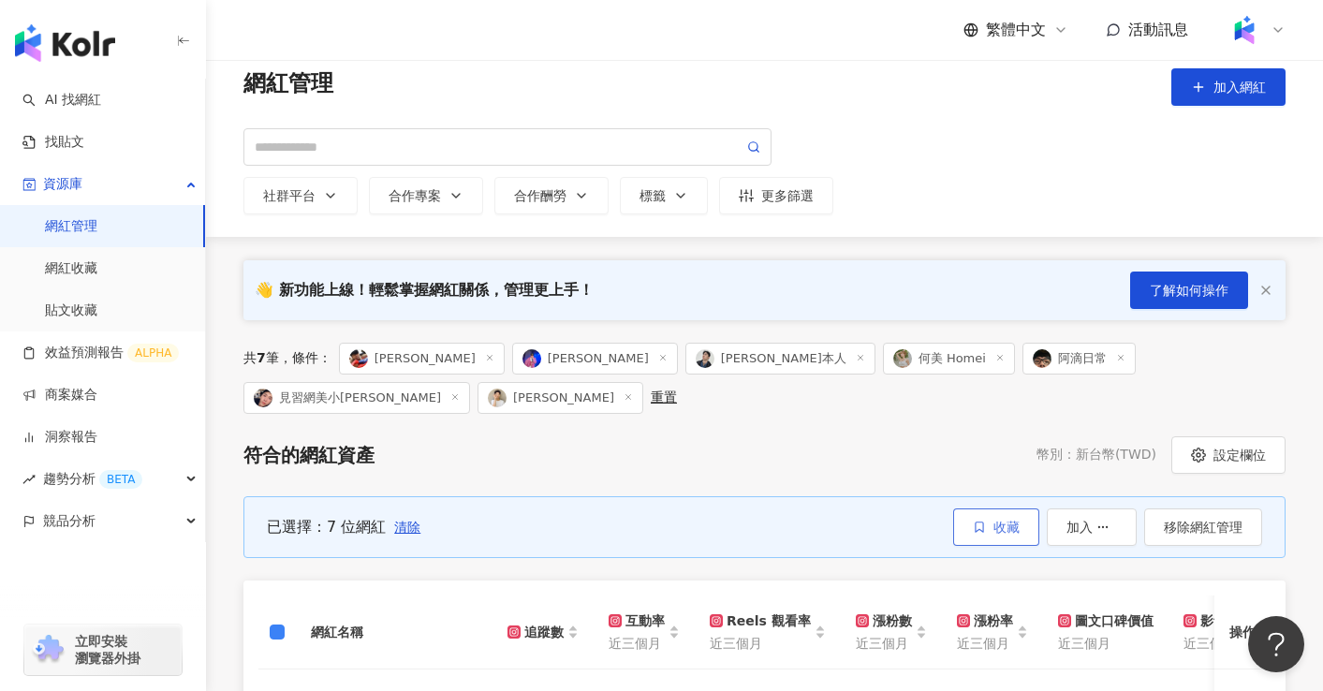
click at [981, 520] on icon "button" at bounding box center [979, 526] width 13 height 13
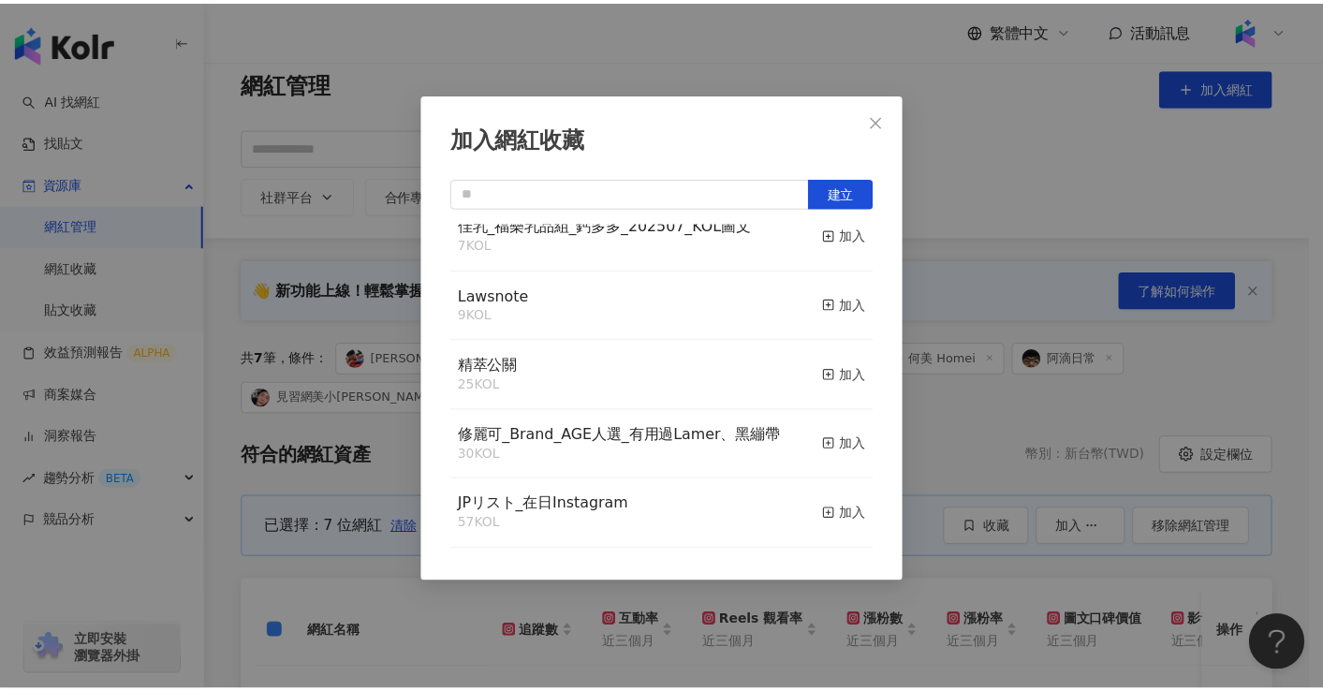
scroll to position [0, 0]
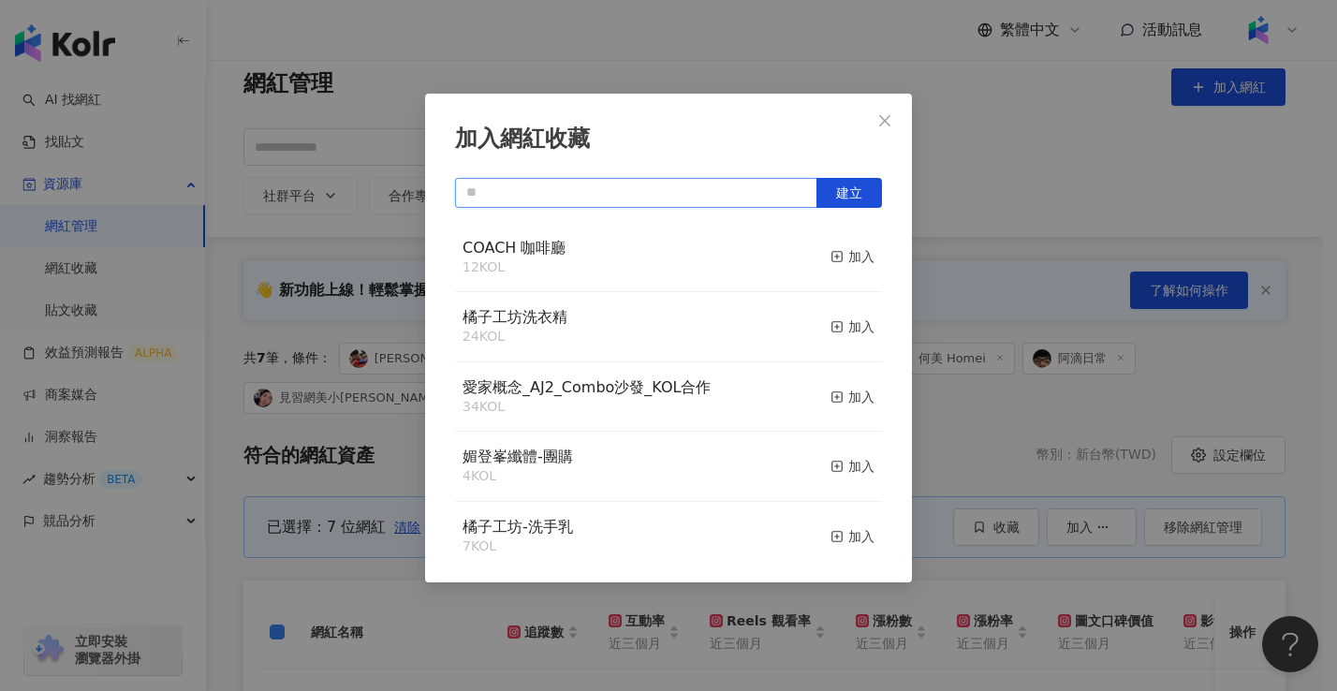
click at [665, 200] on input "text" at bounding box center [636, 193] width 362 height 30
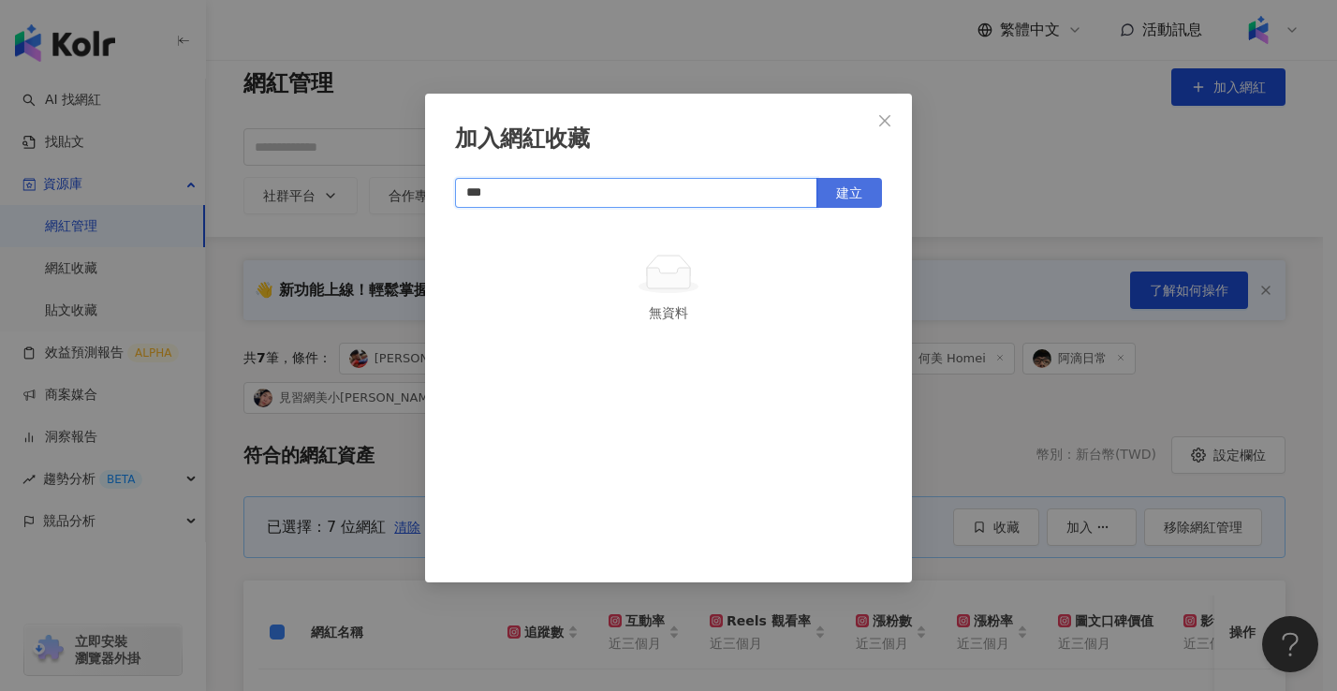
click at [866, 191] on button "建立" at bounding box center [849, 193] width 66 height 30
type input "***"
click at [886, 125] on icon "close" at bounding box center [884, 120] width 15 height 15
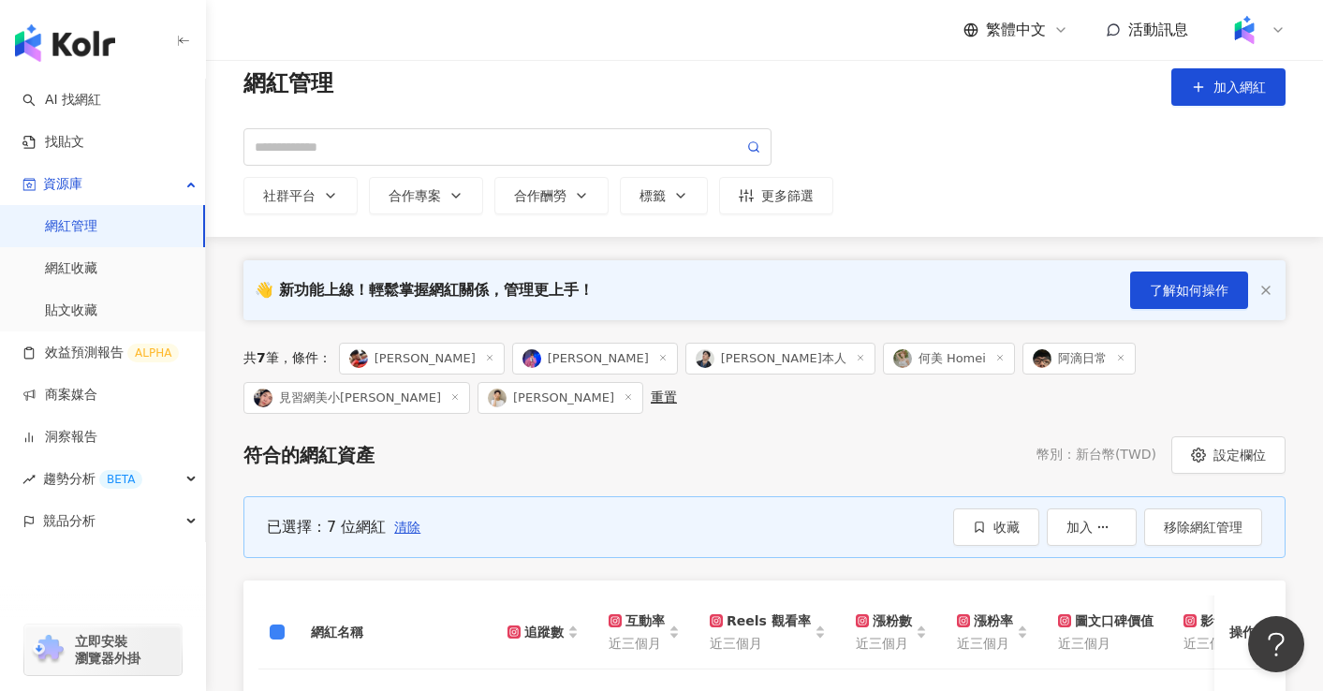
click at [831, 436] on div "符合的網紅資產 幣別 ： 新台幣 ( TWD ) 設定欄位" at bounding box center [764, 454] width 1042 height 37
click at [97, 267] on link "網紅收藏" at bounding box center [71, 268] width 52 height 19
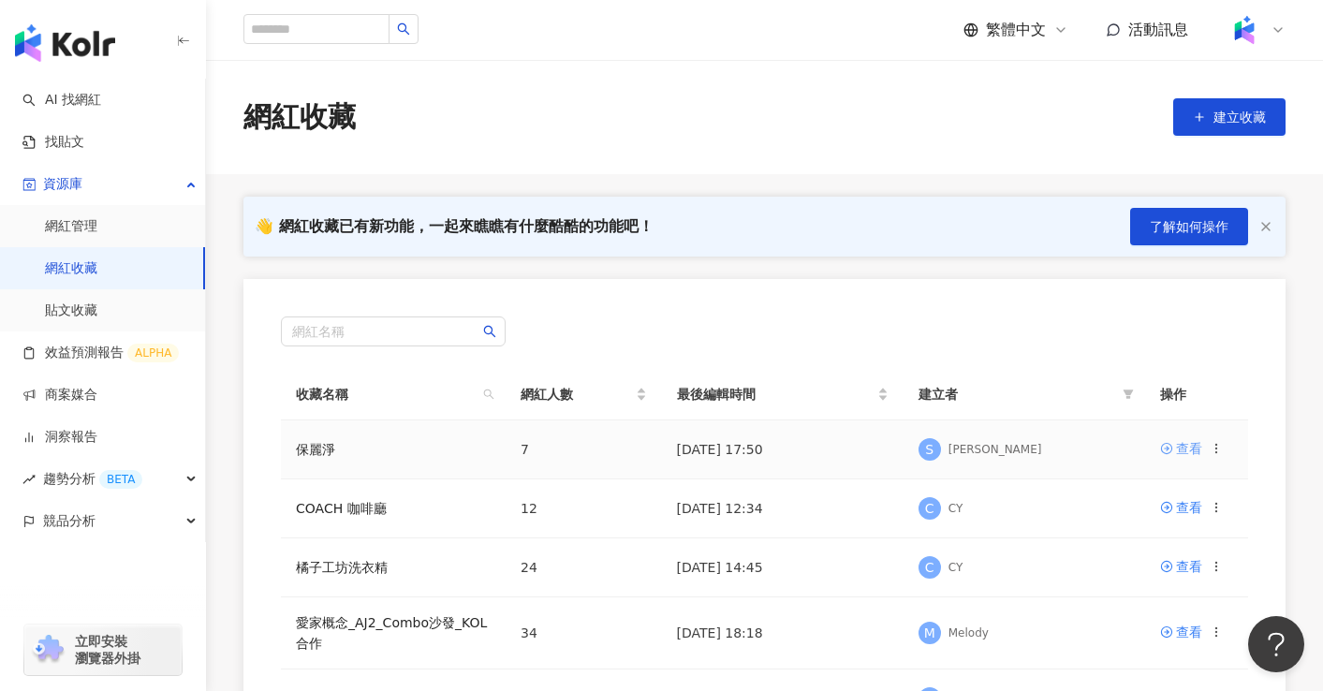
click at [1194, 448] on div "查看" at bounding box center [1189, 448] width 26 height 21
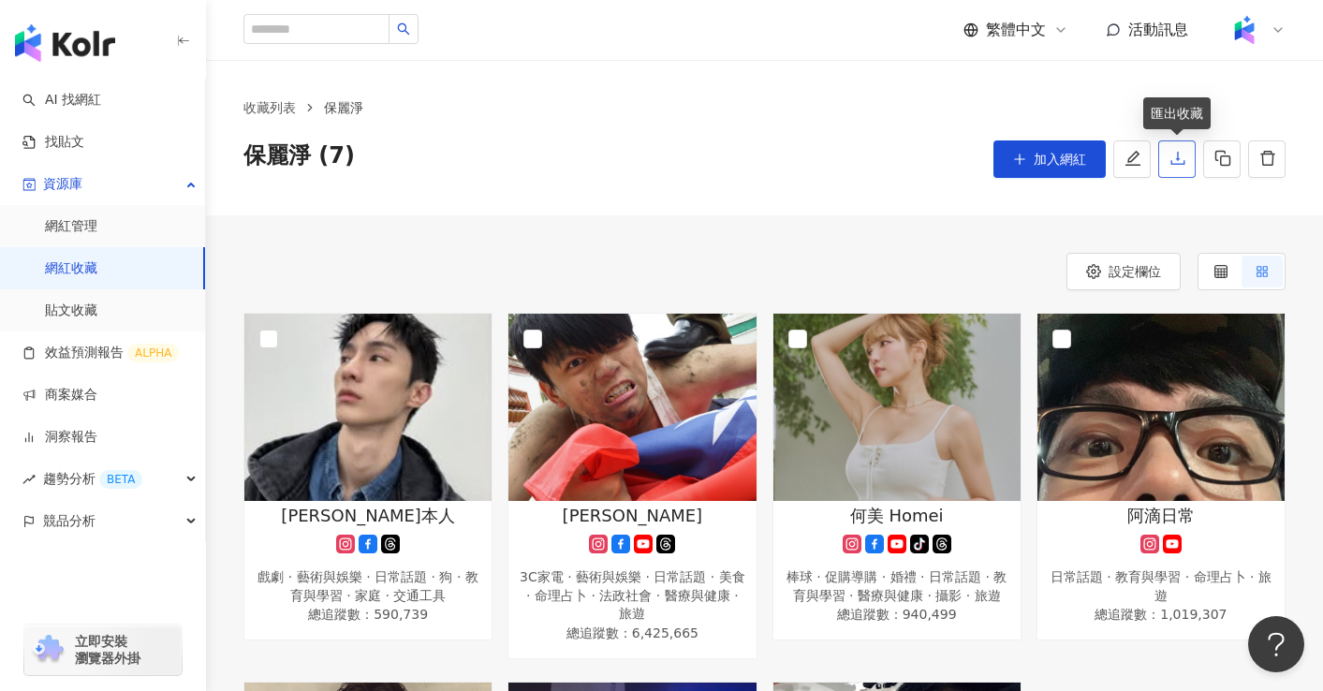
click at [1187, 162] on button "button" at bounding box center [1176, 158] width 37 height 37
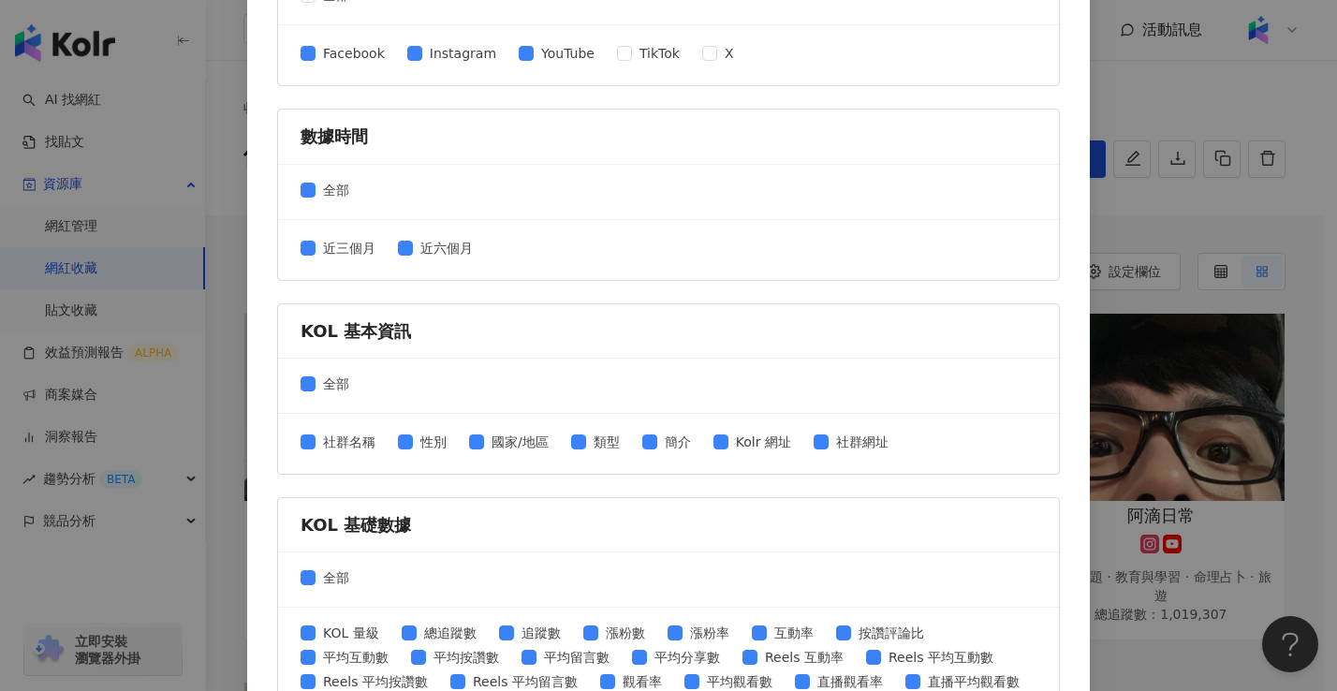
scroll to position [111, 0]
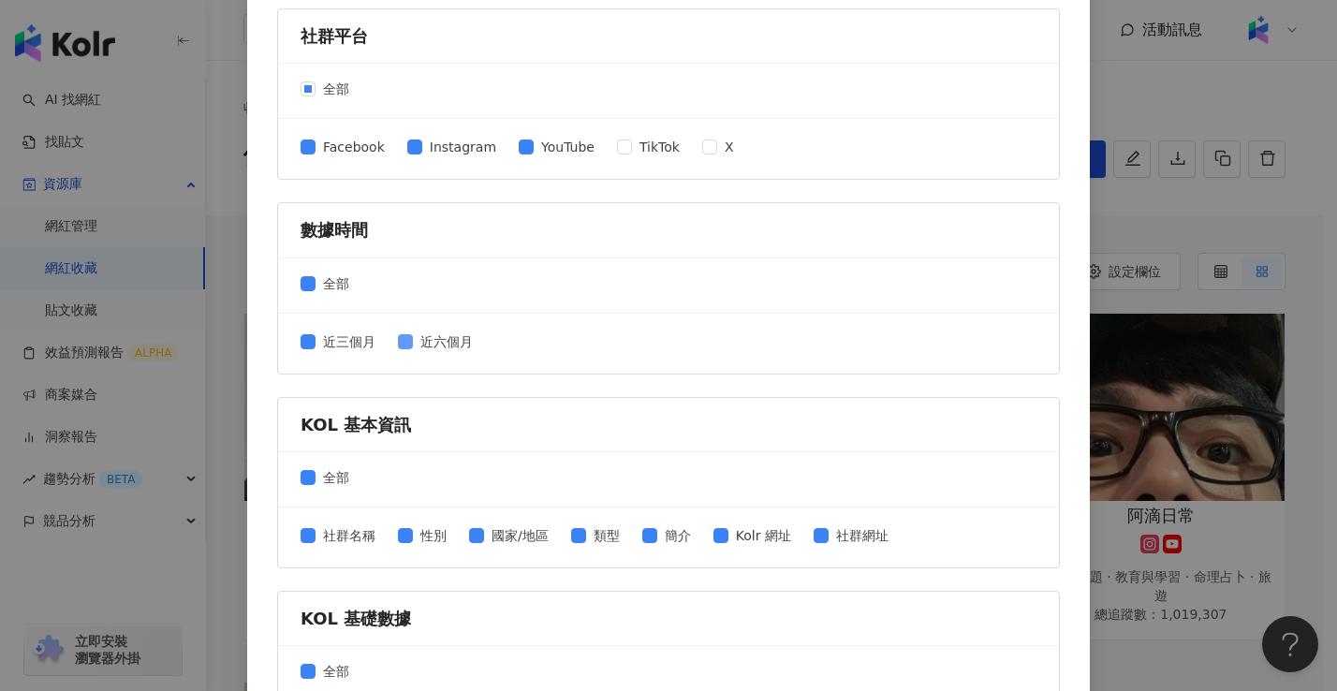
click at [413, 343] on span "近六個月" at bounding box center [446, 341] width 67 height 21
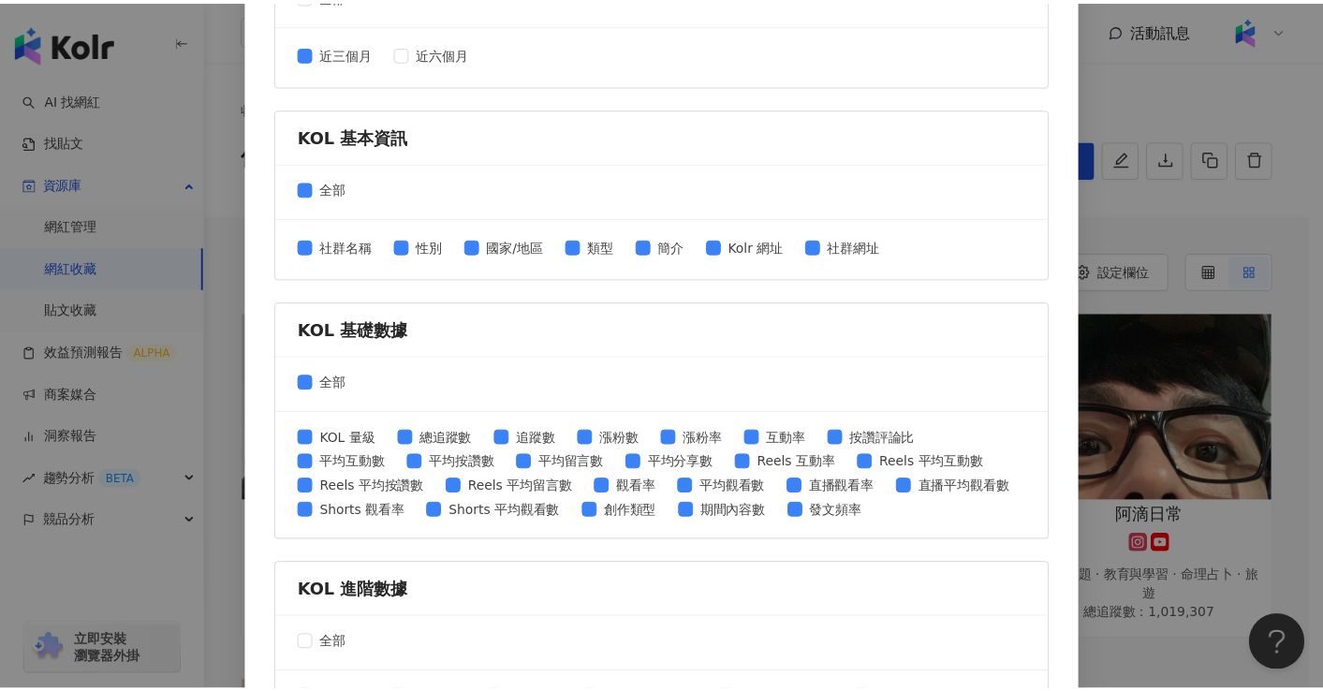
scroll to position [763, 0]
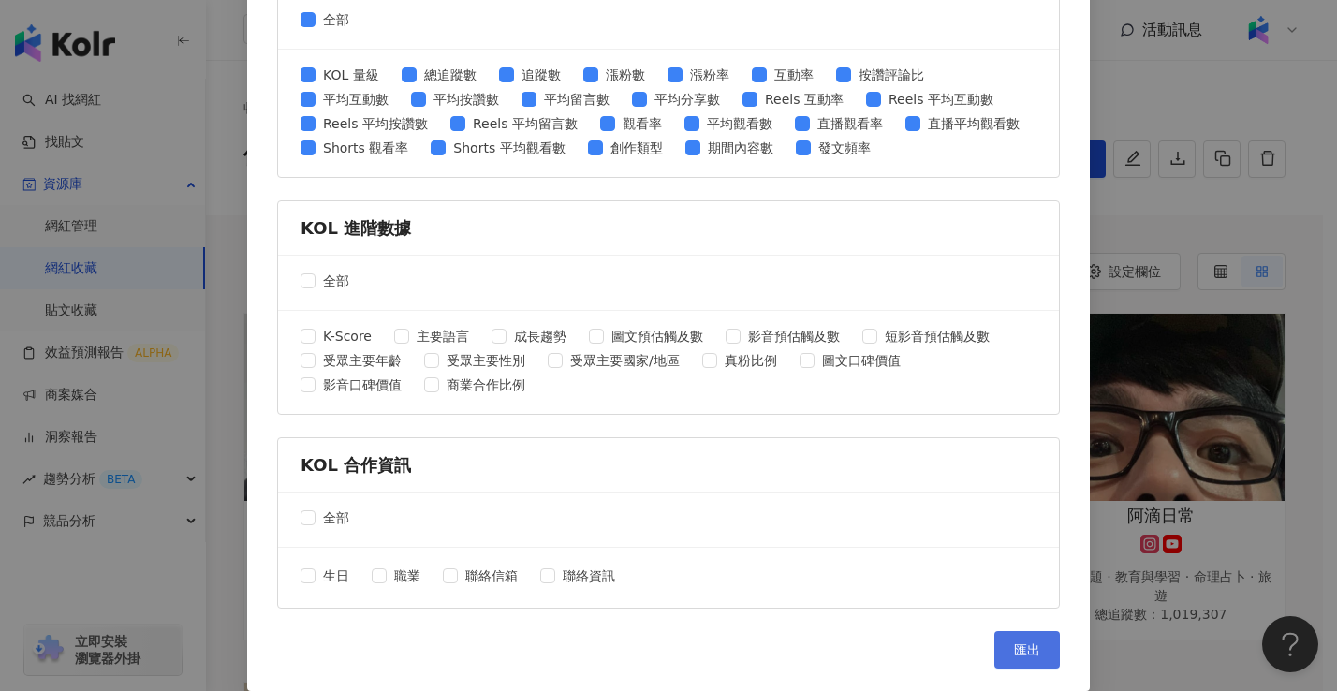
click at [1034, 653] on button "匯出" at bounding box center [1027, 649] width 66 height 37
click at [1183, 199] on div "匯出收藏 請選擇您欲匯出的項目 社群平台 全部 Facebook Instagram YouTube TikTok X 數據時間 全部 近三個月 近六個月 K…" at bounding box center [668, 345] width 1337 height 691
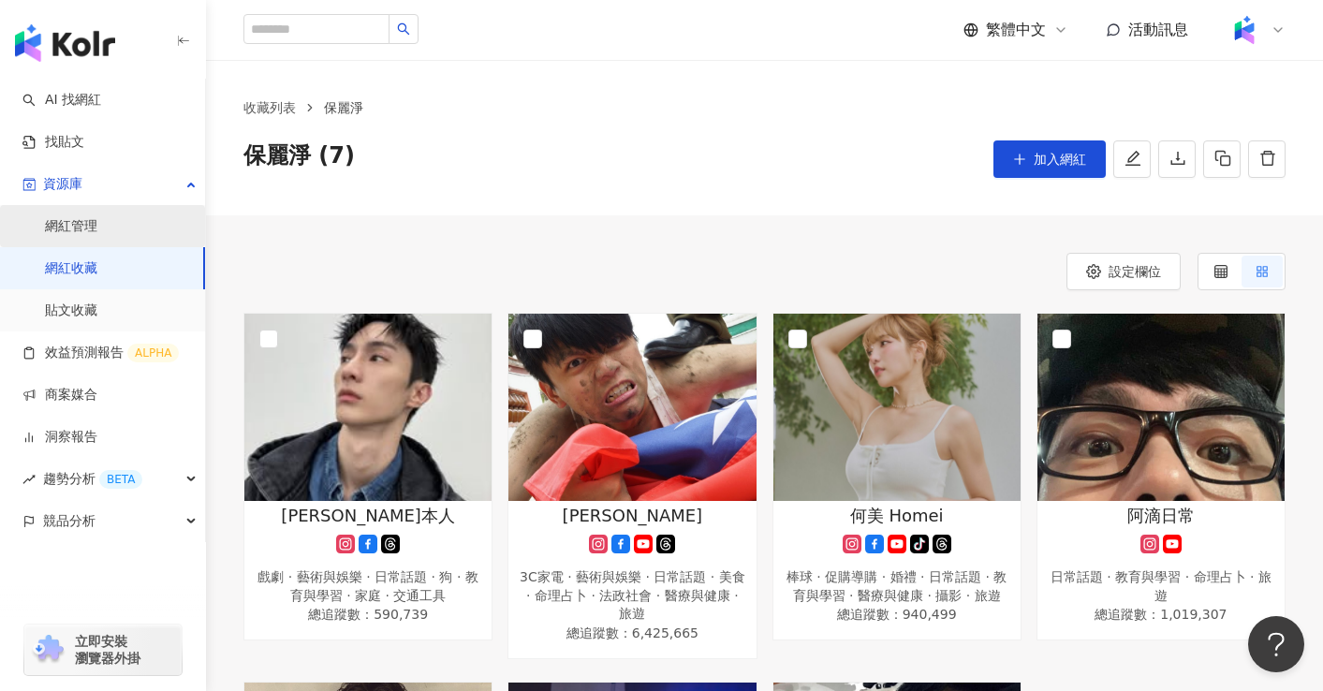
click at [93, 234] on link "網紅管理" at bounding box center [71, 226] width 52 height 19
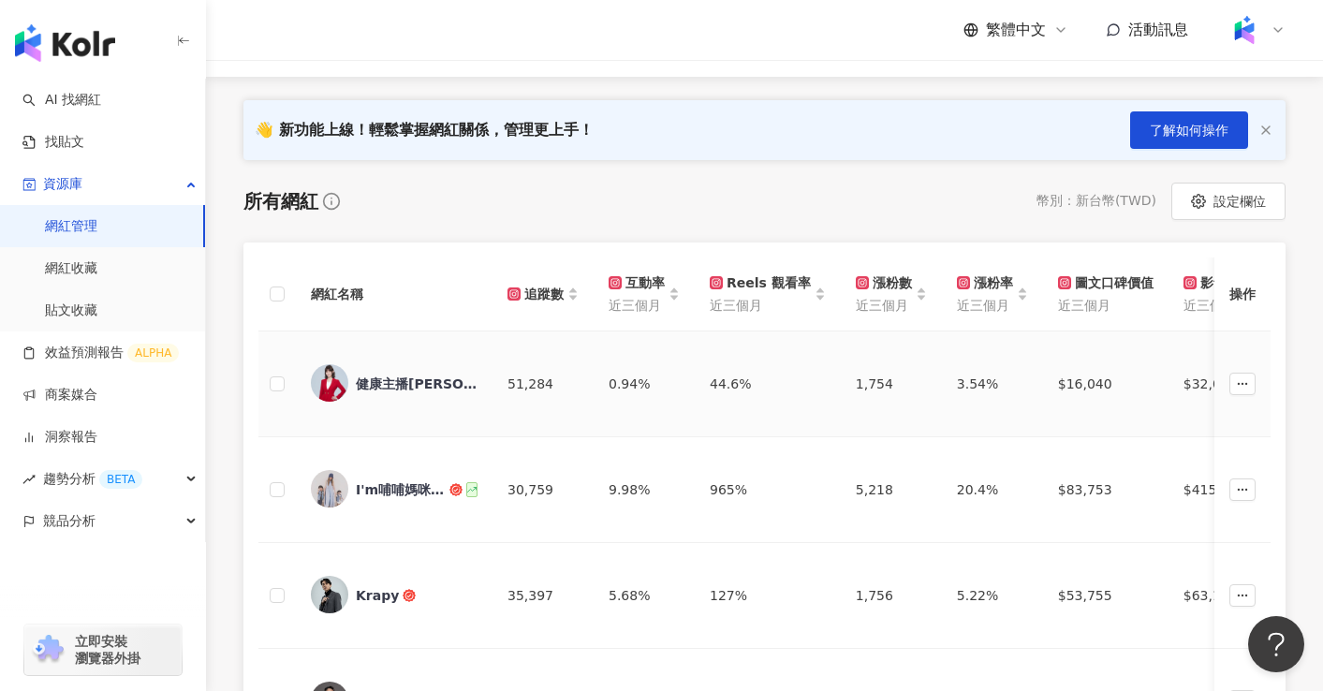
scroll to position [225, 0]
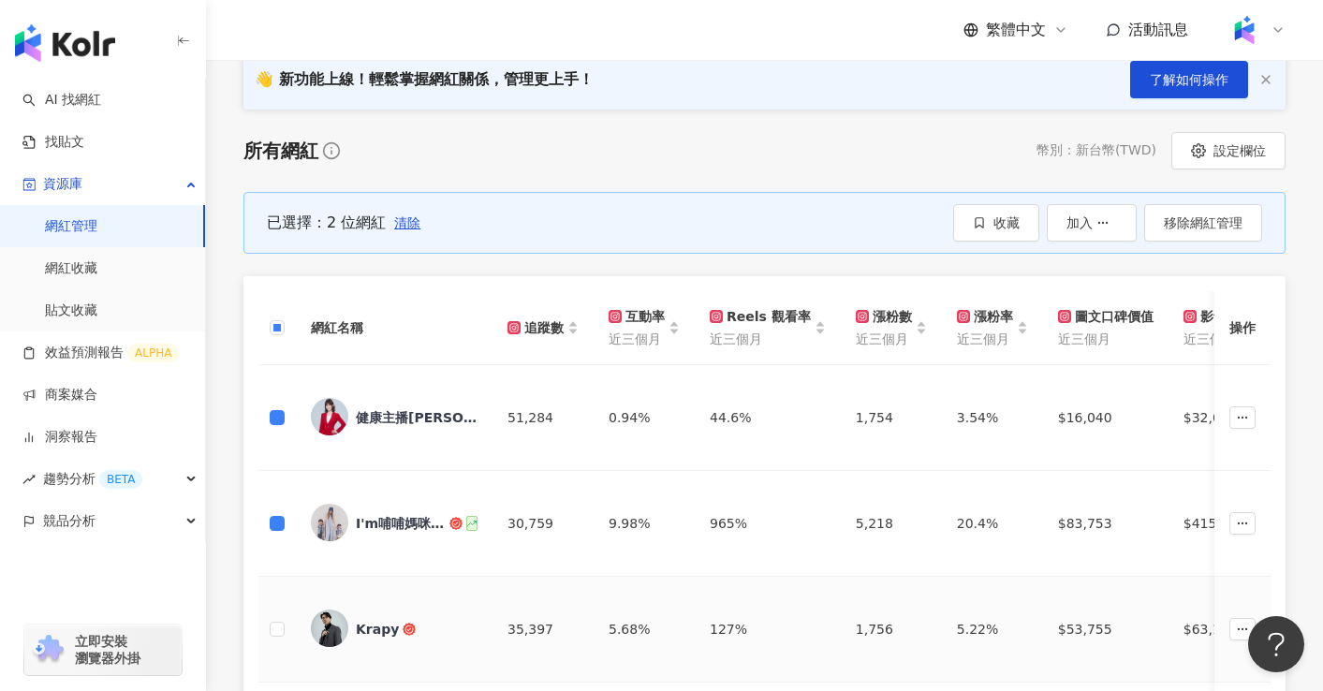
click at [268, 629] on td at bounding box center [276, 630] width 37 height 106
click at [1002, 218] on span "收藏" at bounding box center [1006, 222] width 26 height 15
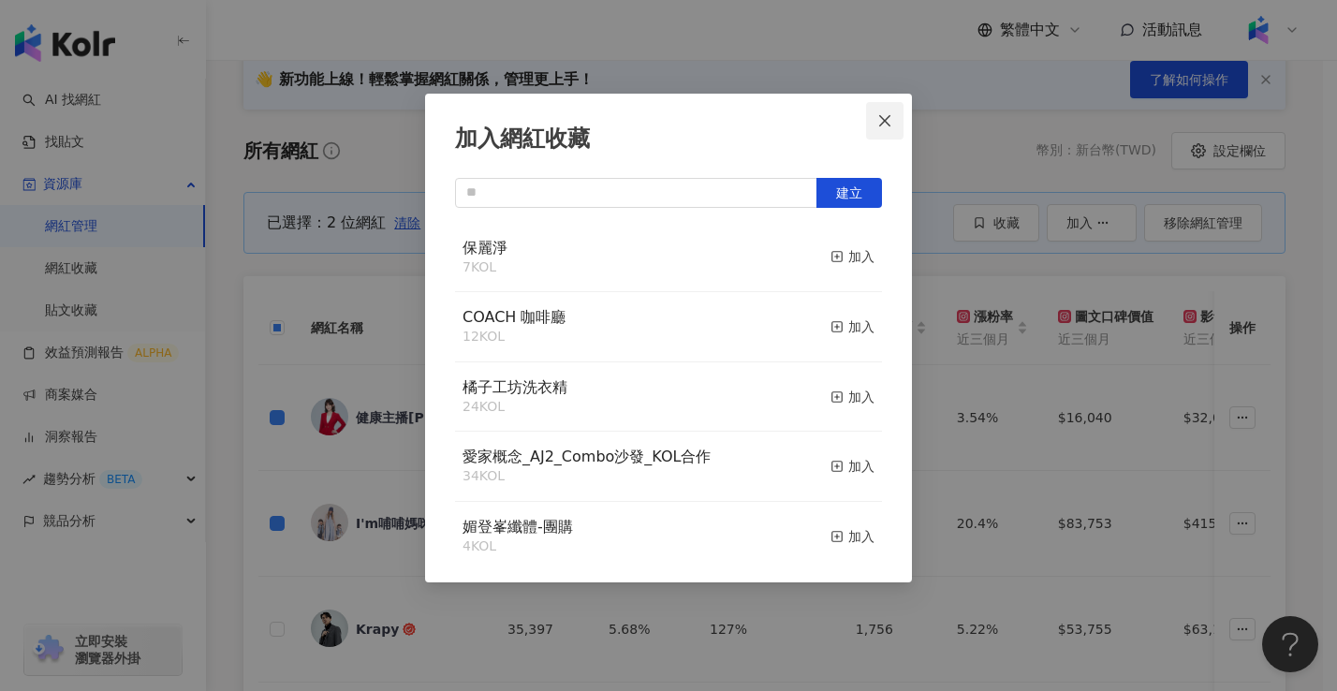
click at [883, 110] on button "Close" at bounding box center [884, 120] width 37 height 37
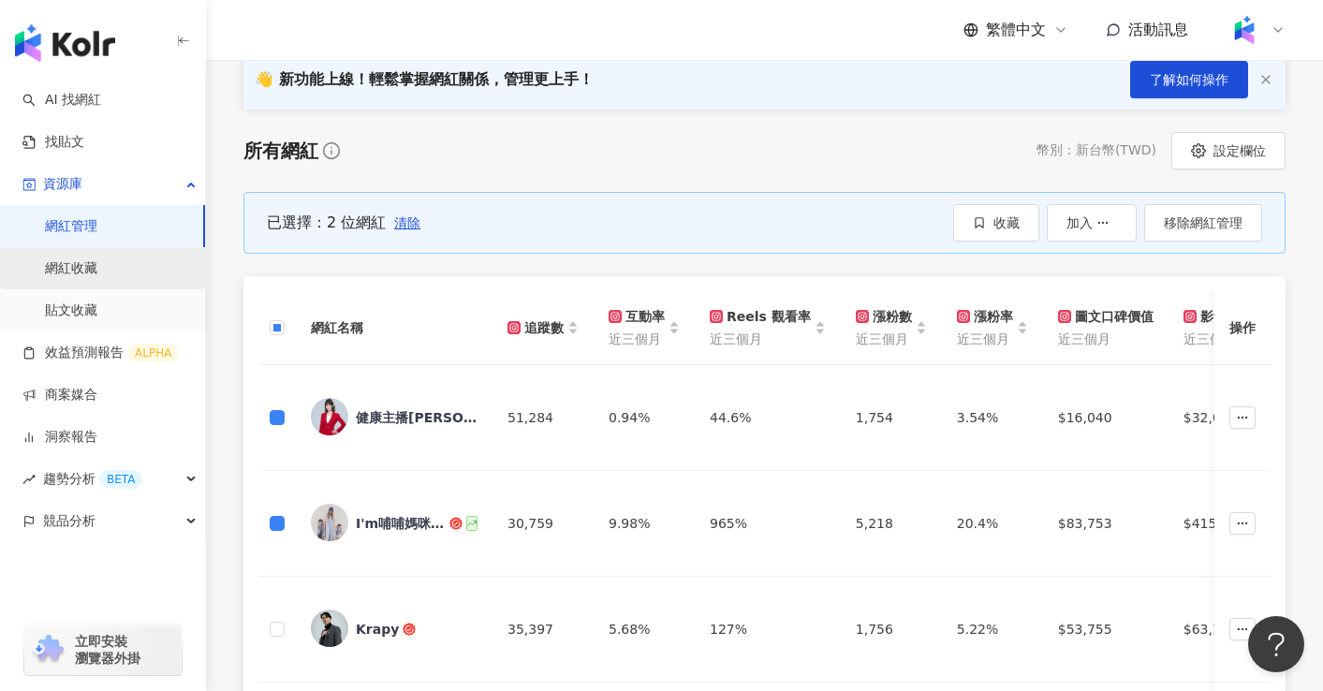
click at [97, 270] on link "網紅收藏" at bounding box center [71, 268] width 52 height 19
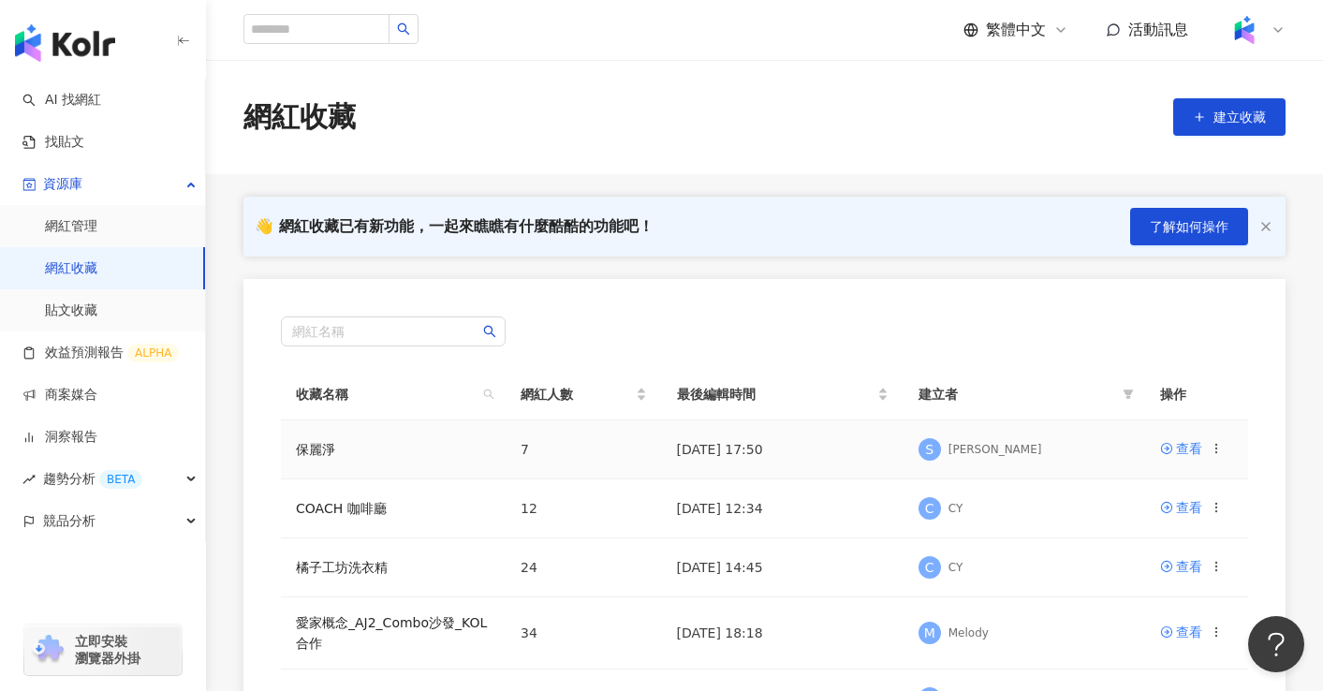
click at [314, 441] on td "保麗淨" at bounding box center [393, 449] width 225 height 59
click at [315, 448] on link "保麗淨" at bounding box center [315, 449] width 39 height 15
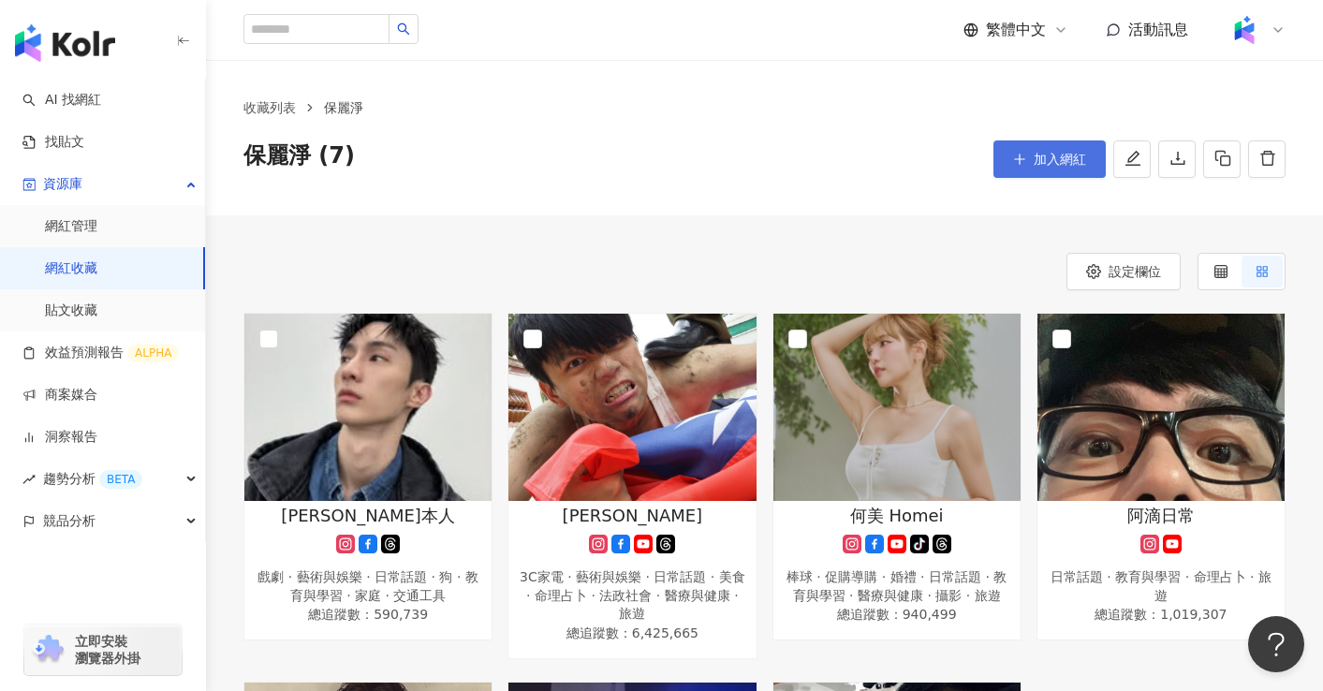
click at [1055, 160] on span "加入網紅" at bounding box center [1059, 159] width 52 height 15
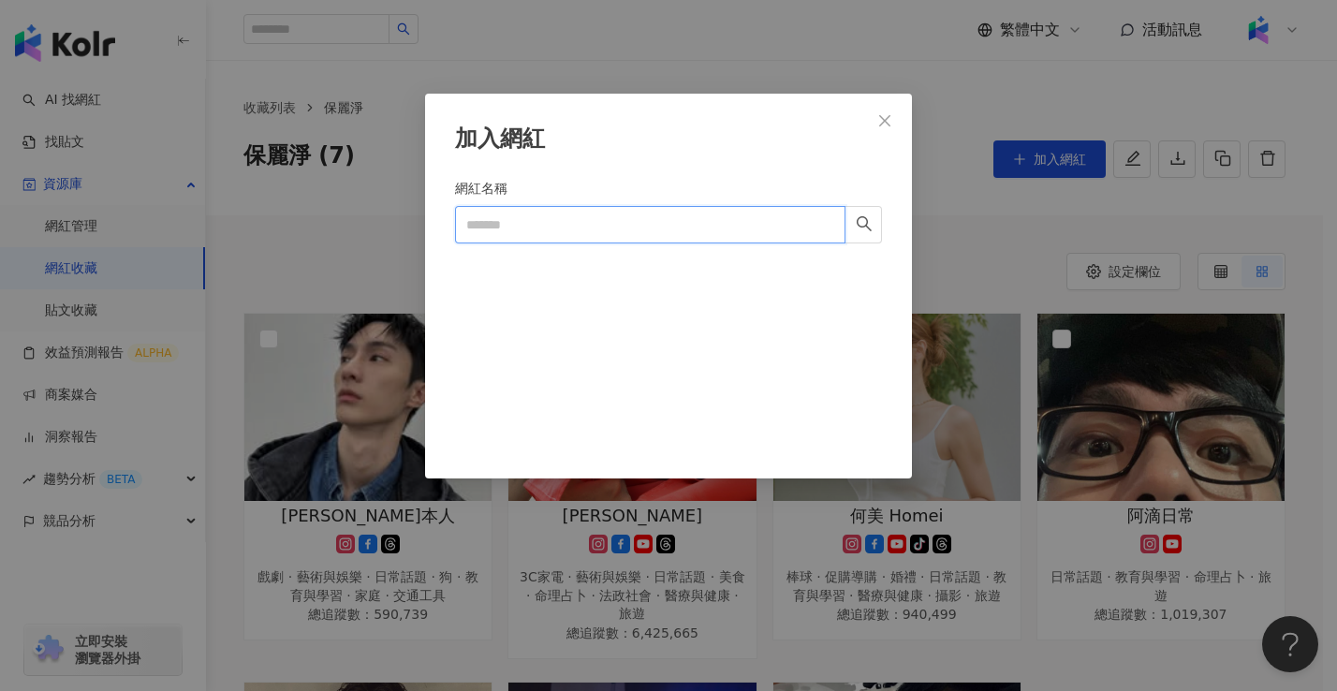
click at [648, 236] on input "網紅名稱" at bounding box center [650, 224] width 390 height 37
type input "*"
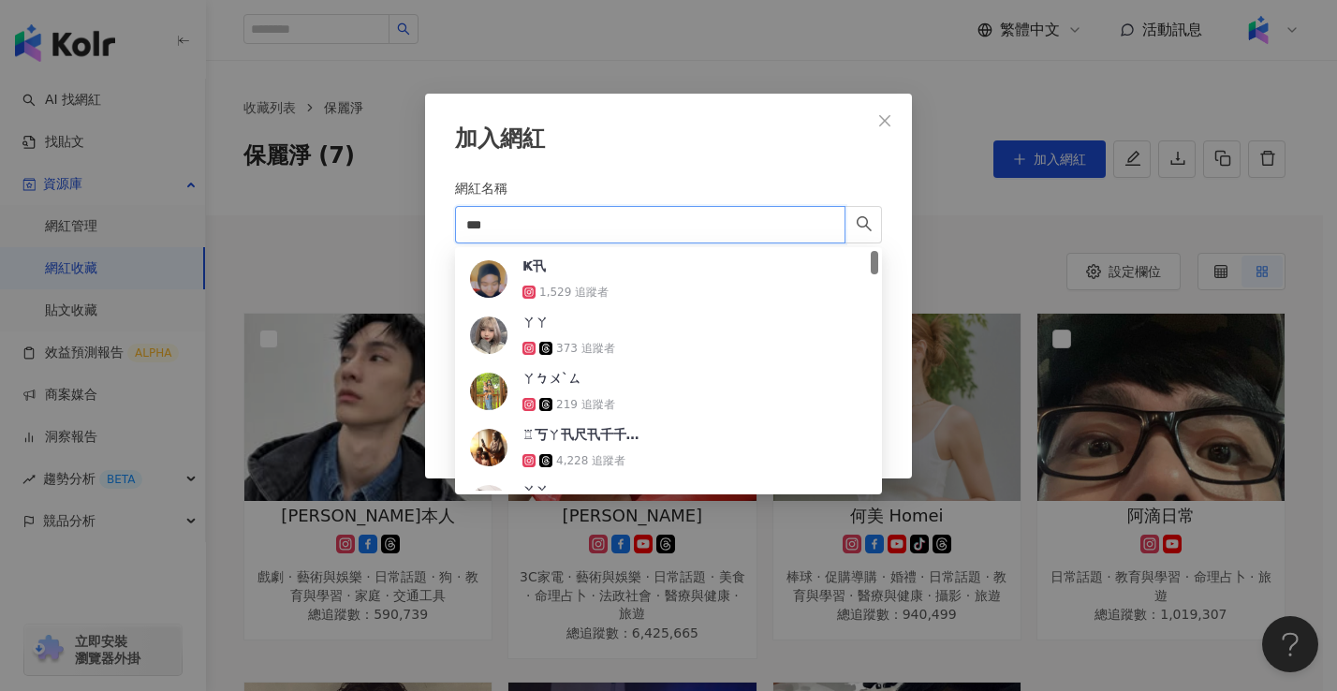
type input "**"
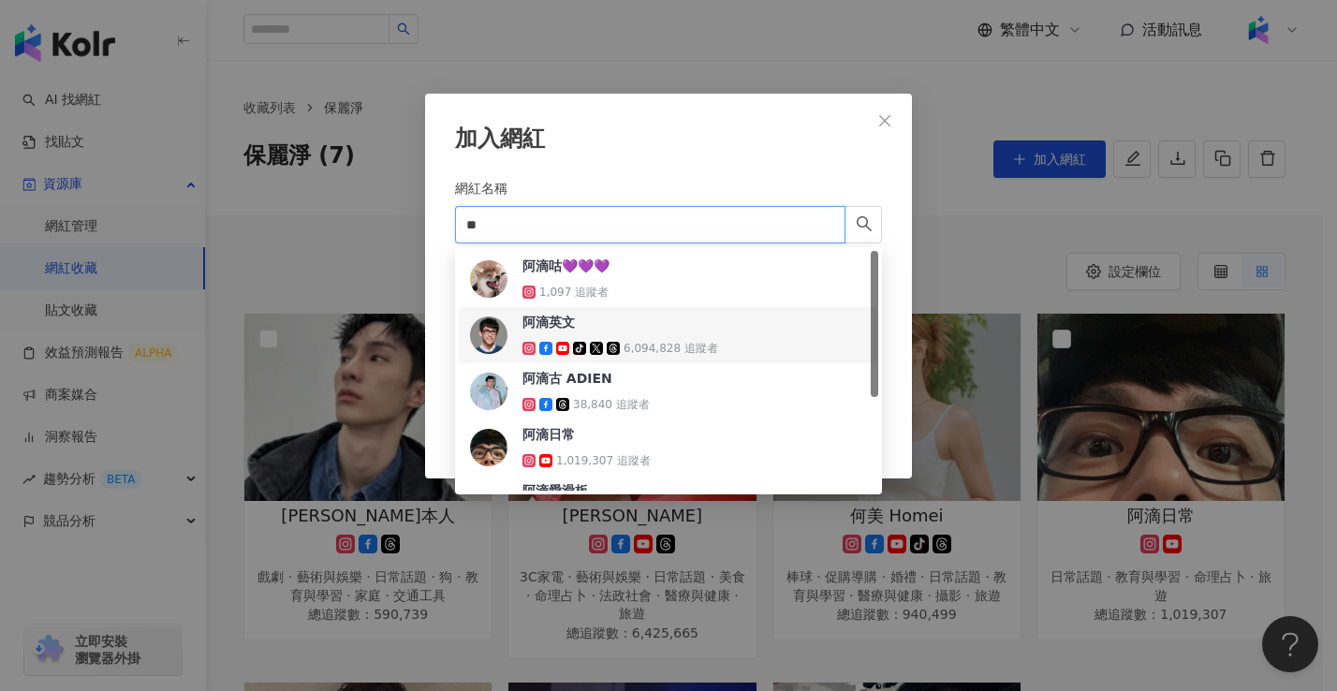
click at [602, 318] on span "阿滴英文" at bounding box center [583, 322] width 122 height 19
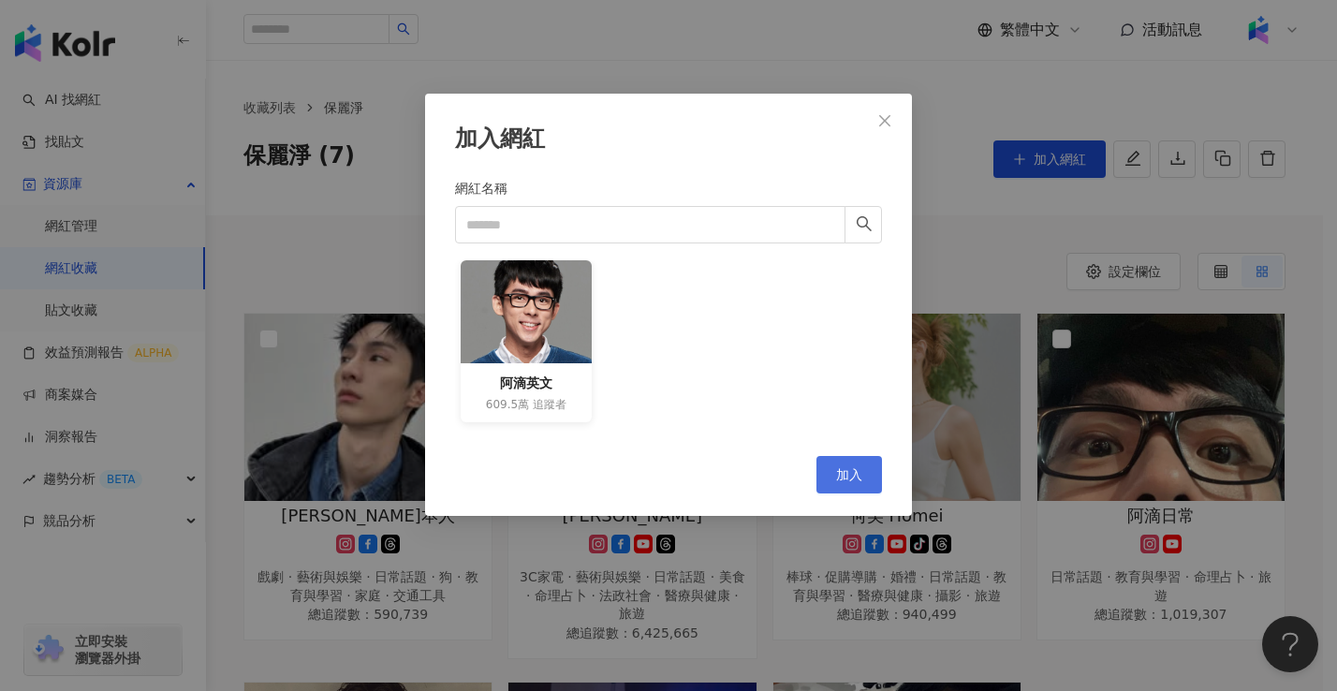
click at [859, 477] on span "加入" at bounding box center [849, 474] width 26 height 15
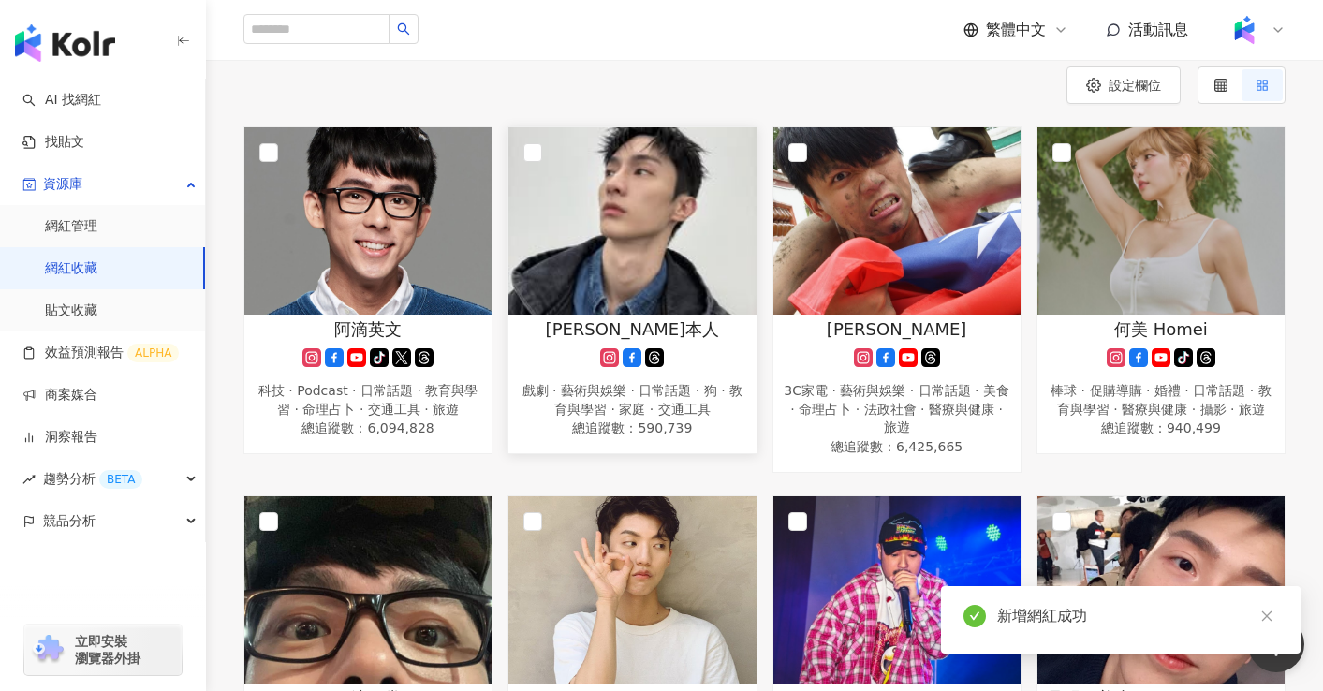
scroll to position [225, 0]
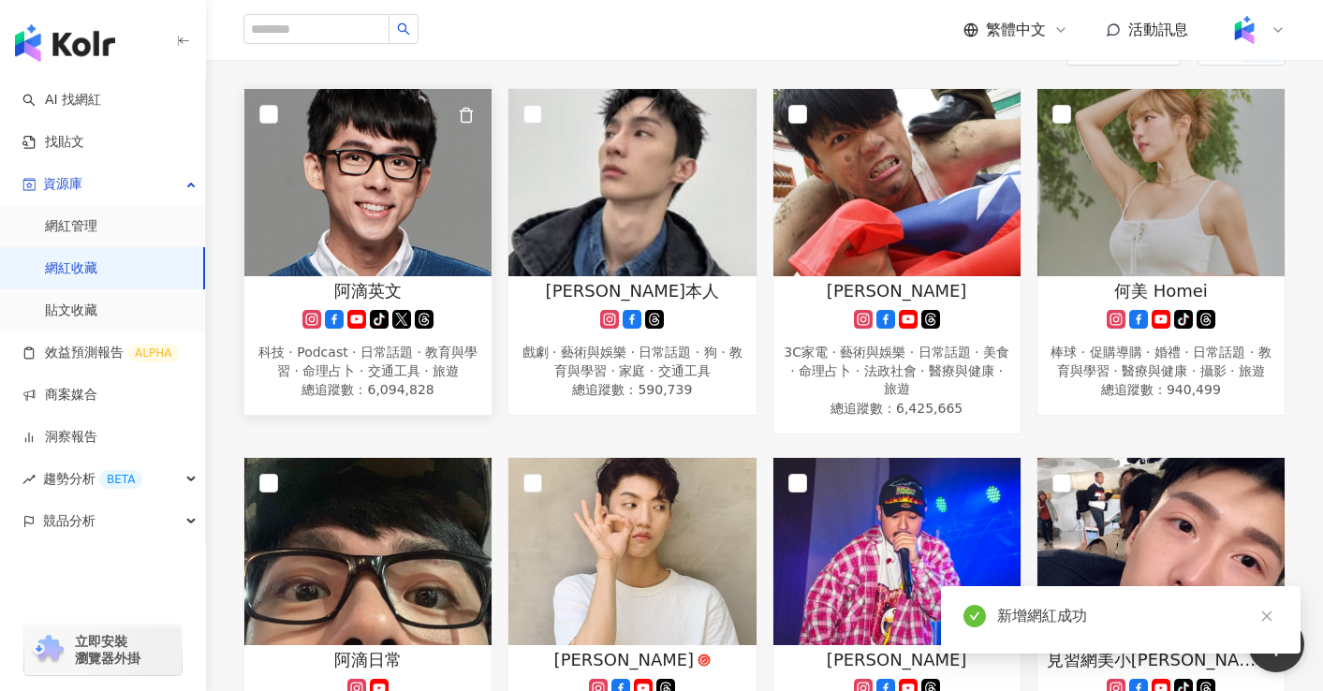
click at [375, 225] on img at bounding box center [367, 182] width 247 height 187
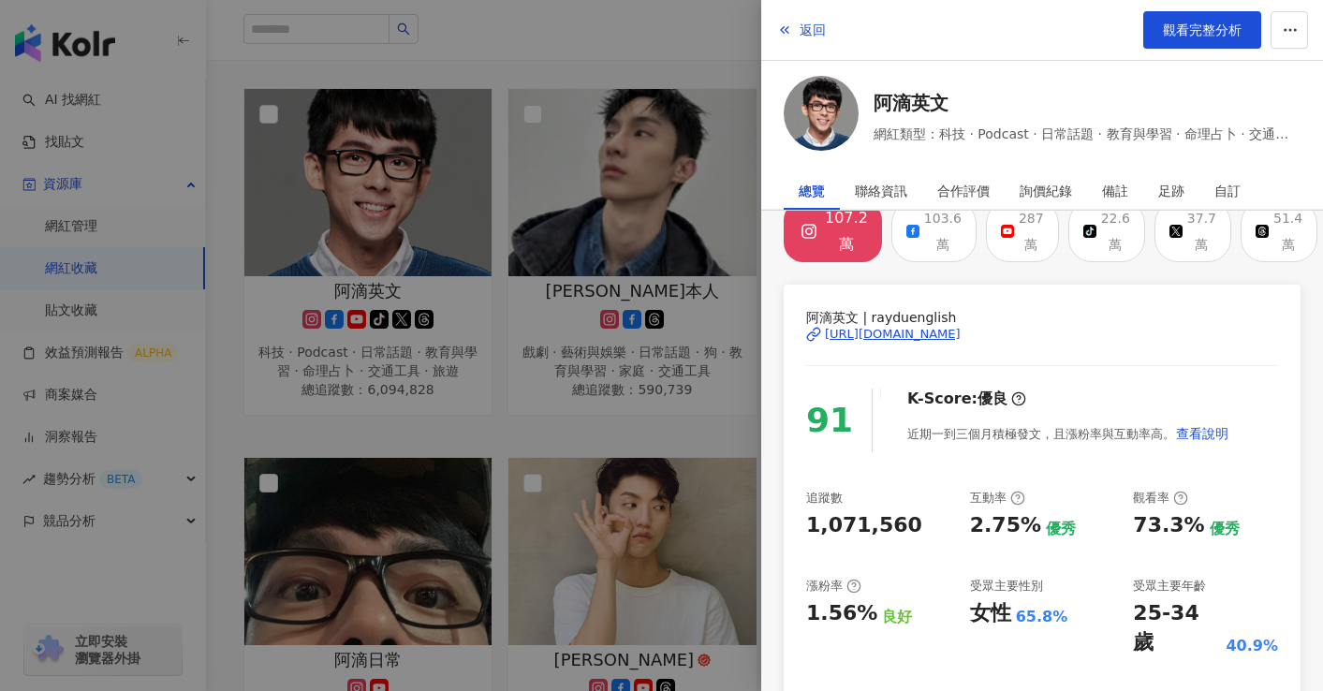
scroll to position [0, 0]
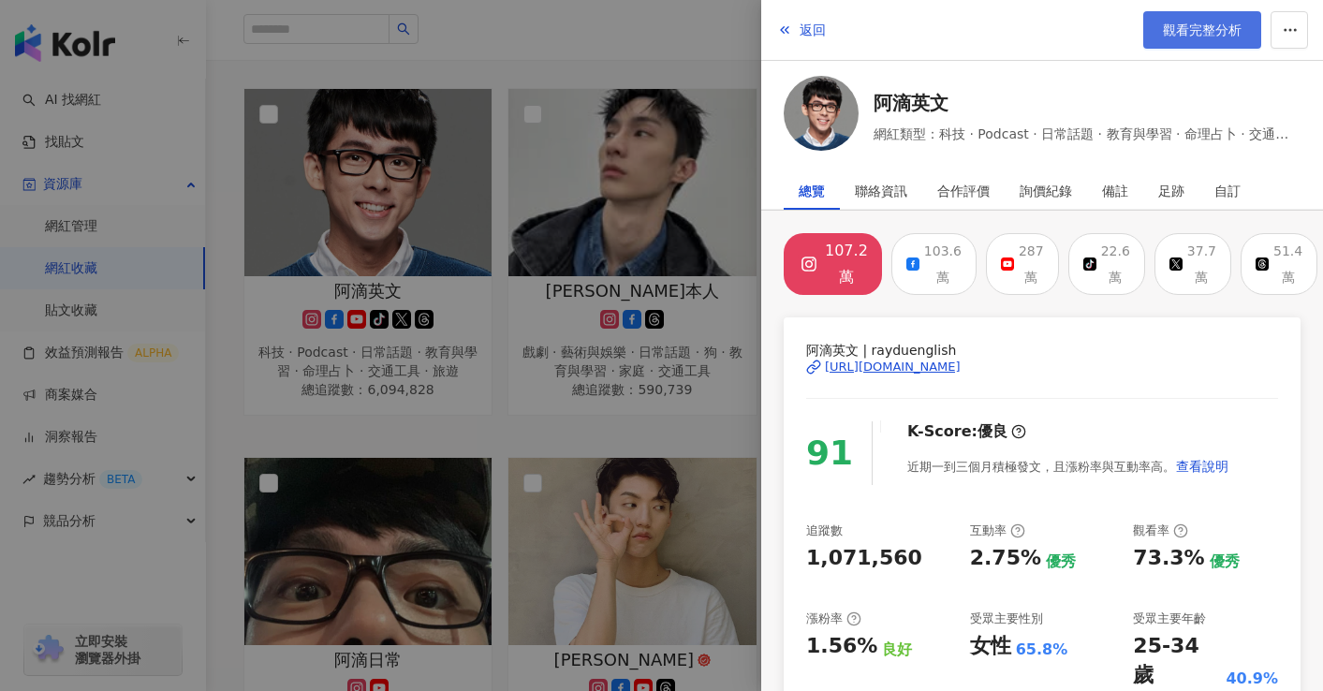
click at [1158, 39] on link "觀看完整分析" at bounding box center [1202, 29] width 118 height 37
click at [606, 427] on div at bounding box center [661, 345] width 1323 height 691
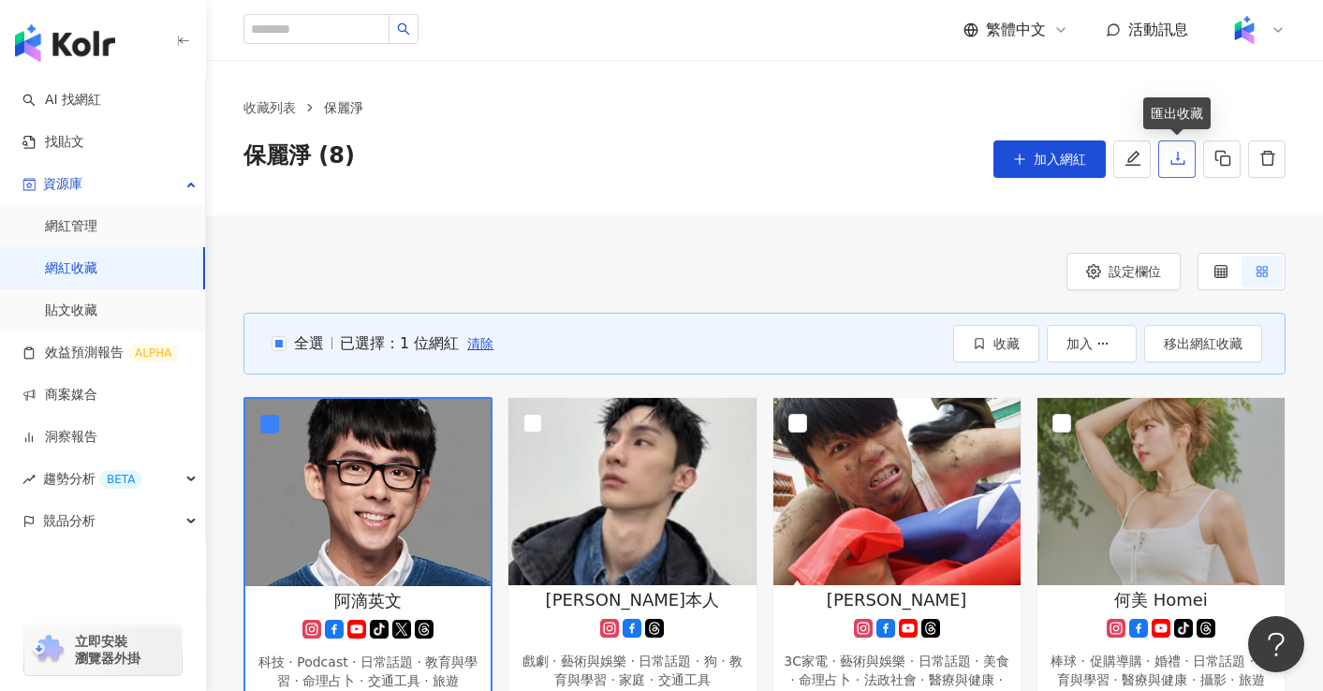
click at [1183, 161] on icon "download" at bounding box center [1177, 158] width 14 height 13
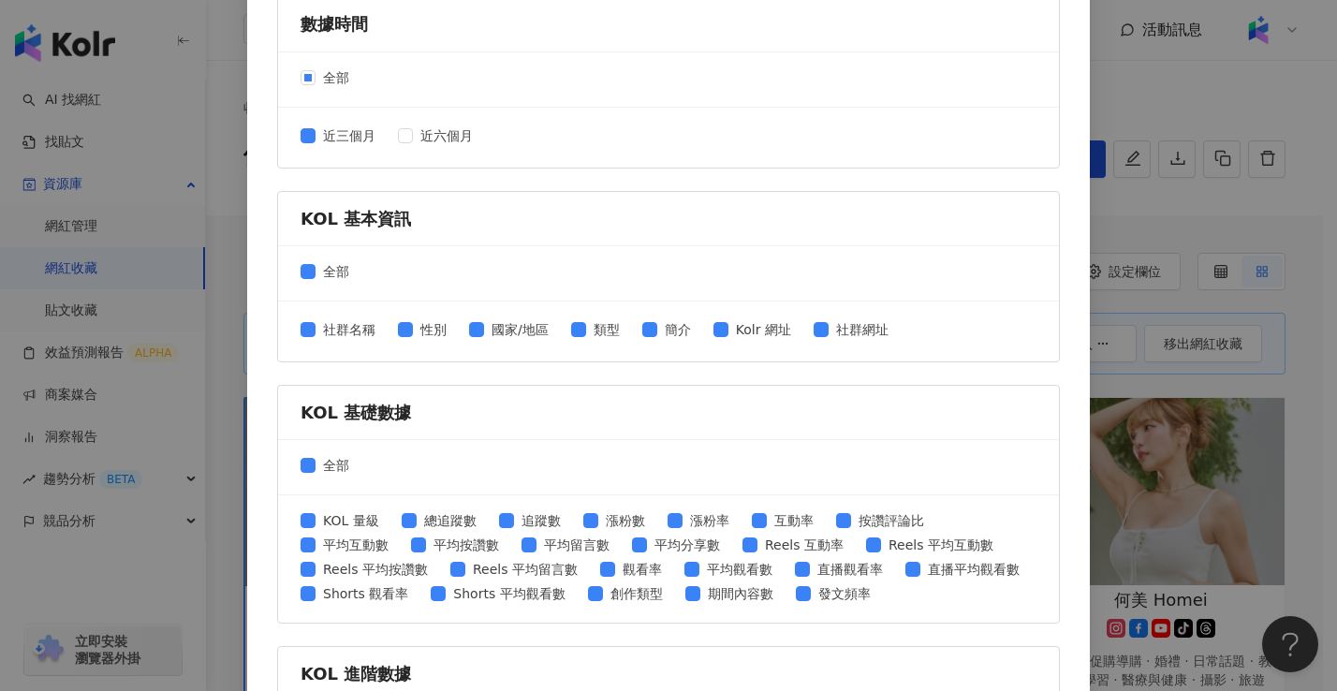
scroll to position [337, 0]
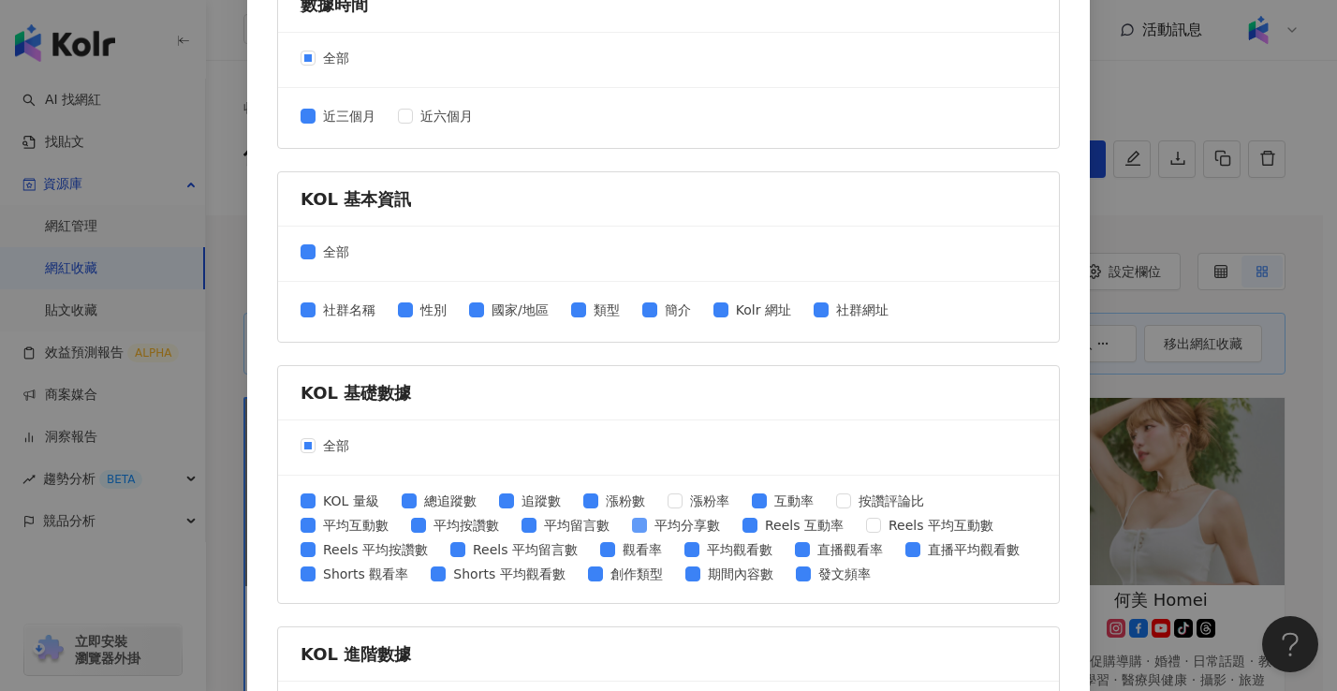
click at [632, 531] on span at bounding box center [639, 525] width 15 height 15
click at [401, 529] on div "KOL 量級 總追蹤數 追蹤數 漲粉數 漲粉率 互動率 按讚評論比 平均互動數 平均按讚數 平均留言數 平均分享數 Reels 互動率 Reels 平均互動數…" at bounding box center [668, 539] width 736 height 97
click at [450, 555] on span at bounding box center [457, 549] width 15 height 15
click at [568, 575] on div "KOL 量級 總追蹤數 追蹤數 漲粉數 漲粉率 互動率 按讚評論比 平均互動數 平均按讚數 平均留言數 平均分享數 Reels 互動率 Reels 平均互動數…" at bounding box center [668, 539] width 736 height 97
click at [446, 578] on span "Shorts 平均觀看數" at bounding box center [509, 574] width 126 height 21
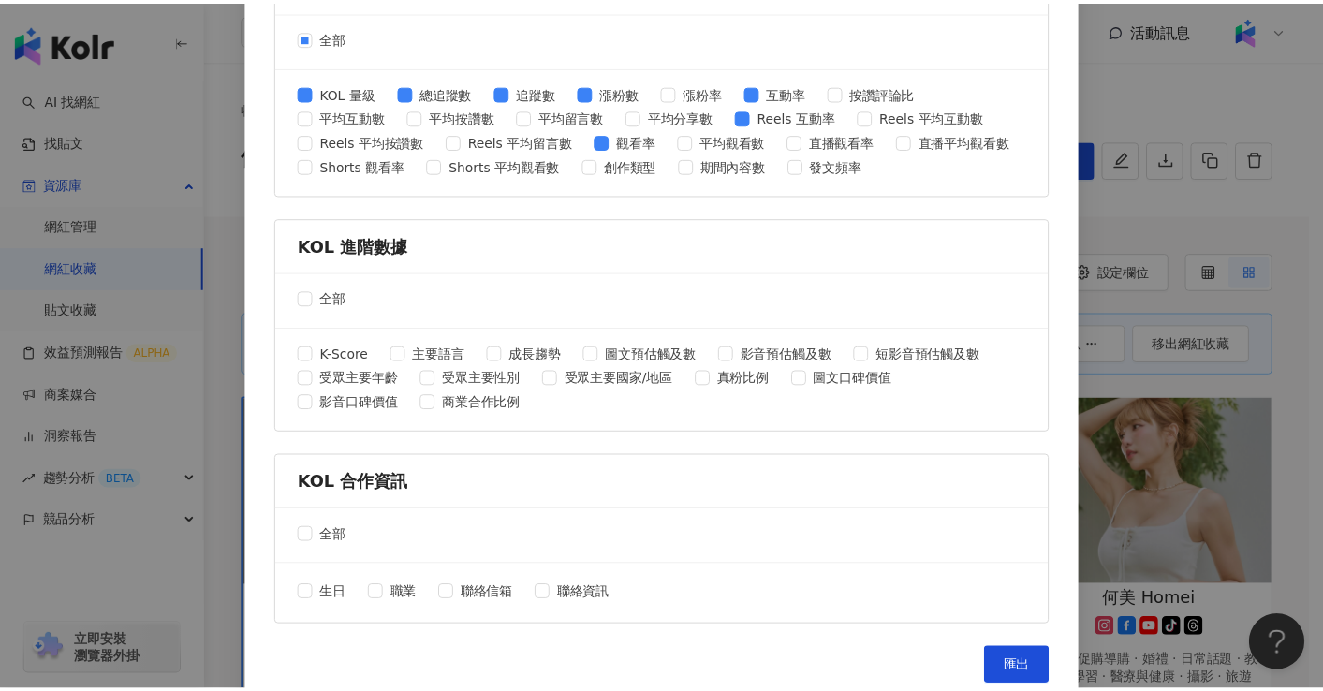
scroll to position [763, 0]
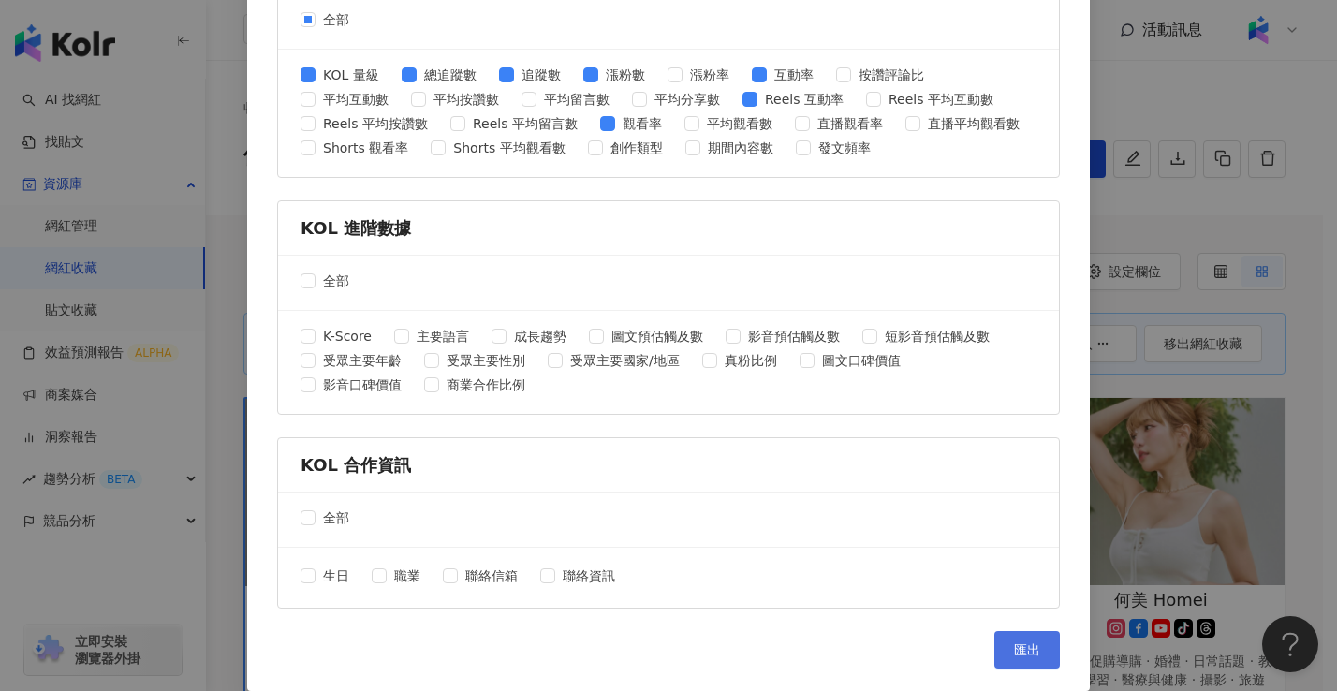
click at [1023, 646] on span "匯出" at bounding box center [1027, 649] width 26 height 15
click at [1172, 421] on div "匯出收藏 請選擇您欲匯出的項目 社群平台 全部 Facebook Instagram YouTube TikTok X 數據時間 全部 近三個月 近六個月 K…" at bounding box center [668, 345] width 1337 height 691
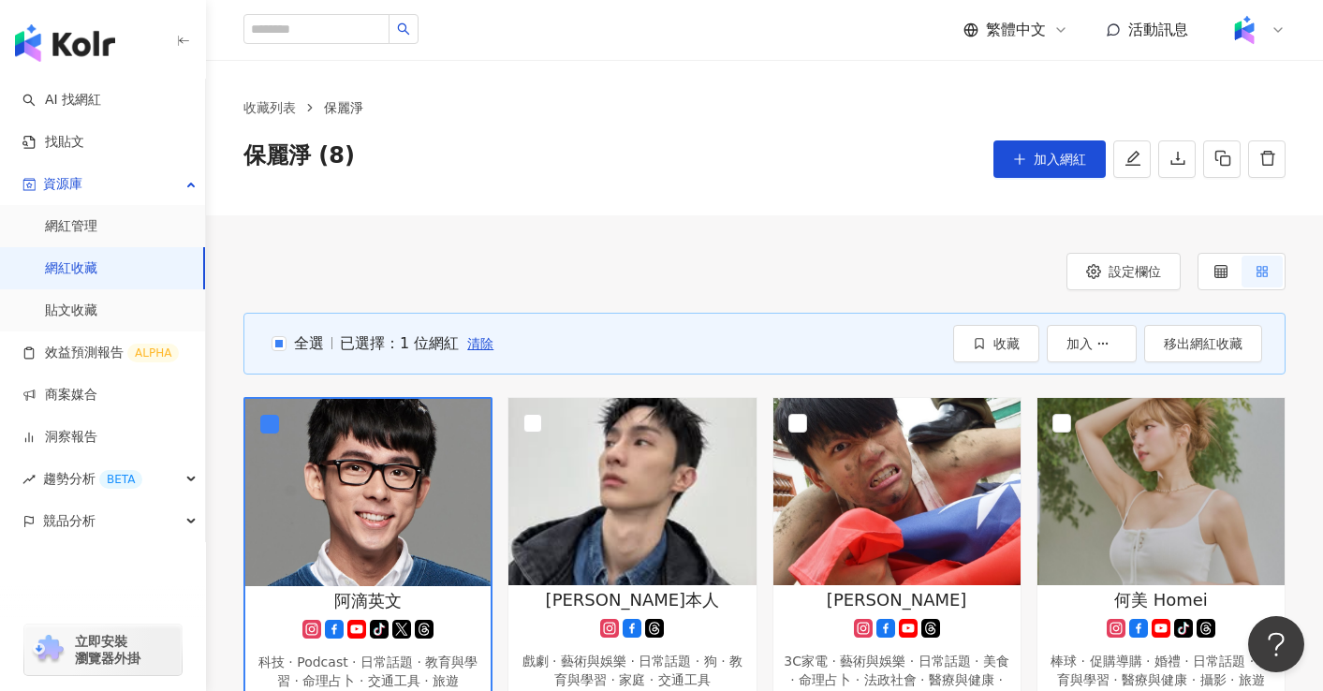
click at [548, 170] on div "保麗淨 (8) 加入網紅" at bounding box center [764, 158] width 1042 height 37
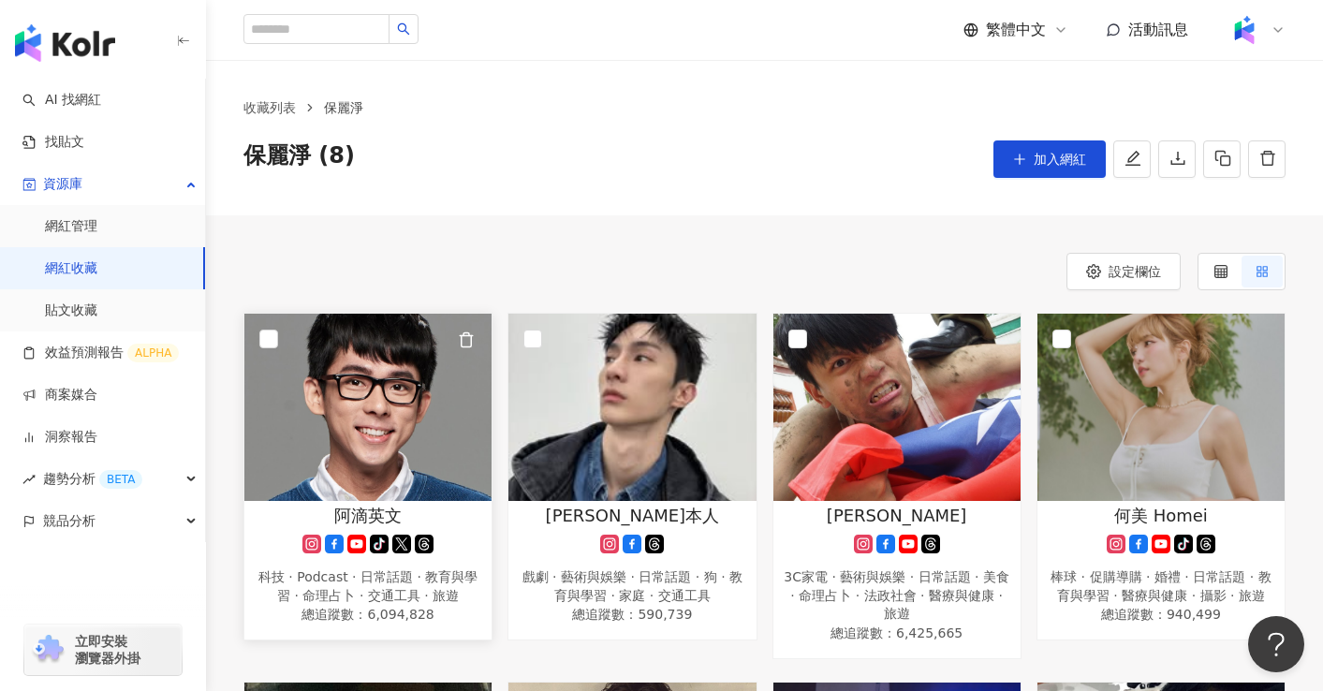
click at [376, 470] on img at bounding box center [367, 407] width 247 height 187
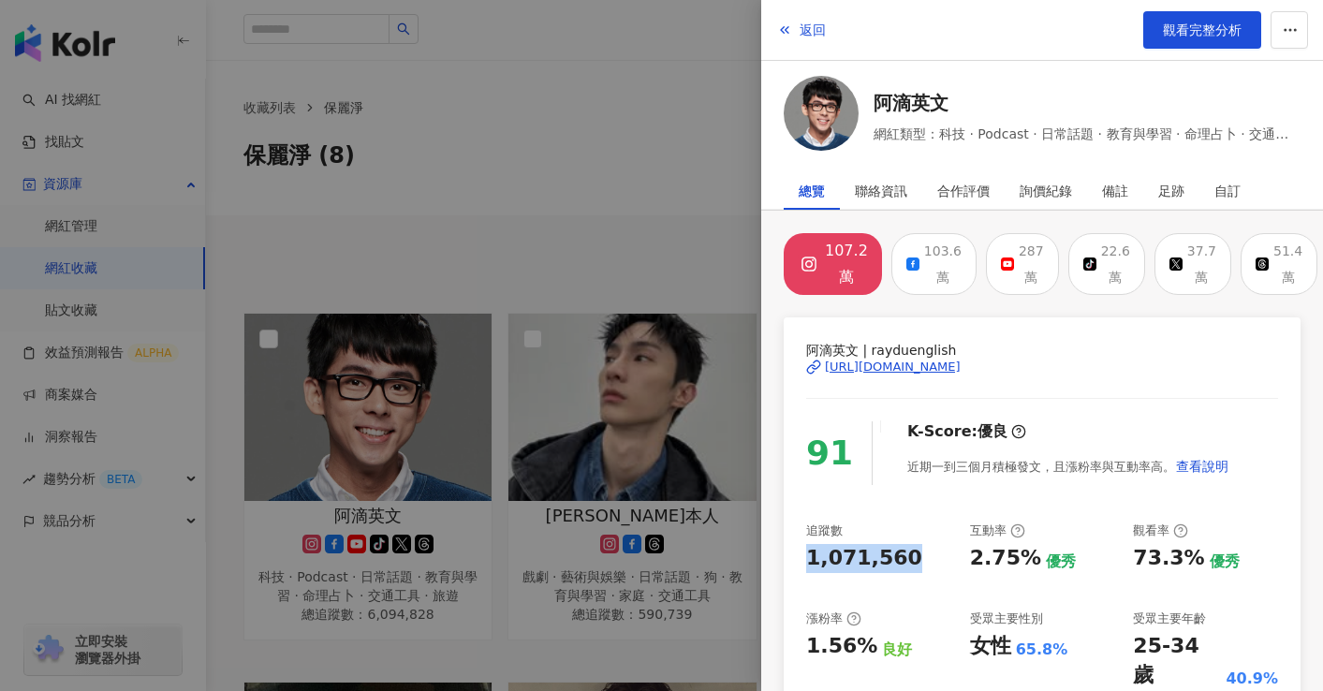
drag, startPoint x: 808, startPoint y: 553, endPoint x: 901, endPoint y: 564, distance: 93.2
click at [901, 564] on div "1,071,560" at bounding box center [878, 558] width 145 height 29
click at [598, 257] on div at bounding box center [661, 345] width 1323 height 691
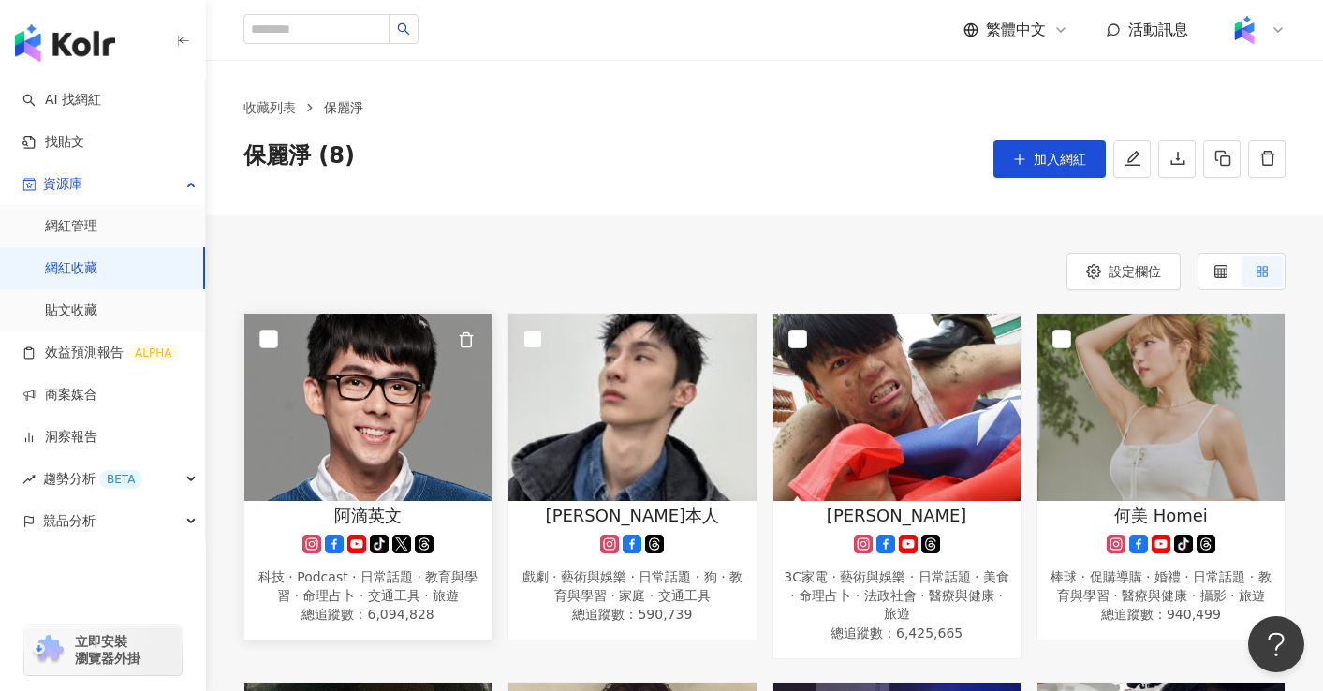
click at [360, 358] on img at bounding box center [367, 407] width 247 height 187
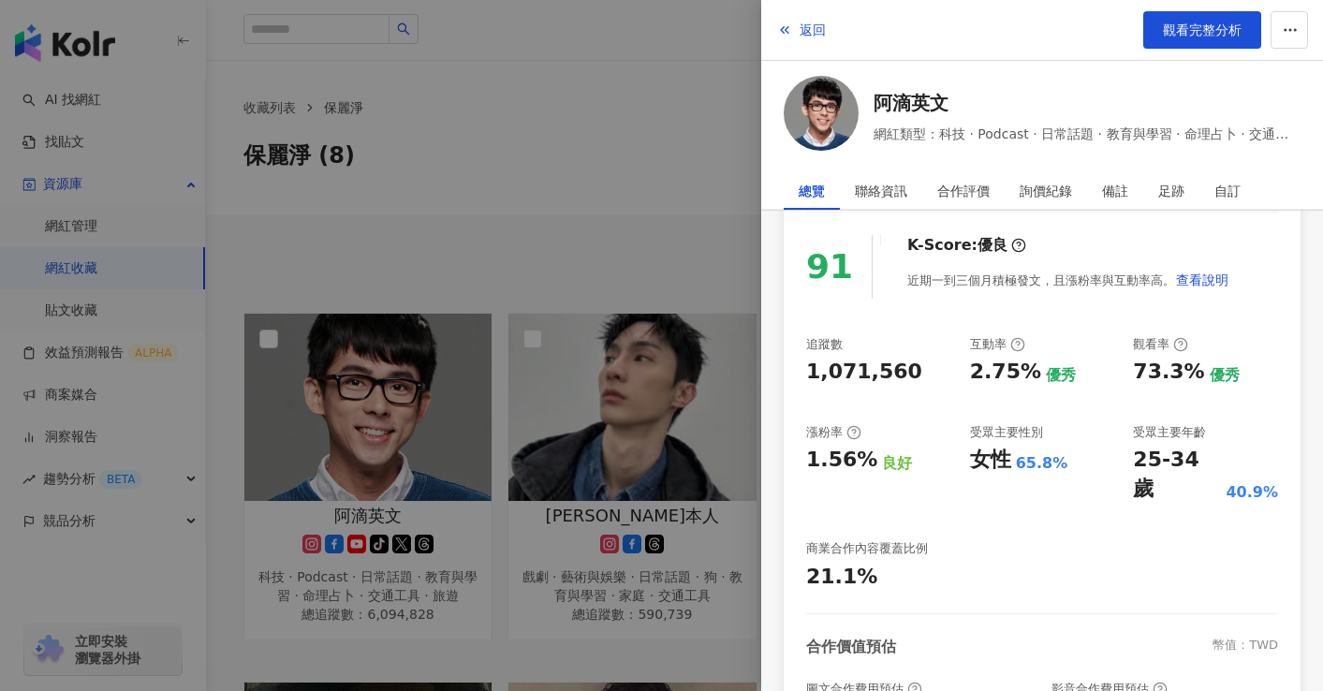
scroll to position [0, 0]
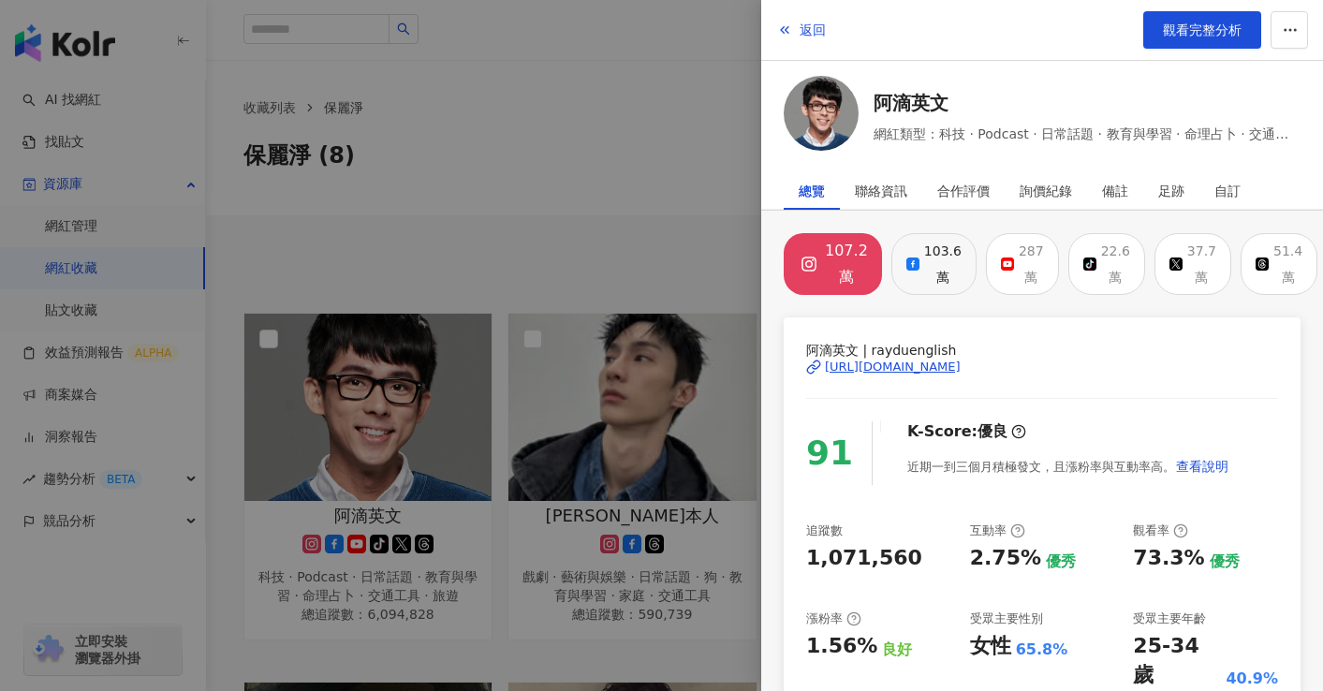
click at [901, 272] on button "103.6萬" at bounding box center [933, 264] width 85 height 62
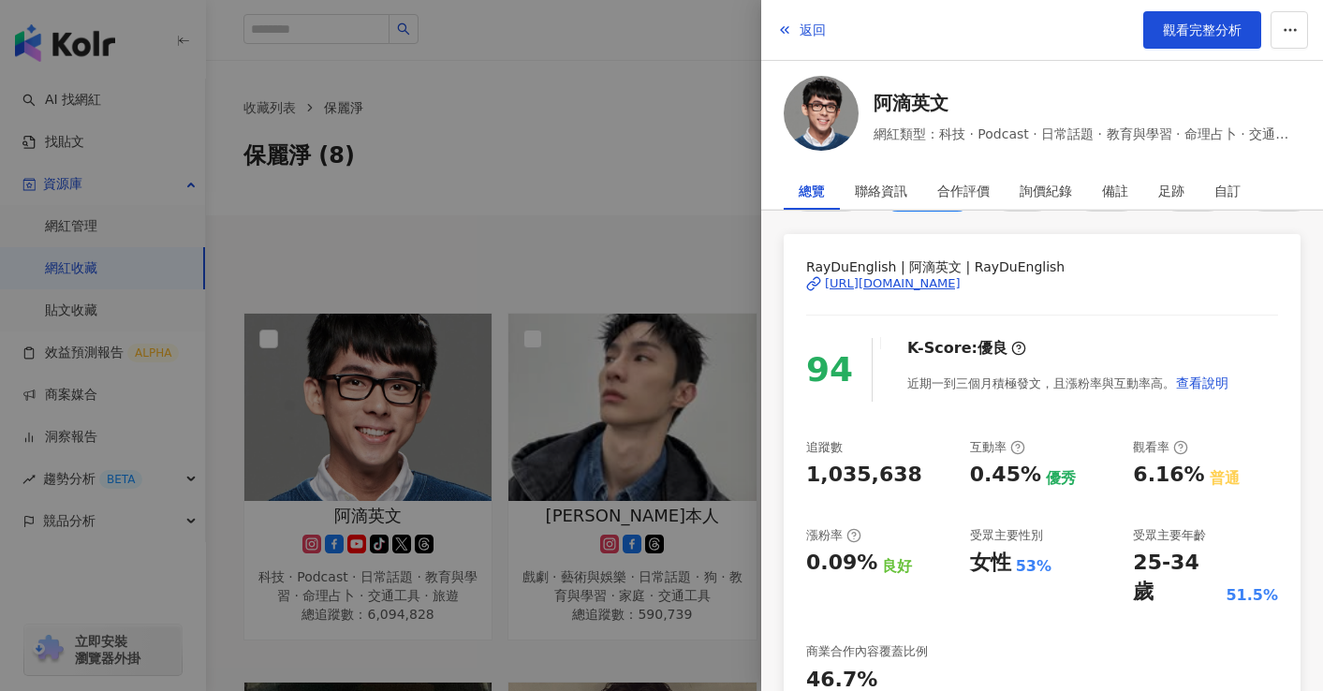
scroll to position [112, 0]
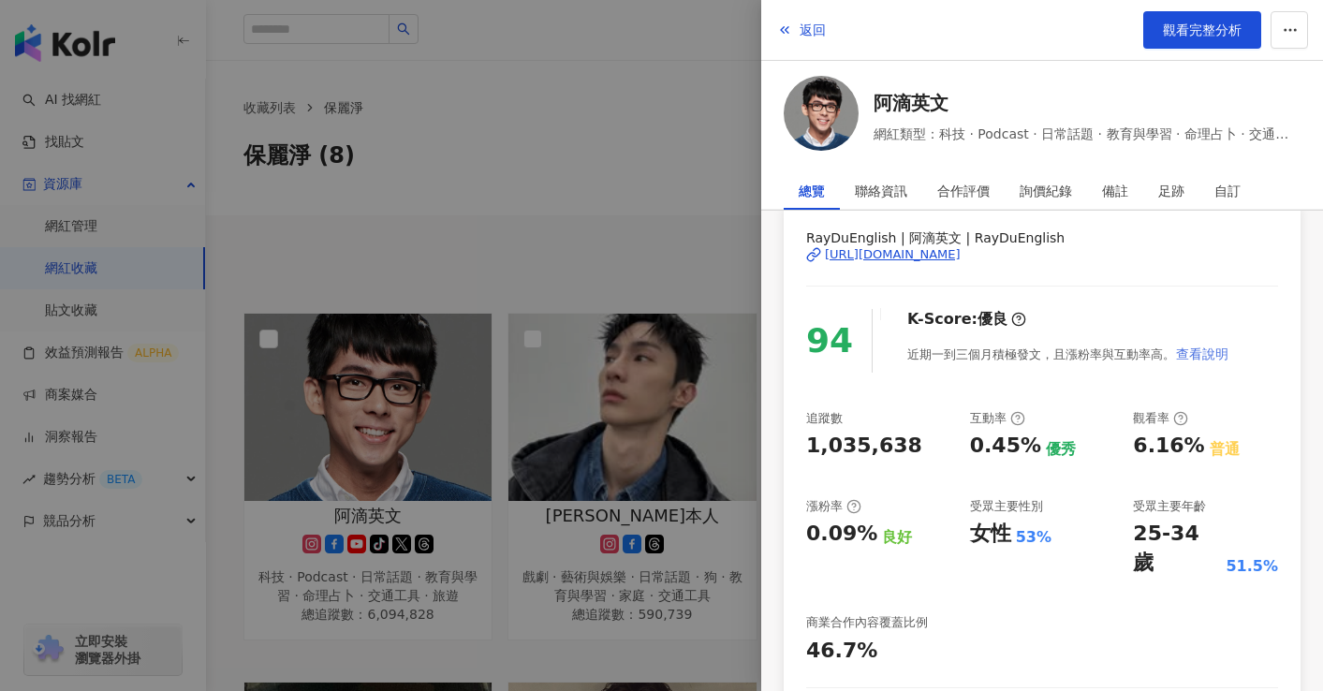
click at [1195, 346] on span "查看說明" at bounding box center [1202, 353] width 52 height 15
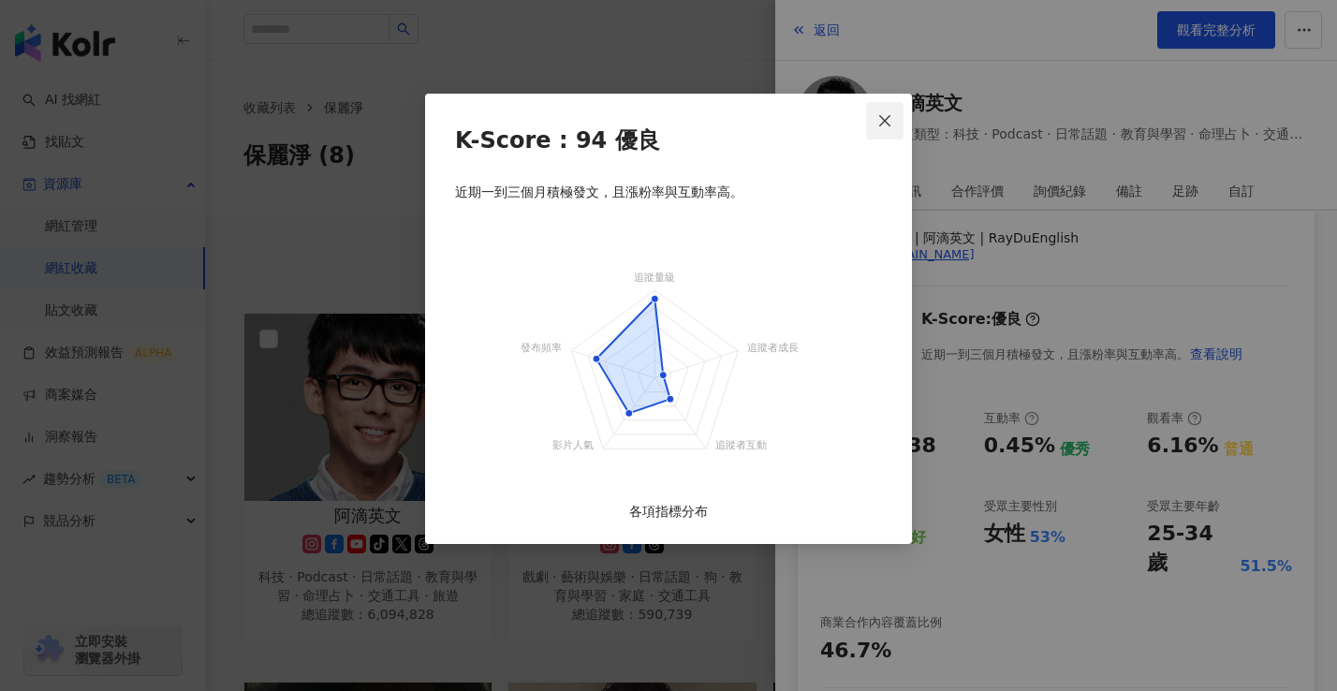
click at [878, 120] on icon "close" at bounding box center [884, 120] width 15 height 15
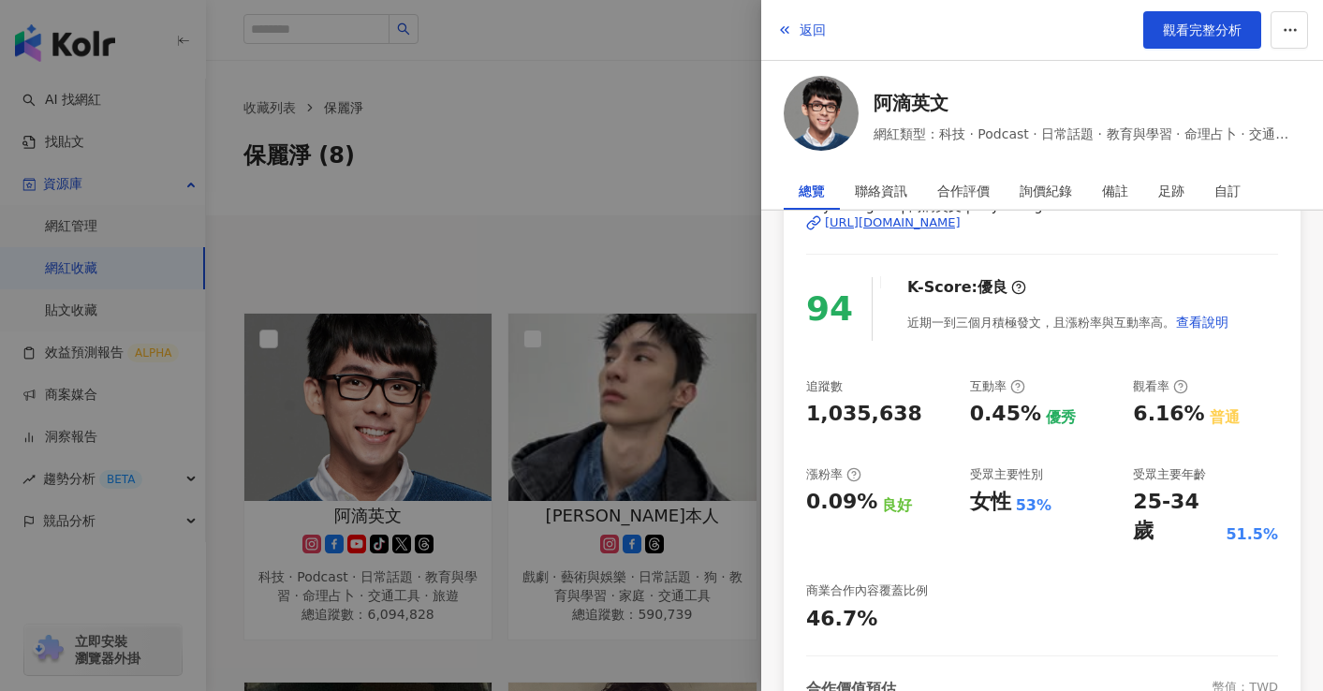
scroll to position [0, 0]
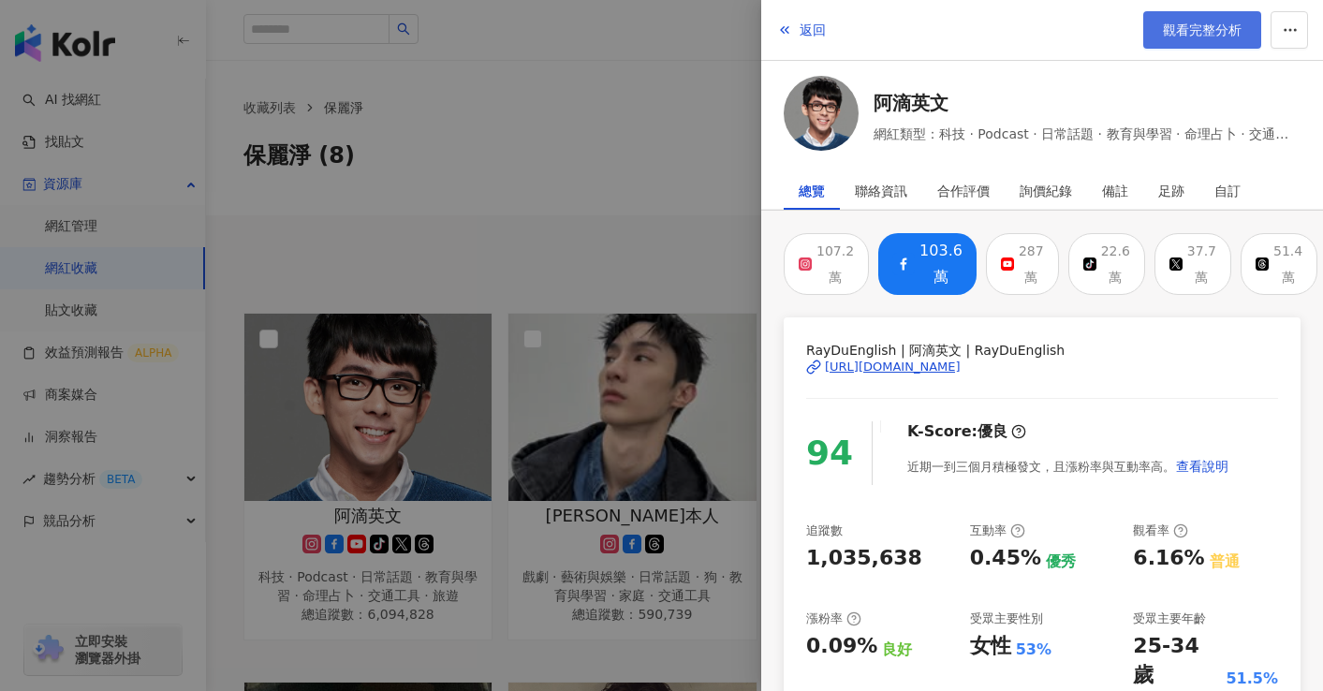
click at [1163, 23] on span "觀看完整分析" at bounding box center [1202, 29] width 79 height 15
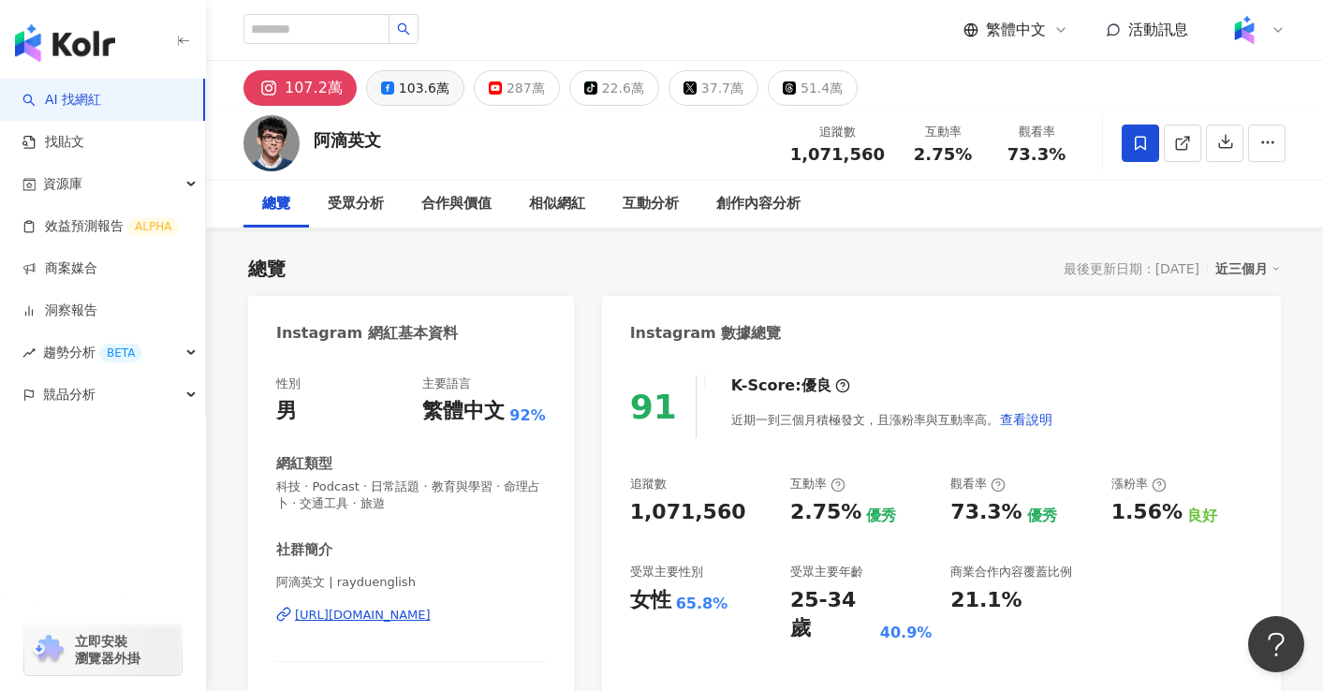
click at [411, 73] on button "103.6萬" at bounding box center [415, 88] width 98 height 36
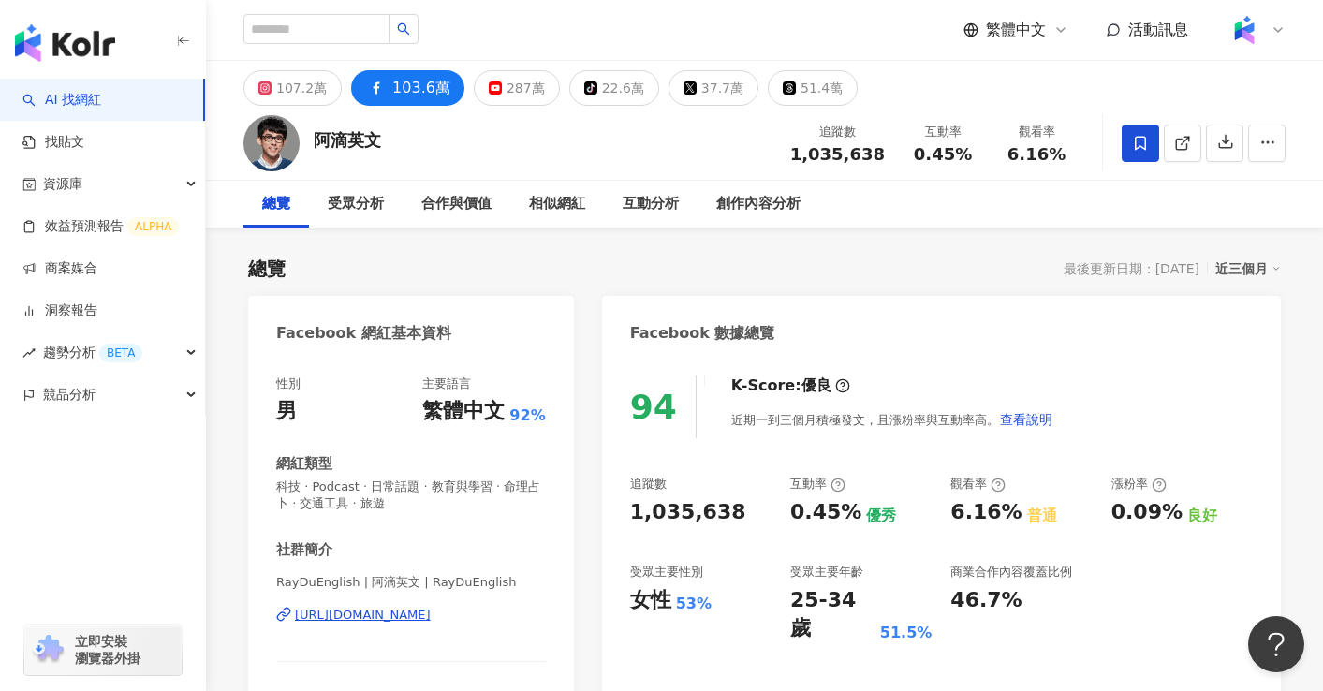
scroll to position [112, 0]
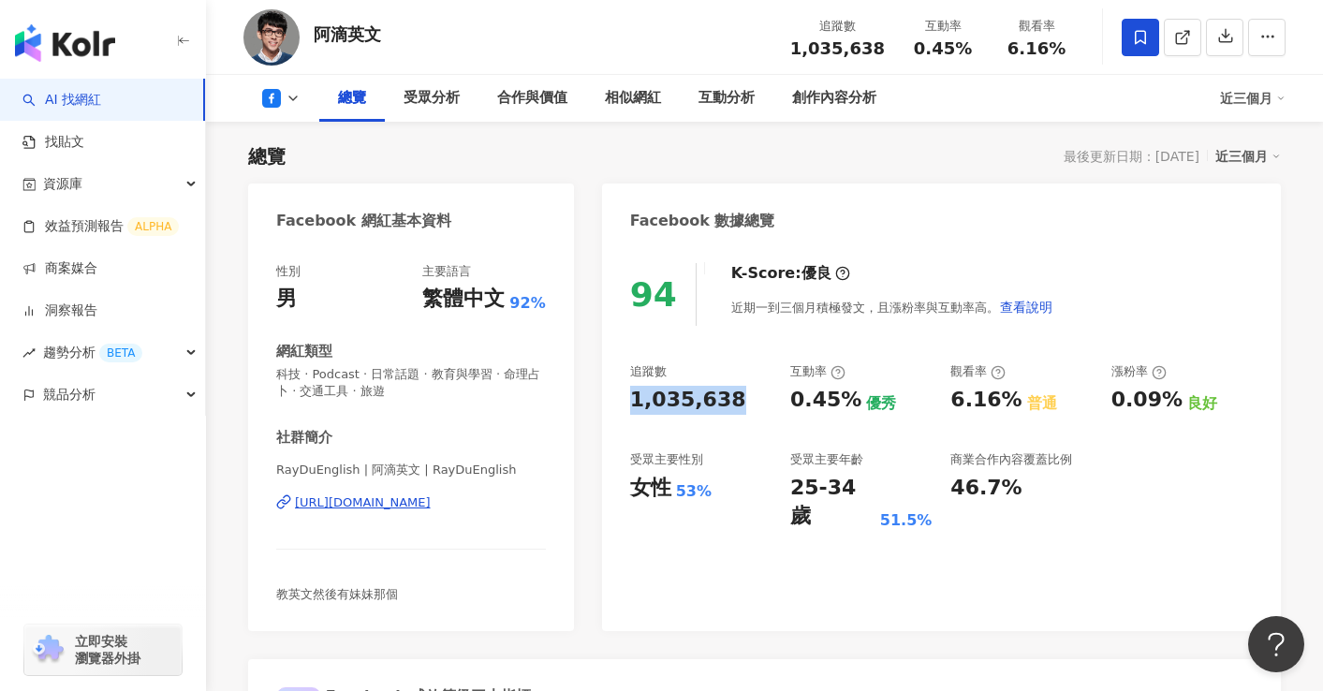
drag, startPoint x: 632, startPoint y: 395, endPoint x: 755, endPoint y: 394, distance: 123.6
click at [755, 394] on div "1,035,638" at bounding box center [700, 400] width 141 height 29
copy div "1,035,638"
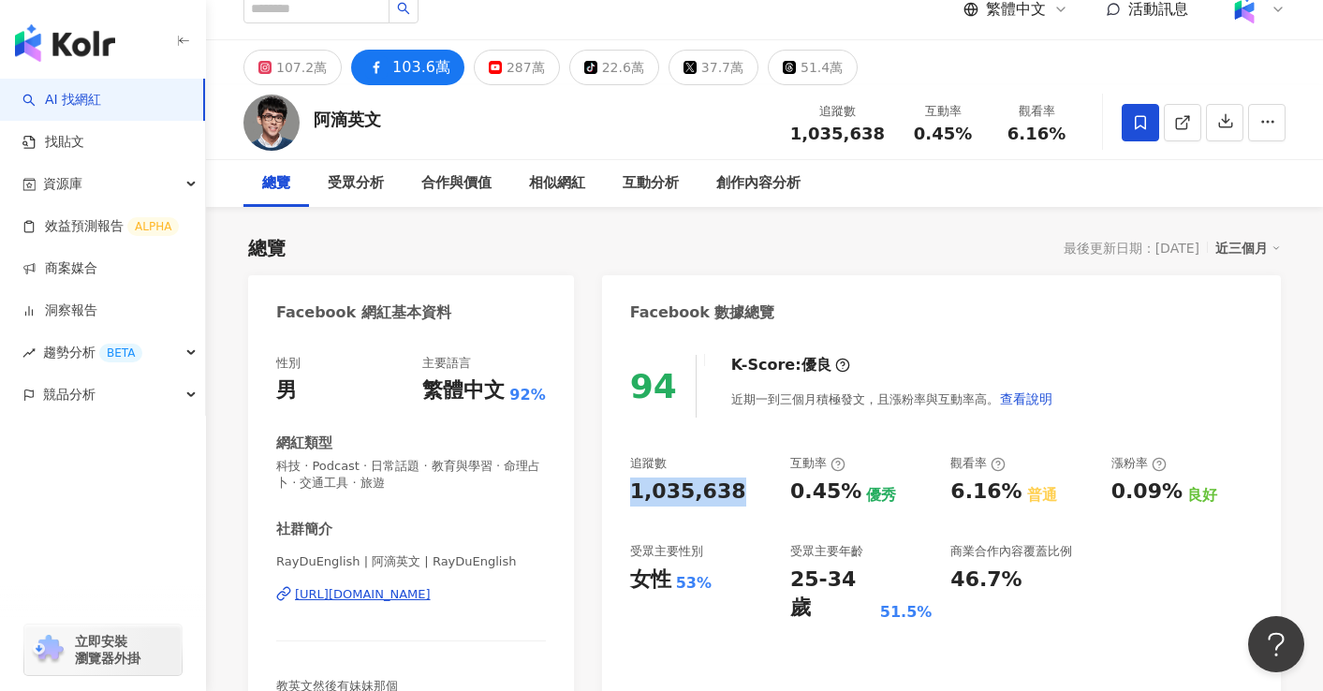
scroll to position [0, 0]
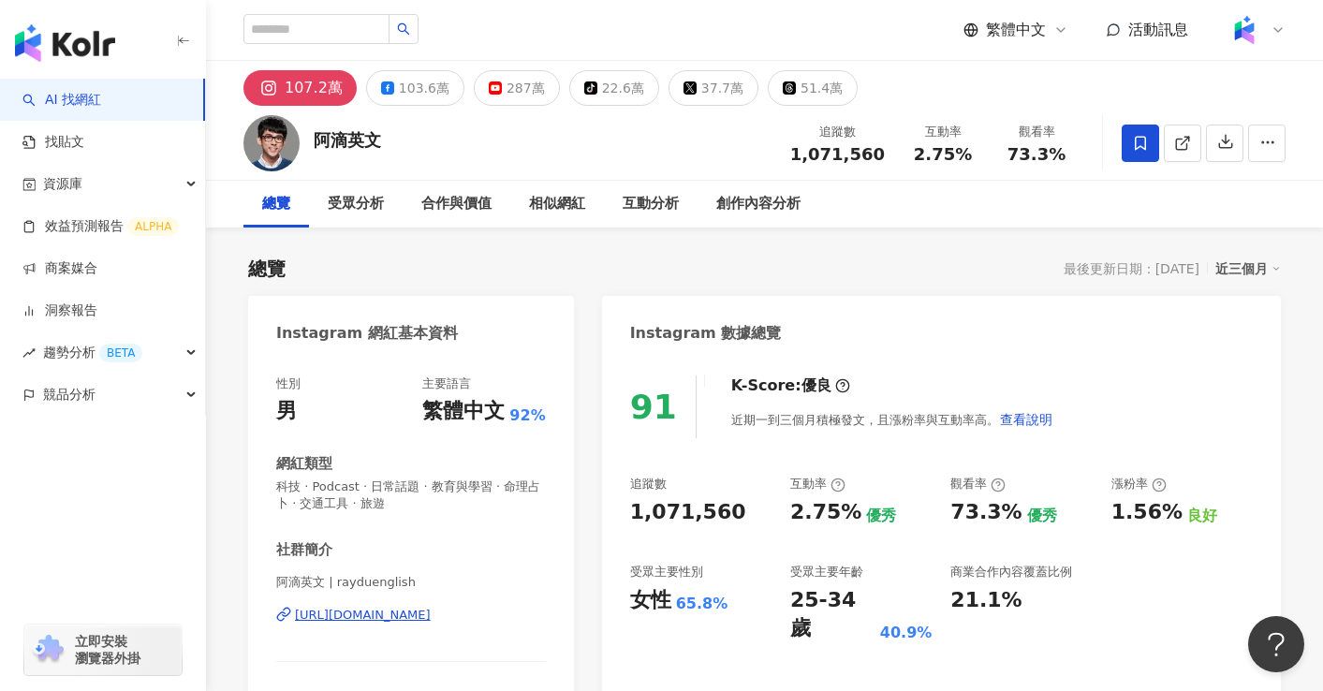
scroll to position [112, 0]
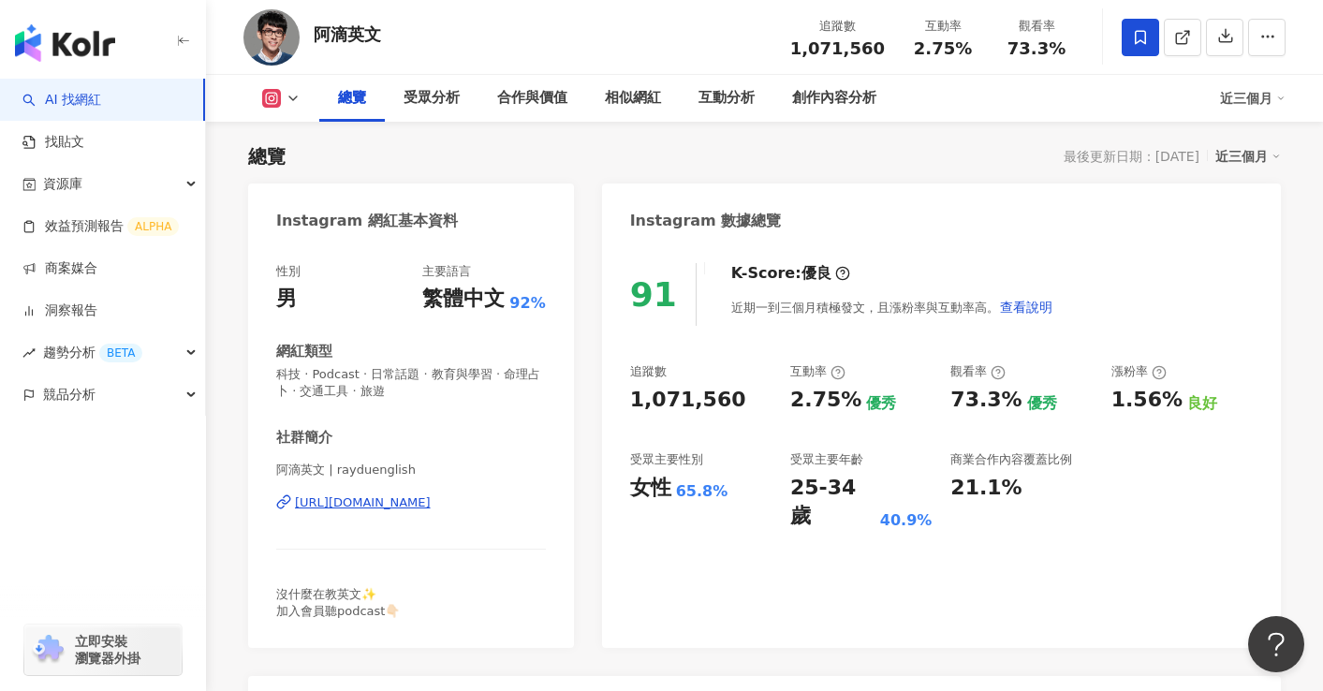
click at [1153, 370] on icon at bounding box center [1158, 372] width 15 height 15
click at [1164, 522] on div "91 K-Score : 優良 近期一到三個月積極發文，且漲粉率與互動率高。 查看說明 追蹤數 1,071,560 互動率 2.75% 優秀 觀看率 73.3…" at bounding box center [941, 445] width 679 height 403
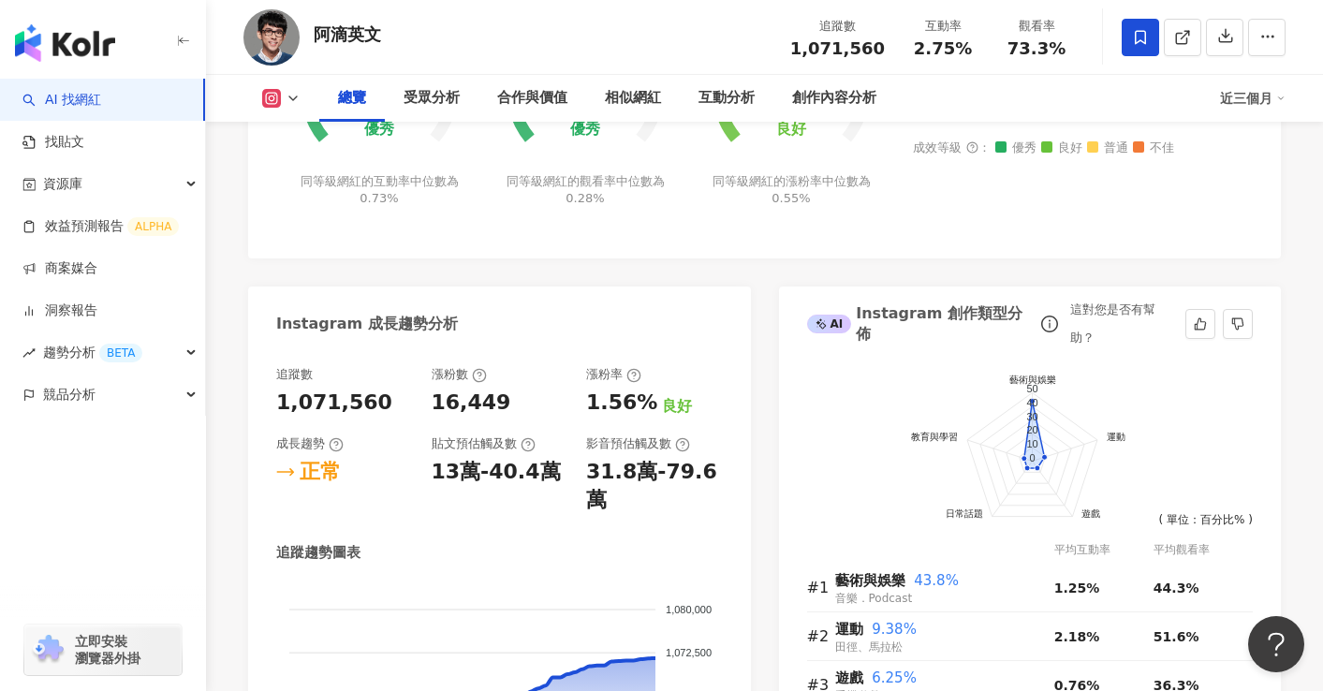
scroll to position [899, 0]
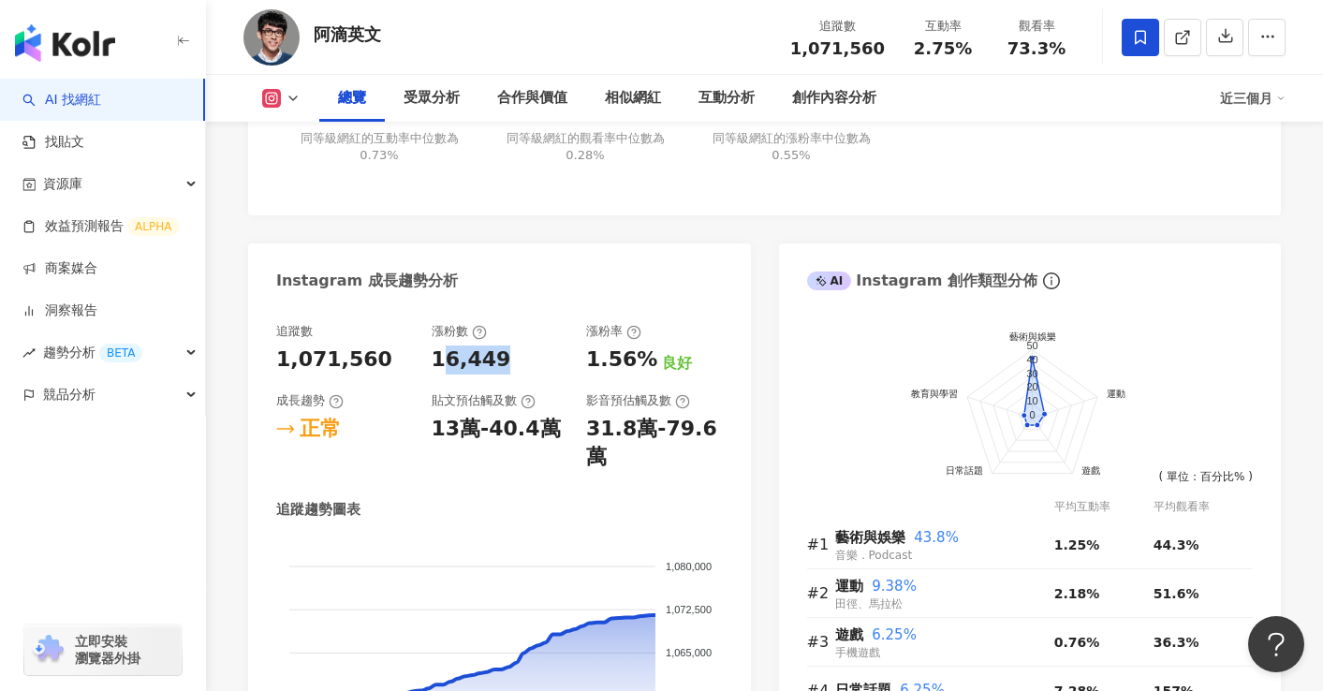
drag, startPoint x: 439, startPoint y: 360, endPoint x: 505, endPoint y: 363, distance: 65.6
click at [505, 363] on div "16,449" at bounding box center [500, 359] width 137 height 29
click at [510, 363] on div "16,449" at bounding box center [500, 359] width 137 height 29
drag, startPoint x: 513, startPoint y: 360, endPoint x: 432, endPoint y: 363, distance: 81.5
click at [432, 363] on div "16,449" at bounding box center [500, 359] width 137 height 29
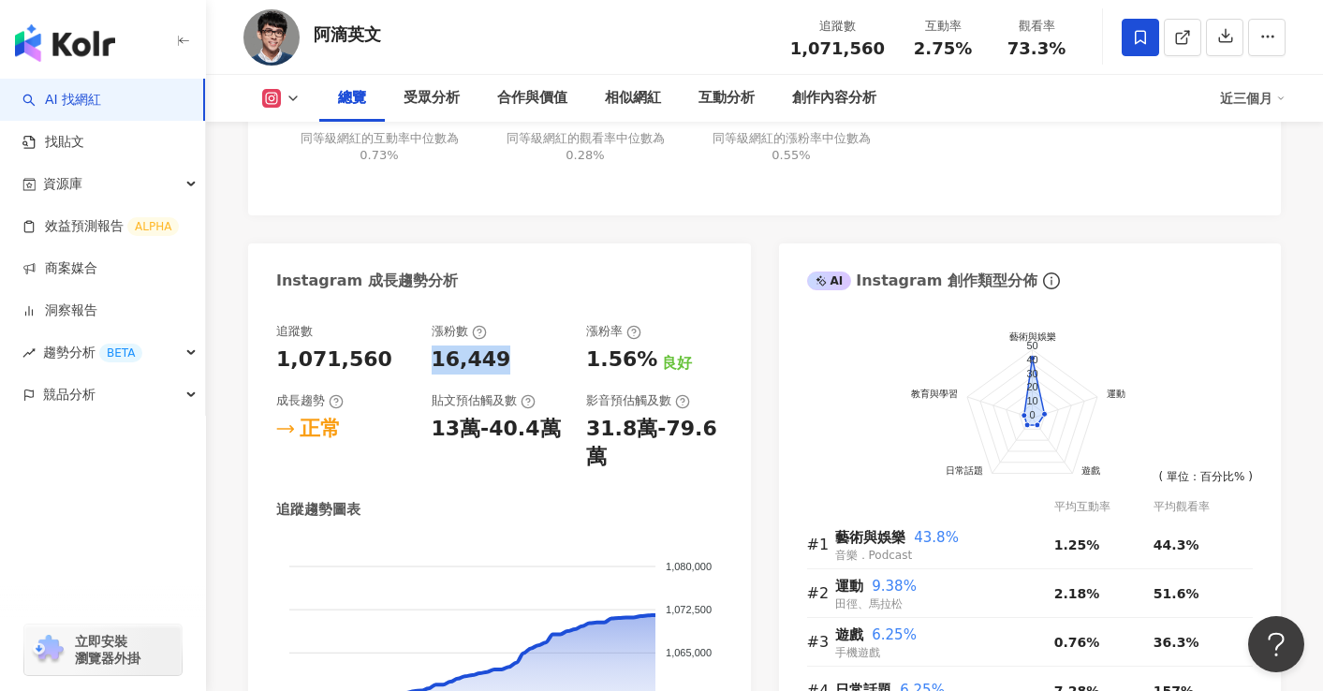
copy div "16,449"
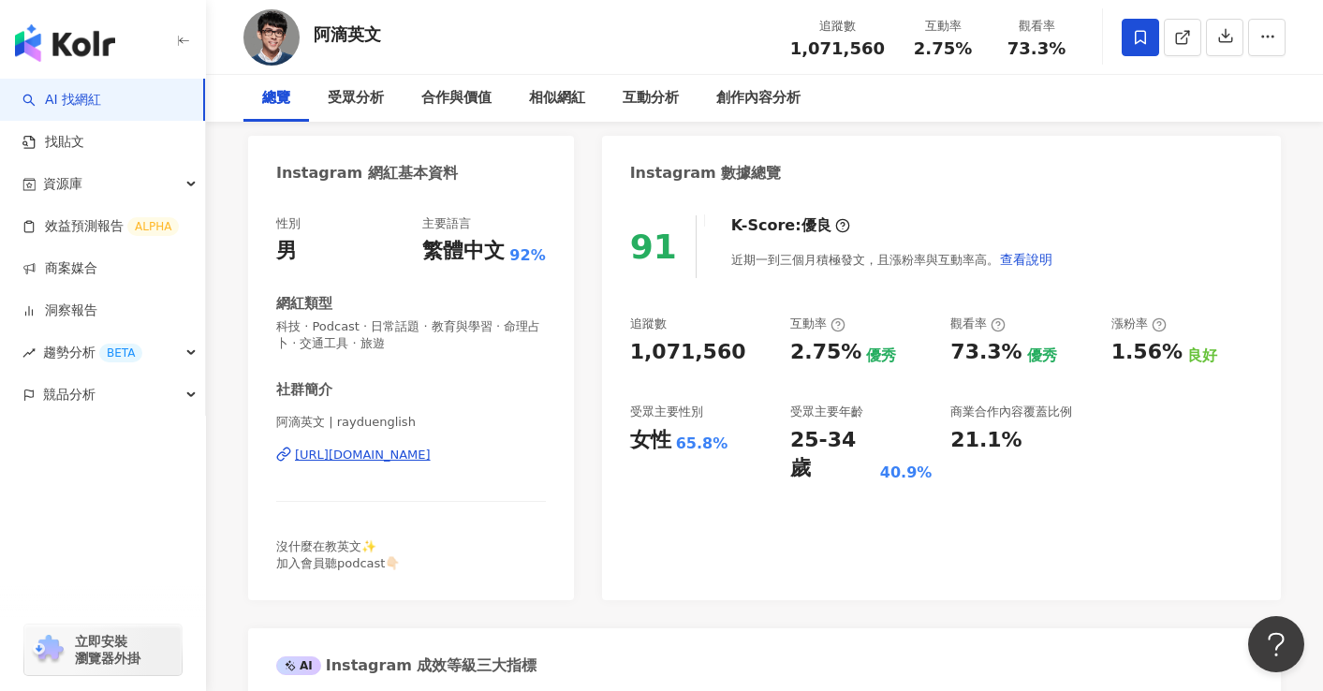
scroll to position [0, 0]
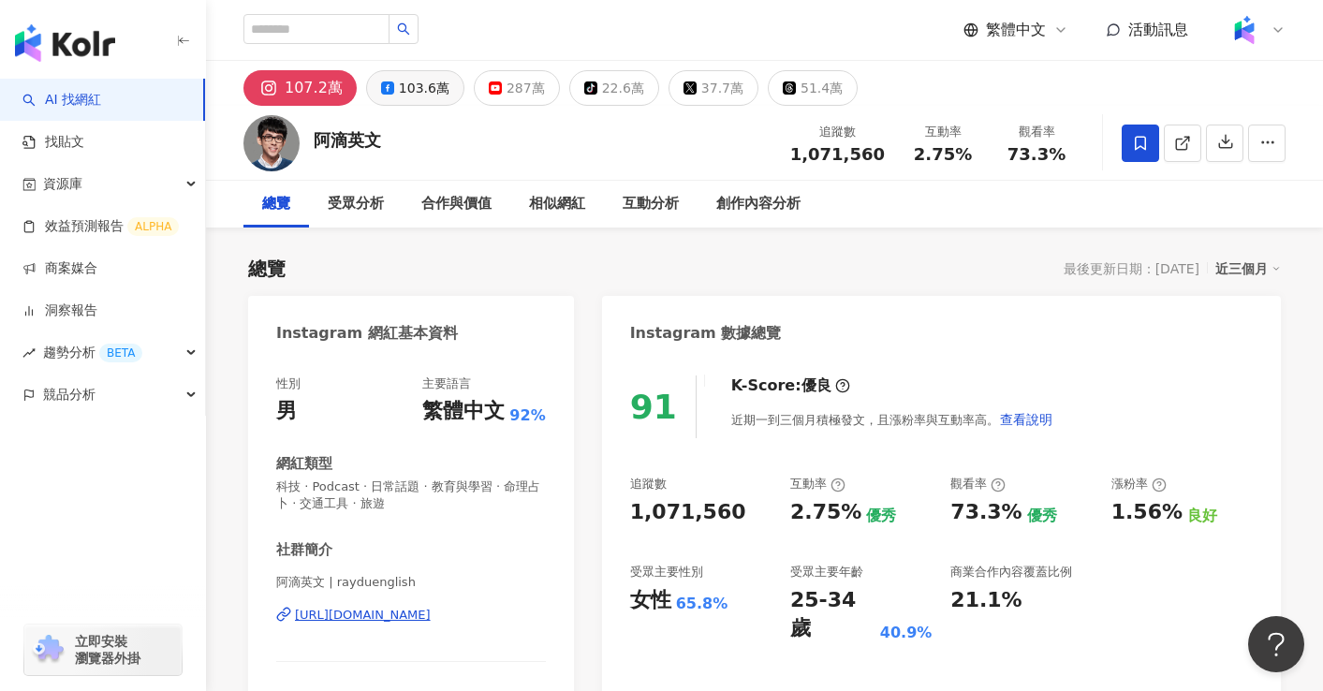
click at [389, 80] on button "103.6萬" at bounding box center [415, 88] width 98 height 36
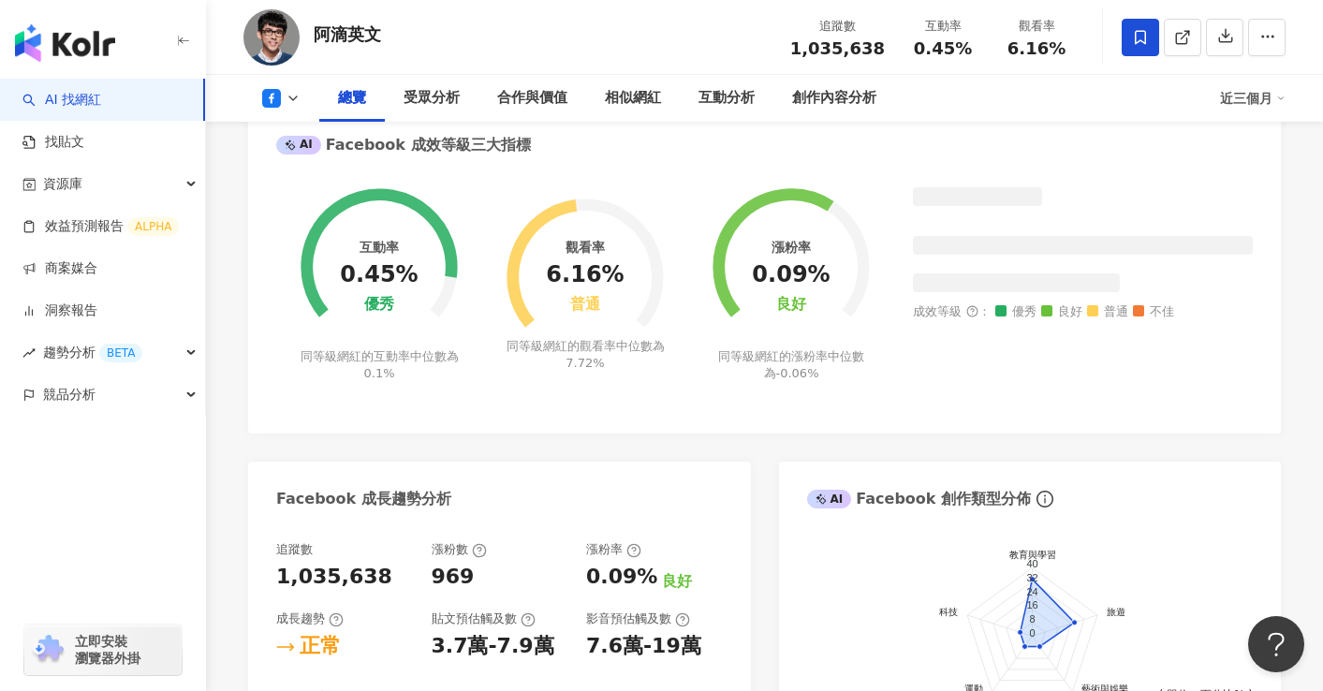
scroll to position [803, 0]
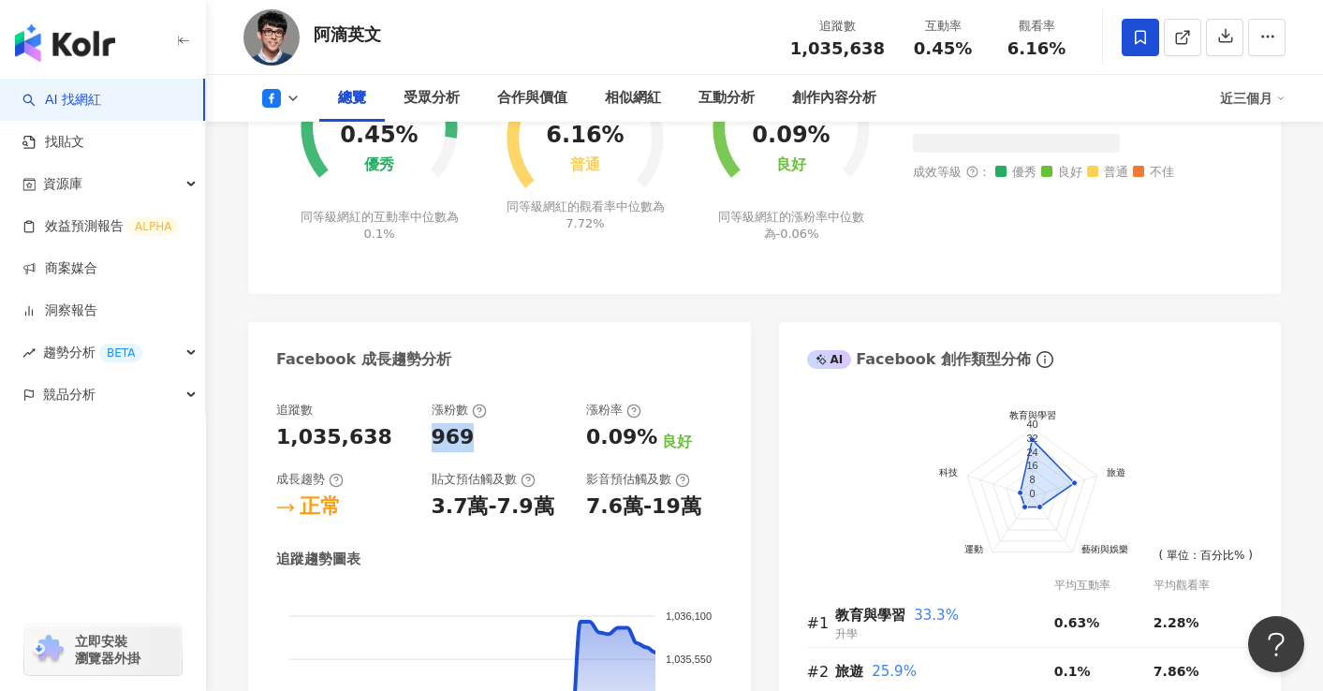
drag, startPoint x: 471, startPoint y: 443, endPoint x: 426, endPoint y: 438, distance: 45.2
click at [426, 438] on div "追蹤數 1,035,638 漲粉數 969 漲粉率 0.09% 良好 成長趨勢 正常 貼文預估觸及數 3.7萬-7.9萬 影音預估觸及數 7.6萬-19萬" at bounding box center [499, 462] width 447 height 120
copy div "969"
